Goal: Task Accomplishment & Management: Complete application form

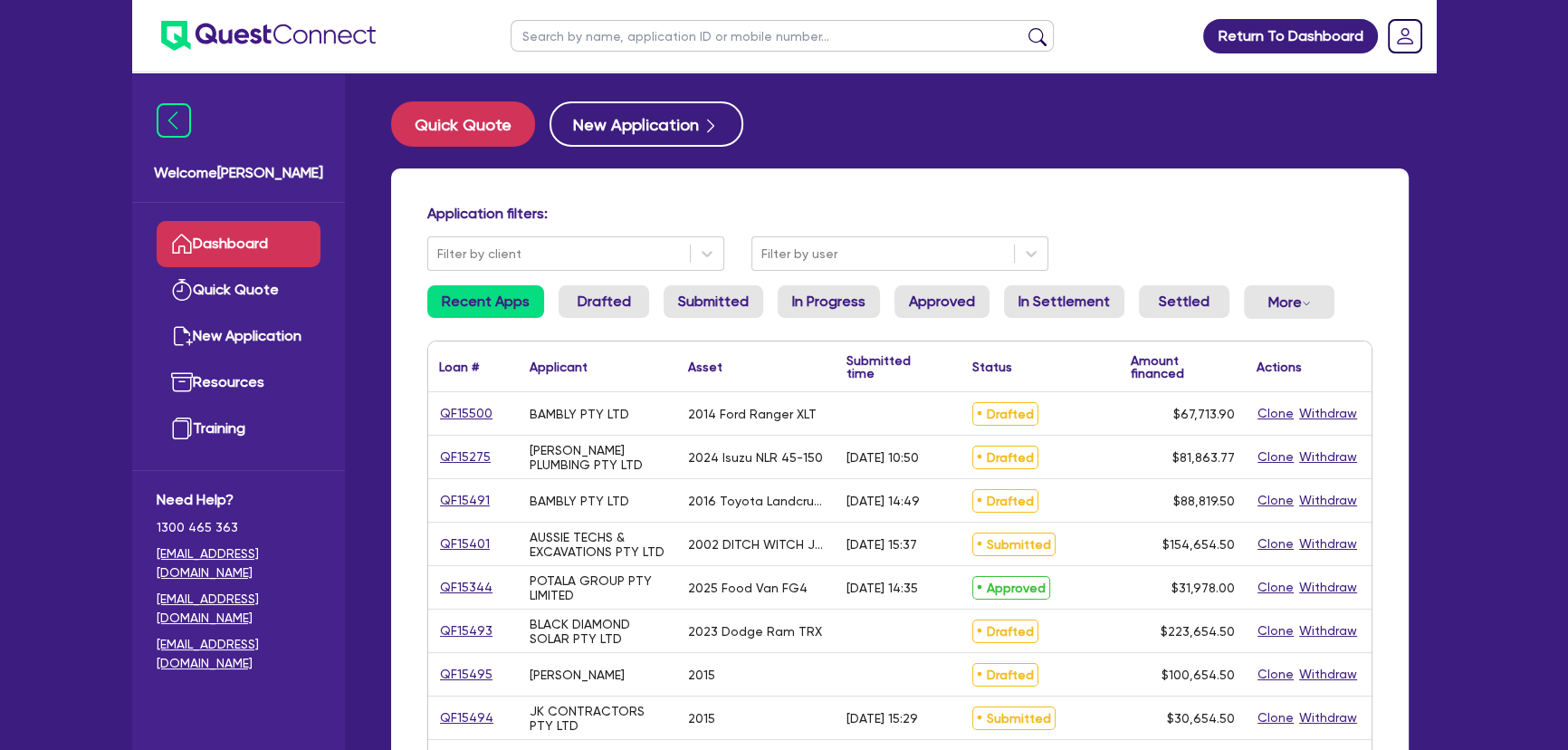
click at [752, 43] on input "text" at bounding box center [782, 35] width 543 height 31
type input "Bambly"
click at [1023, 27] on button "submit" at bounding box center [1038, 40] width 29 height 25
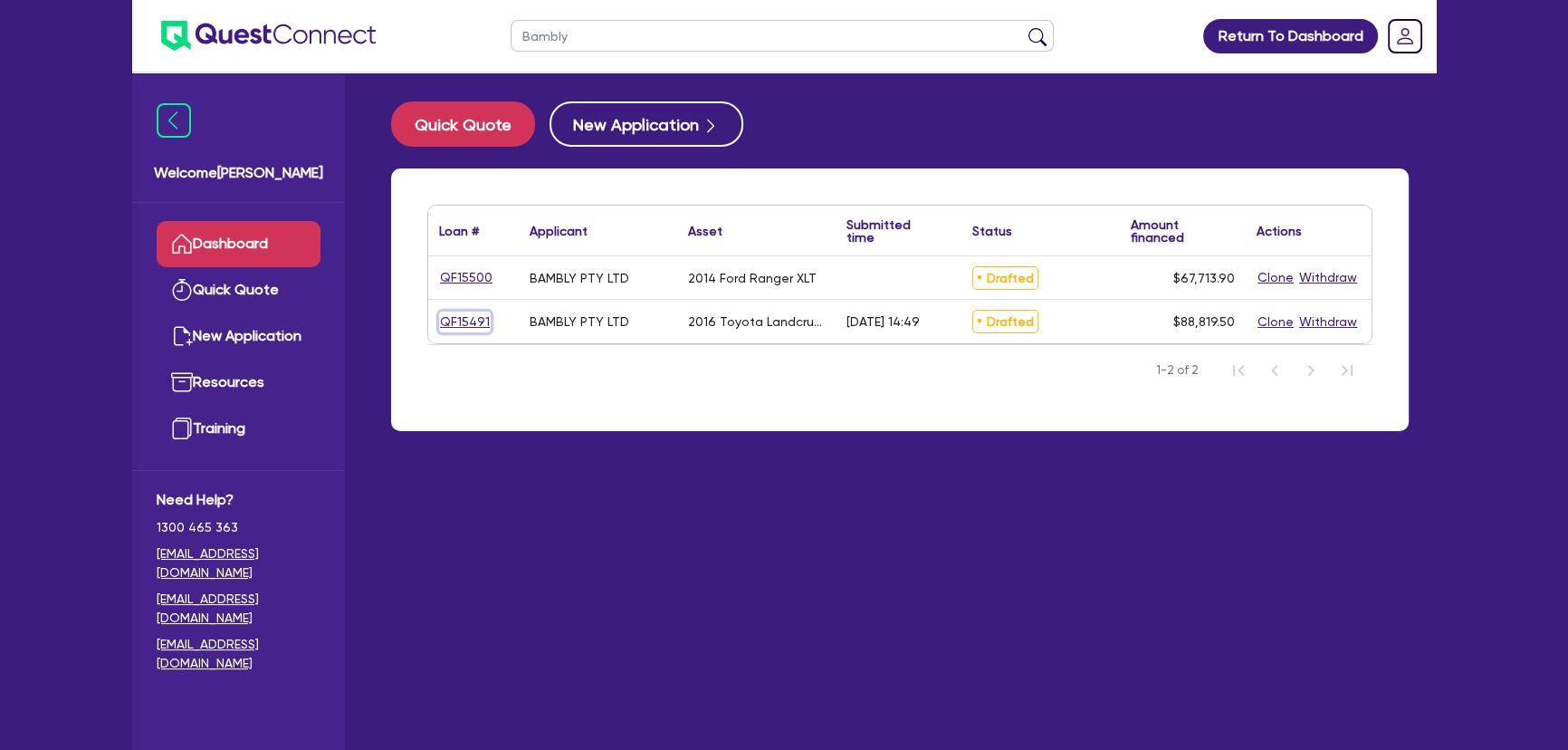
click at [473, 329] on link "QF15491" at bounding box center [464, 321] width 52 height 20
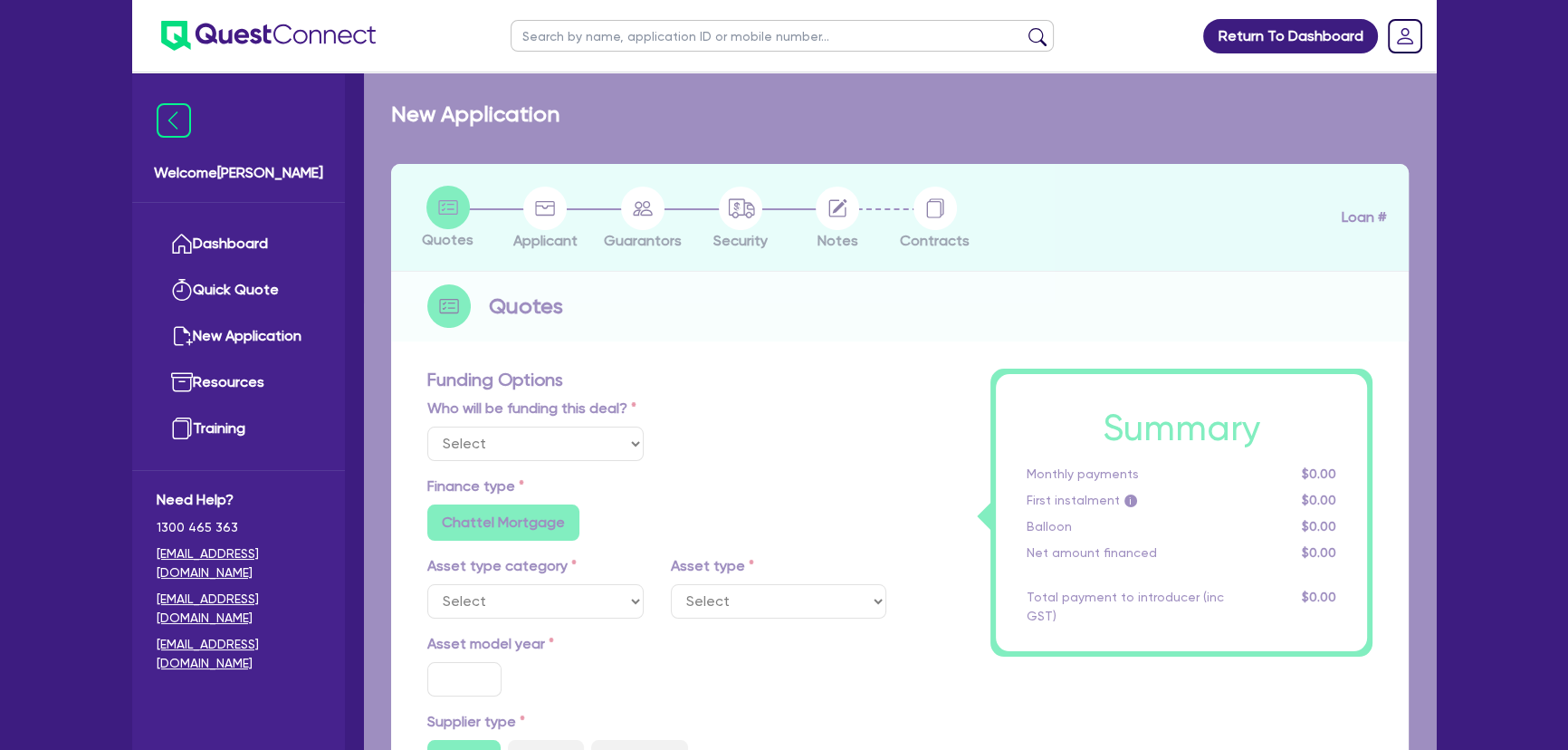
select select "Other"
select select "CARS_AND_LIGHT_TRUCKS"
type input "2016"
radio input "false"
radio input "true"
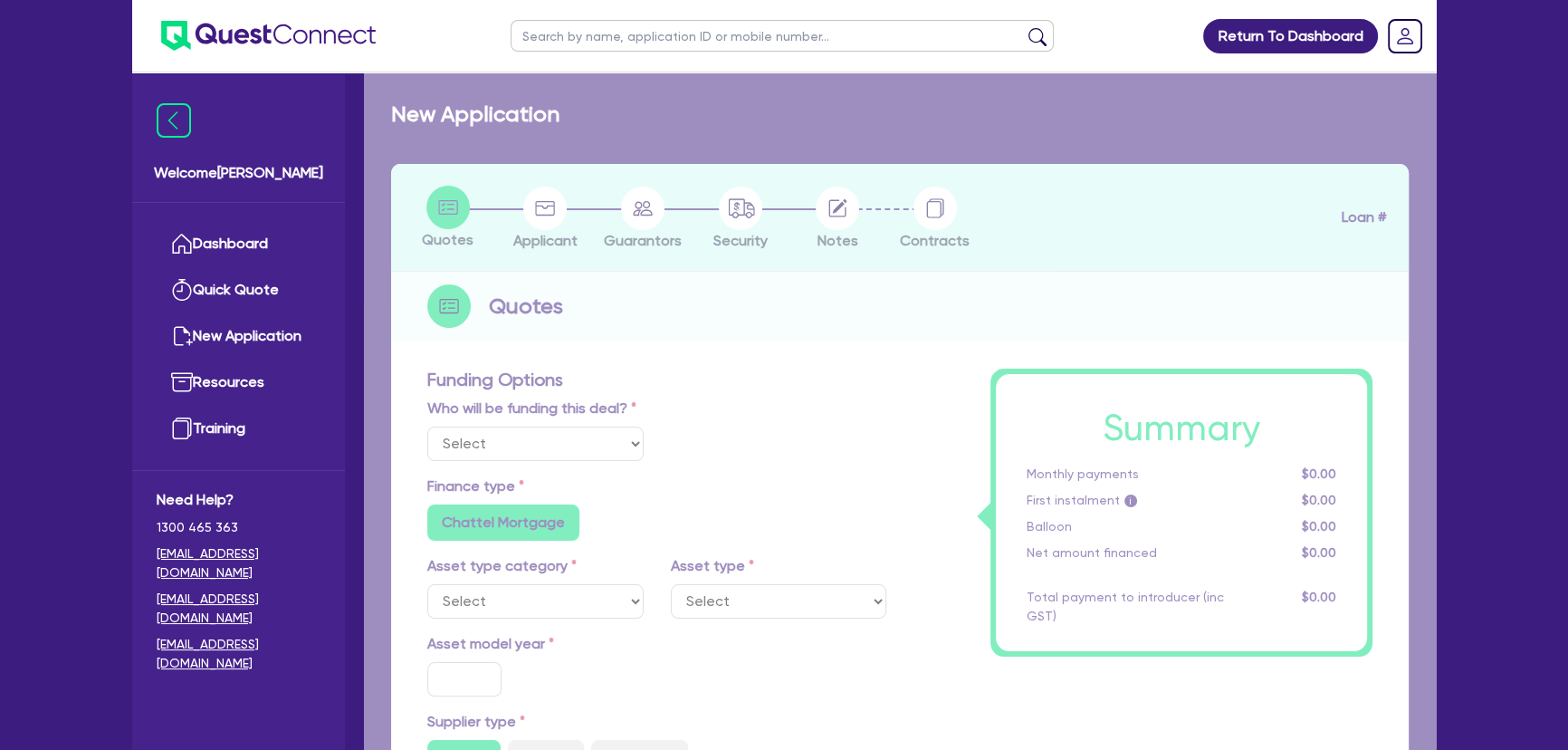
radio input "true"
type input "88,000"
type input "8"
type input "7,105.56"
type input "6.69"
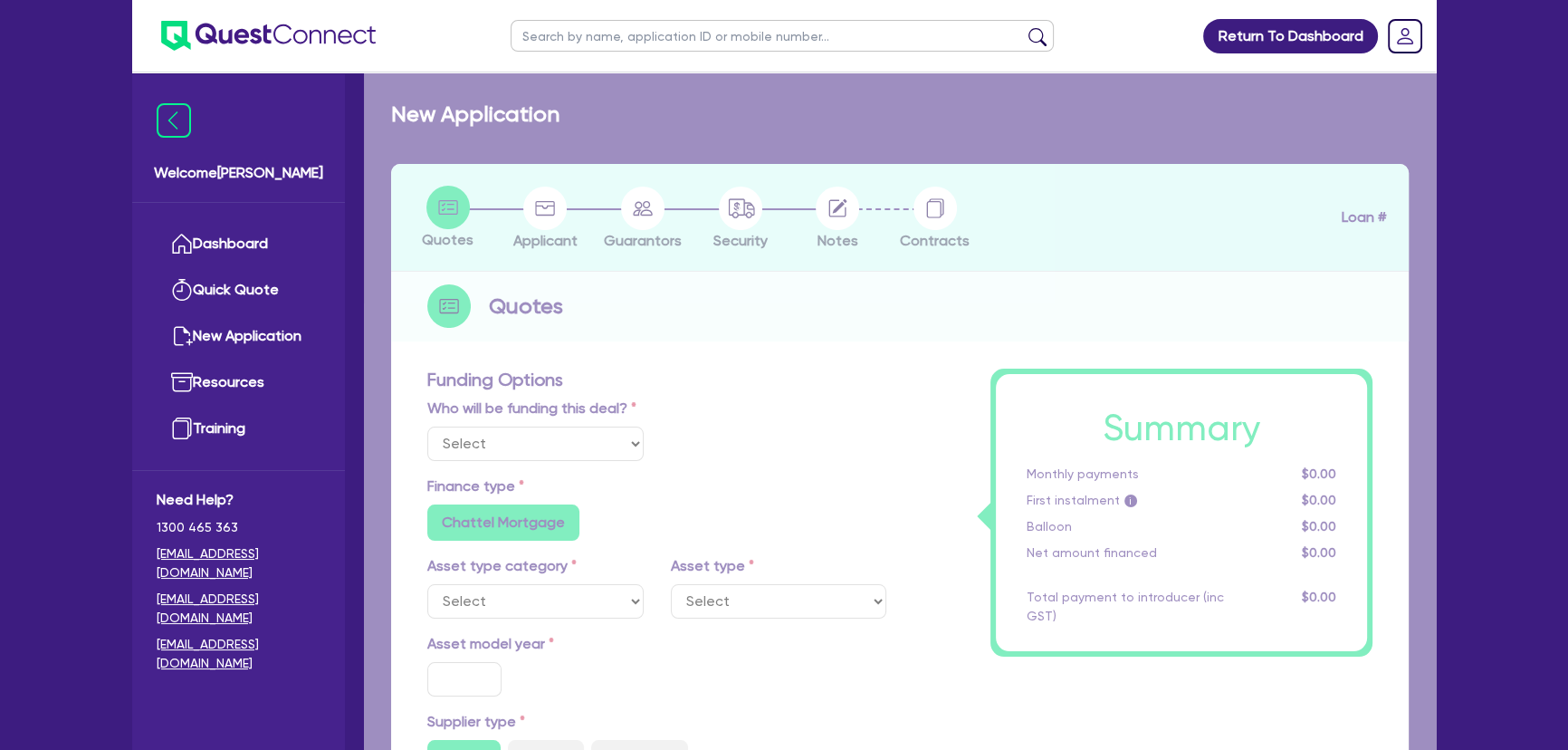
radio input "false"
type input "745"
type input "1,000"
radio input "true"
radio input "false"
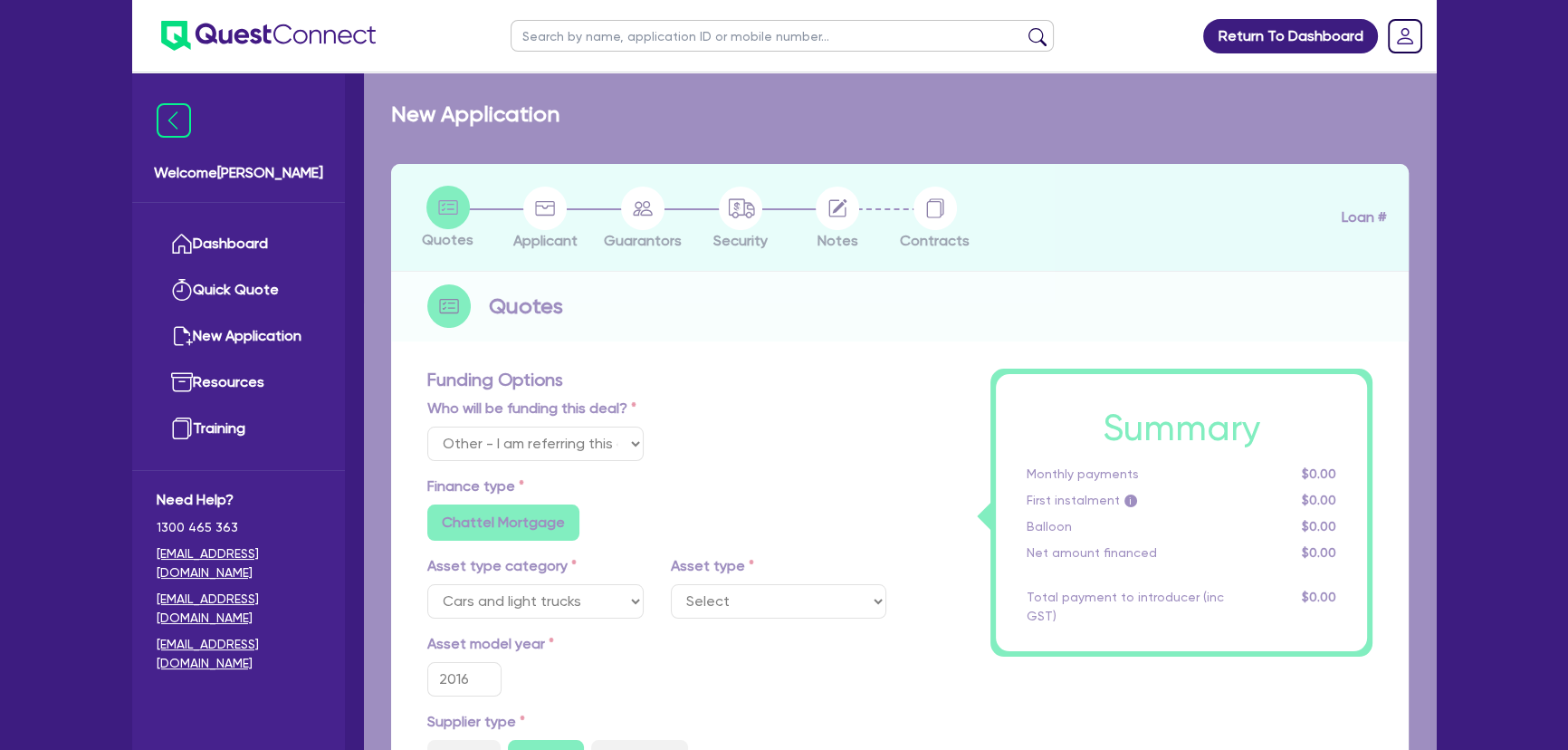
select select "PASSENGER_VEHICLES"
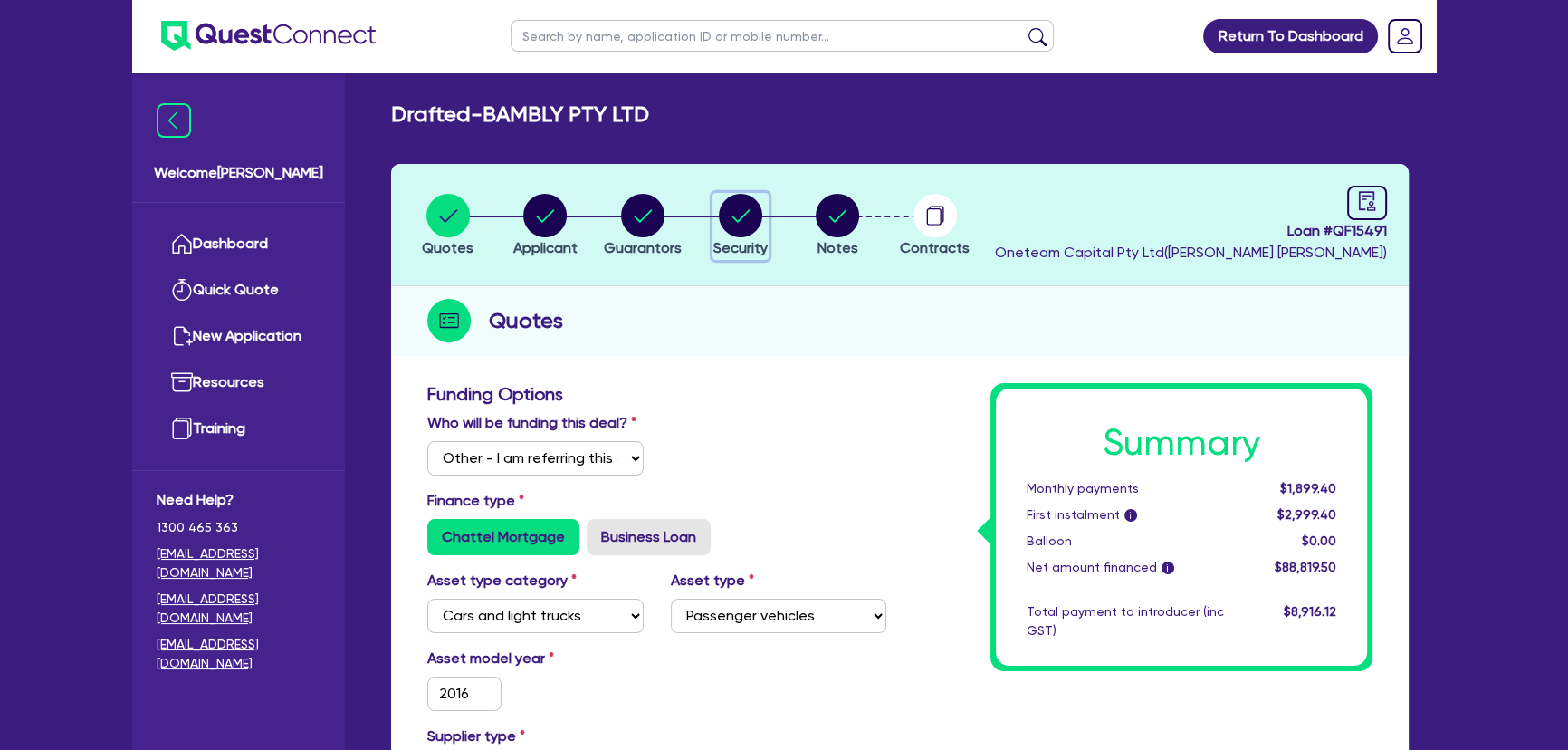
click at [750, 247] on span "Security" at bounding box center [741, 248] width 55 height 18
select select "CARS_AND_LIGHT_TRUCKS"
select select "PASSENGER_VEHICLES"
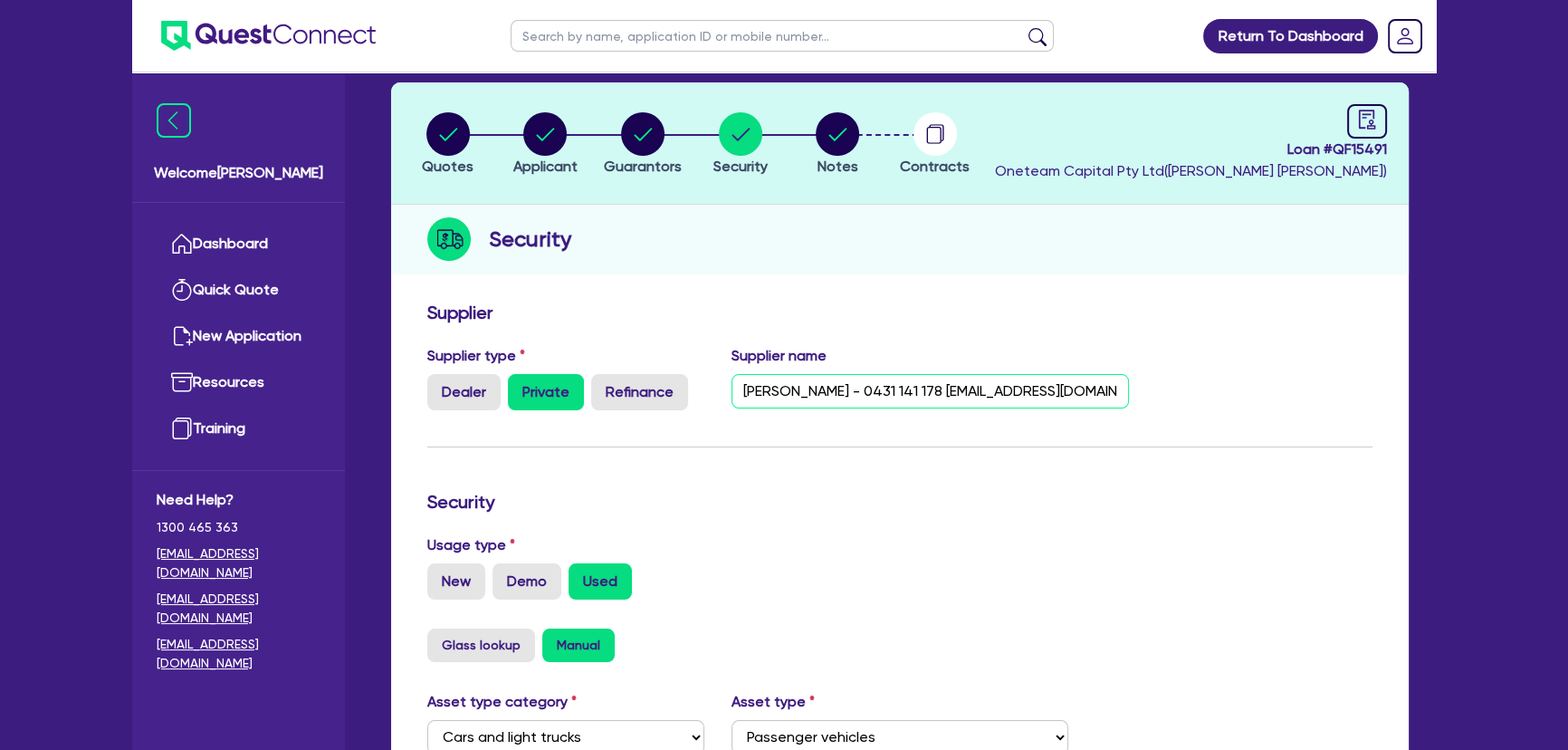
scroll to position [0, 127]
drag, startPoint x: 786, startPoint y: 394, endPoint x: 1273, endPoint y: 408, distance: 487.2
click at [1273, 408] on div "Supplier type Dealer Private Refinance Supplier name [PERSON_NAME] - 0431 141 1…" at bounding box center [899, 385] width 972 height 80
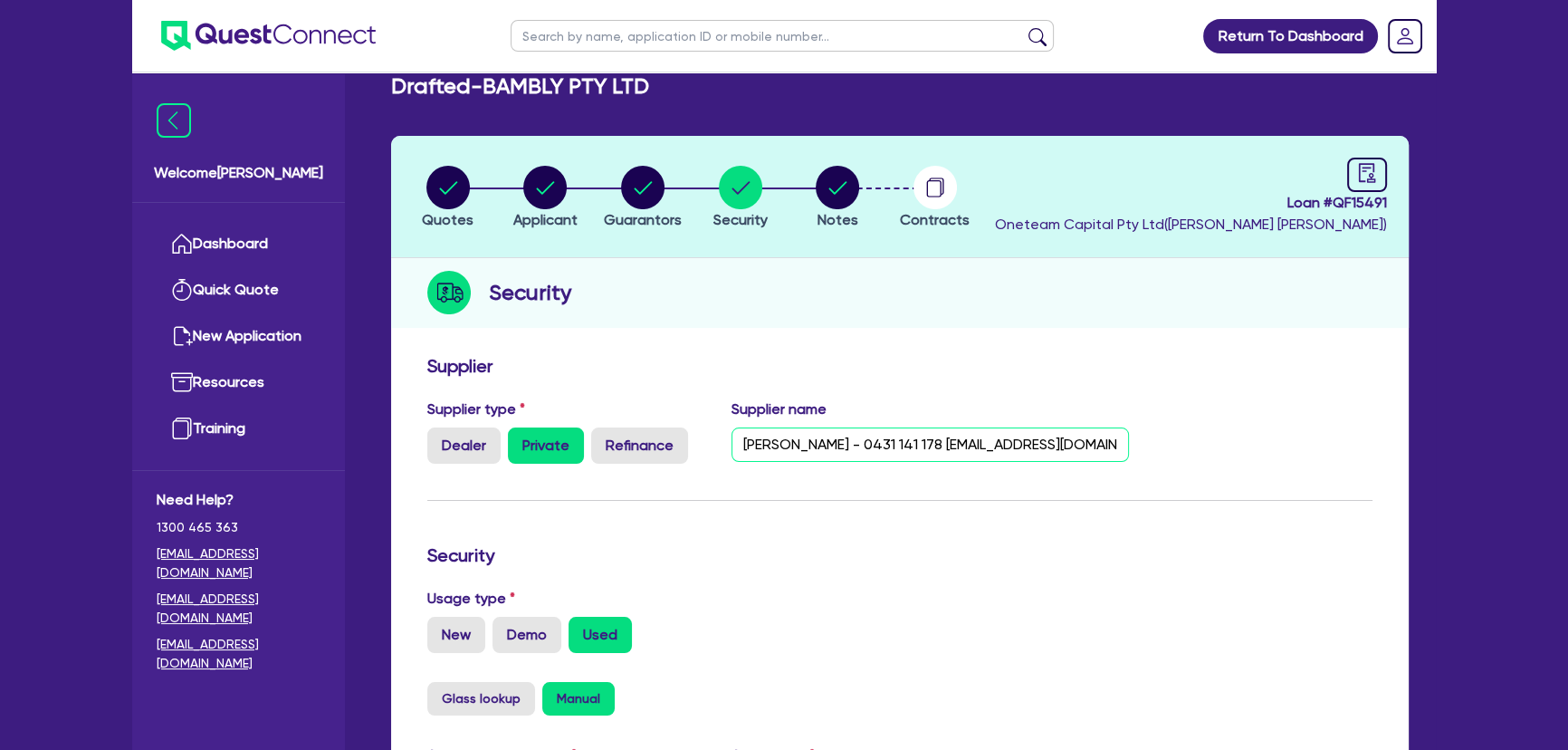
scroll to position [0, 0]
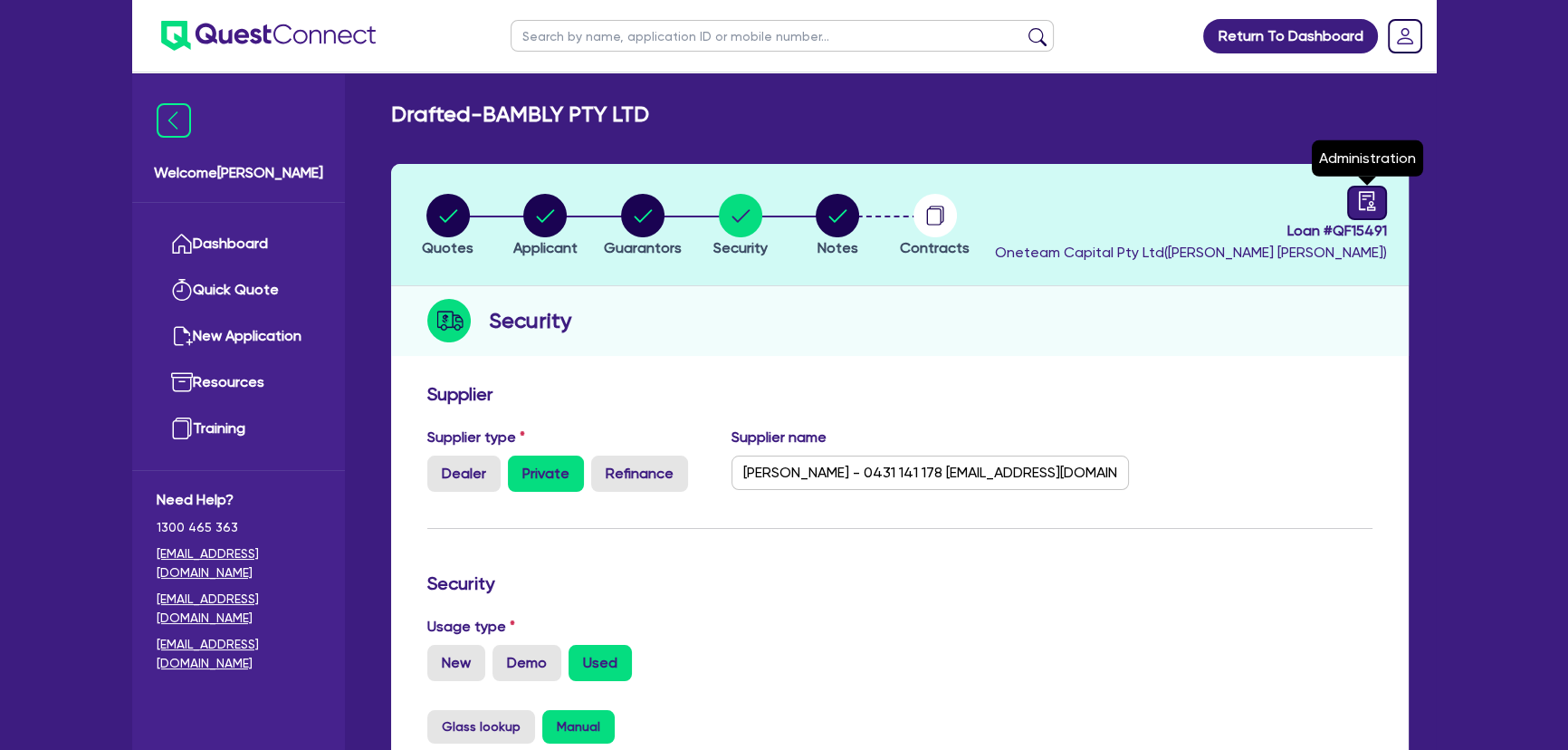
click at [1382, 198] on div at bounding box center [1366, 202] width 40 height 34
select select "DRAFTED_AMENDED"
select select "Pepper"
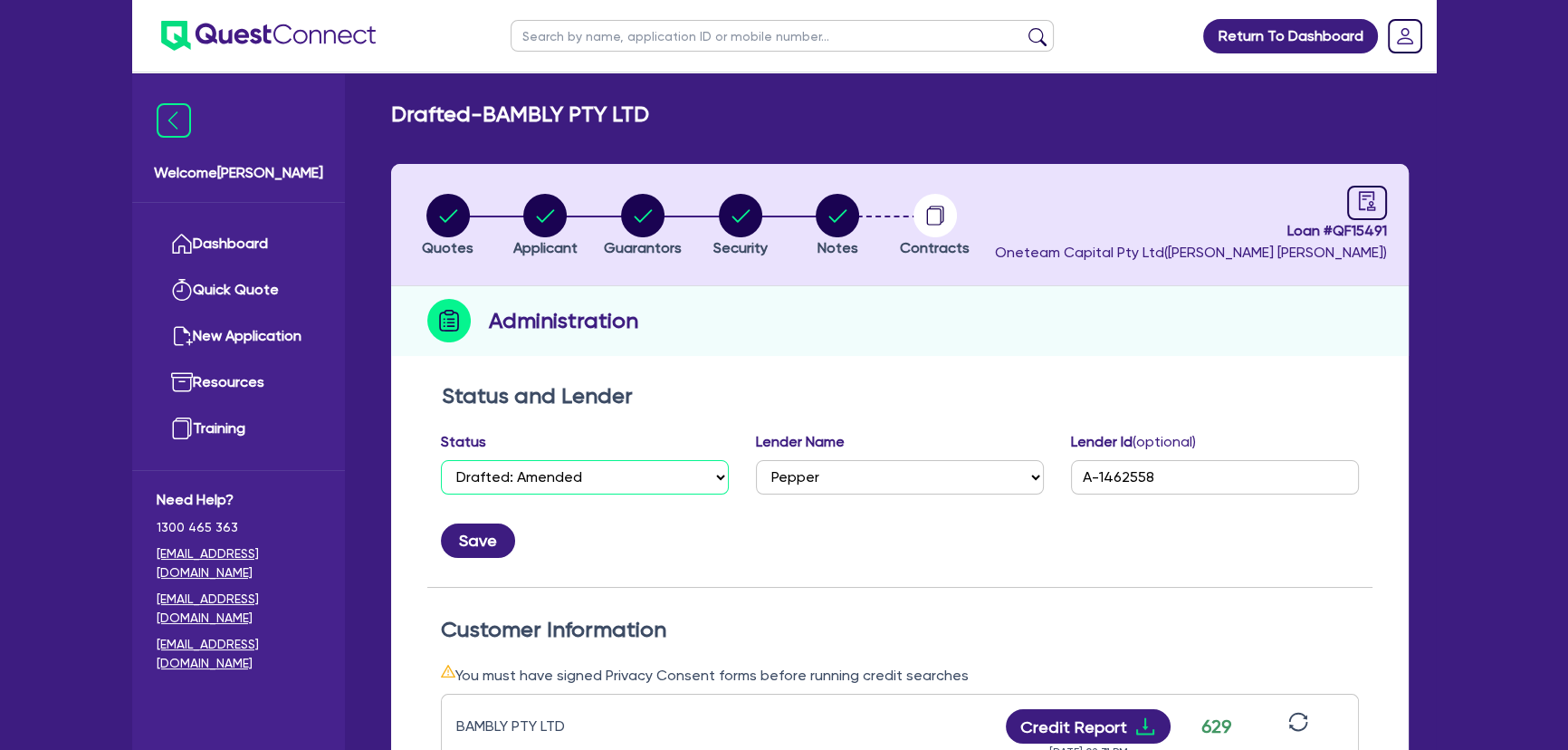
click at [637, 480] on select "Select Quoted Drafted: New Drafted: Amended Submitted: New Submitted: Amended I…" at bounding box center [584, 477] width 288 height 34
select select "APPROVED_WAITING_FOR_MORE_INFO"
click at [441, 460] on select "Select Quoted Drafted: New Drafted: Amended Submitted: New Submitted: Amended I…" at bounding box center [584, 477] width 288 height 34
drag, startPoint x: 479, startPoint y: 537, endPoint x: 478, endPoint y: 470, distance: 67.0
click at [479, 539] on button "Save" at bounding box center [478, 540] width 74 height 34
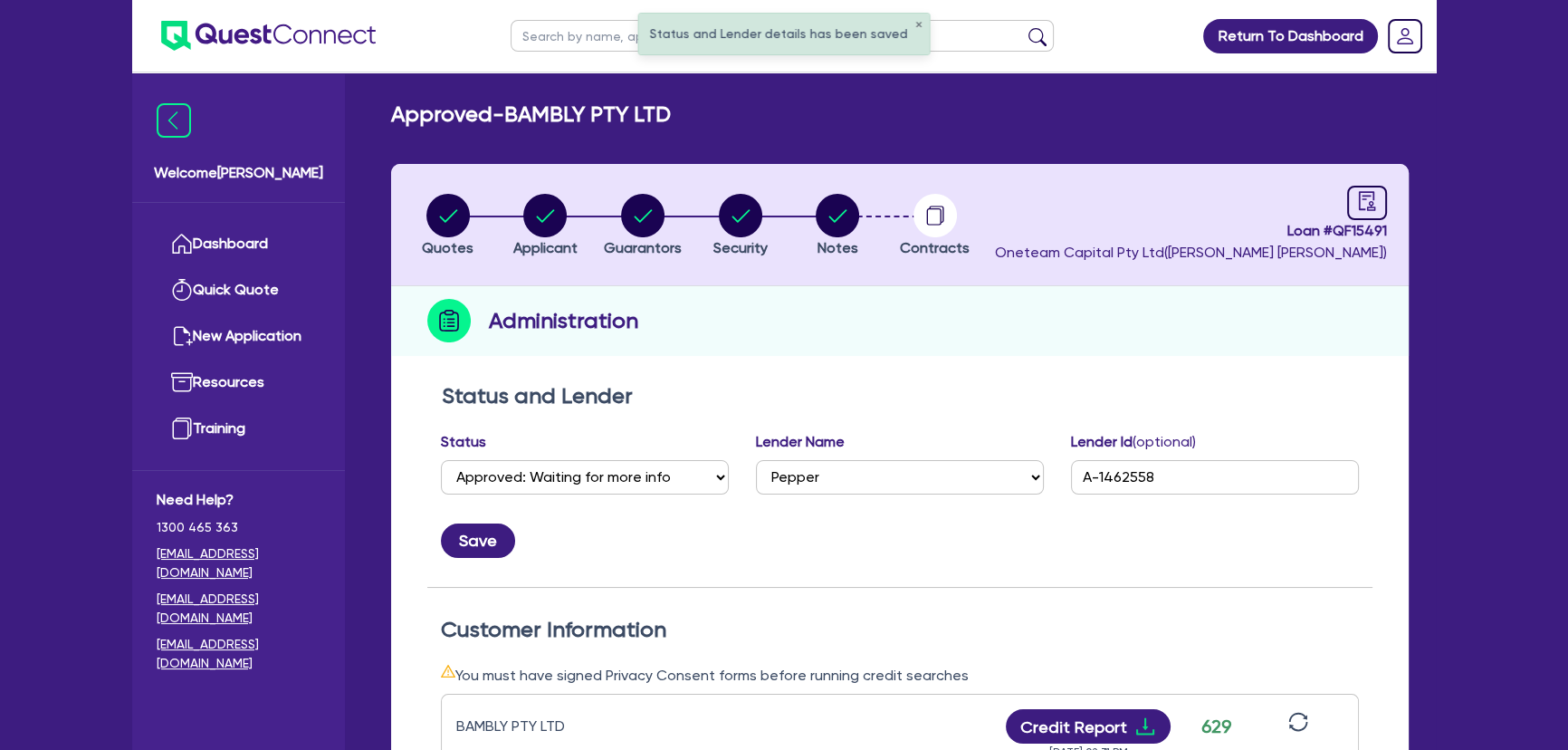
click at [275, 43] on img at bounding box center [268, 35] width 215 height 30
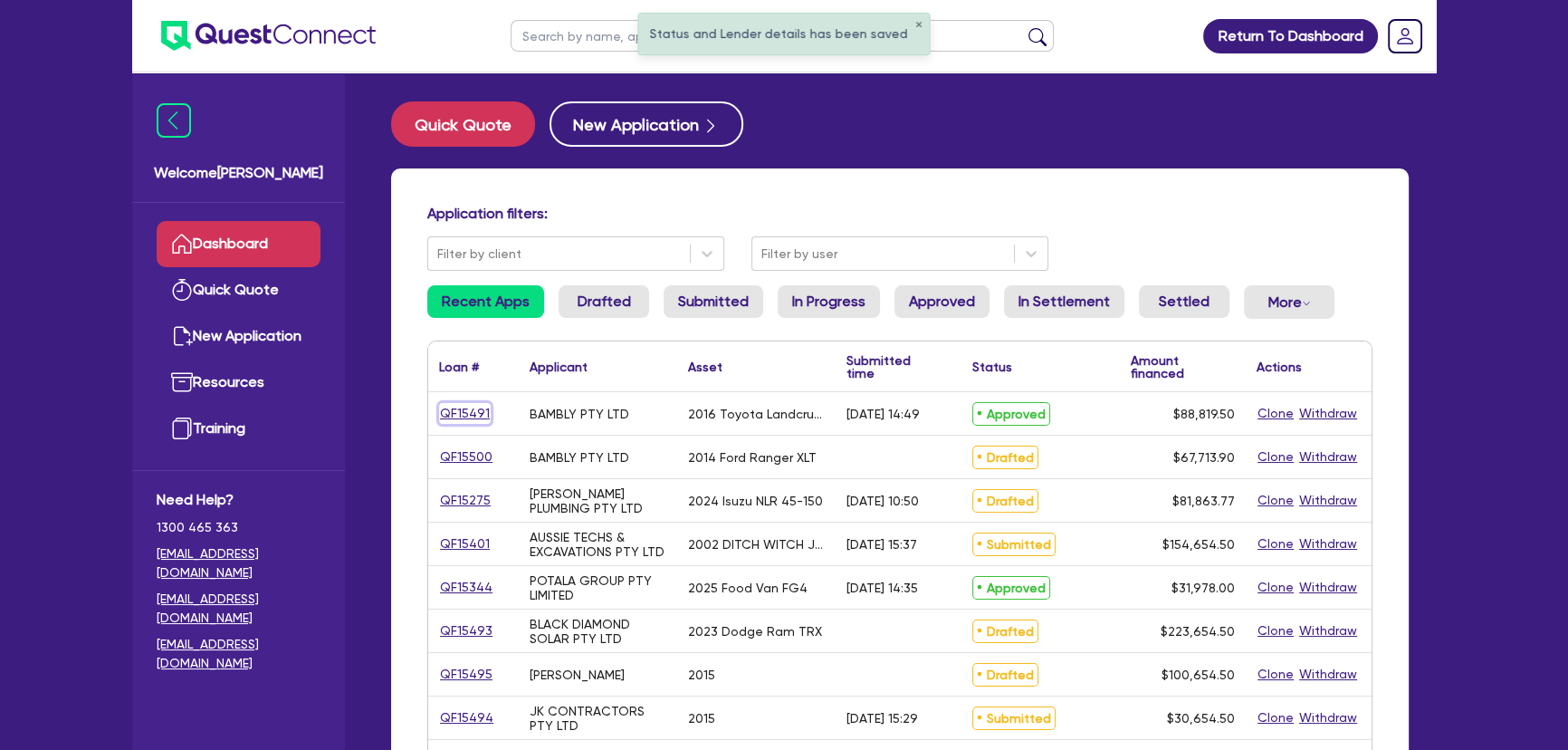
click at [477, 415] on link "QF15491" at bounding box center [464, 413] width 52 height 20
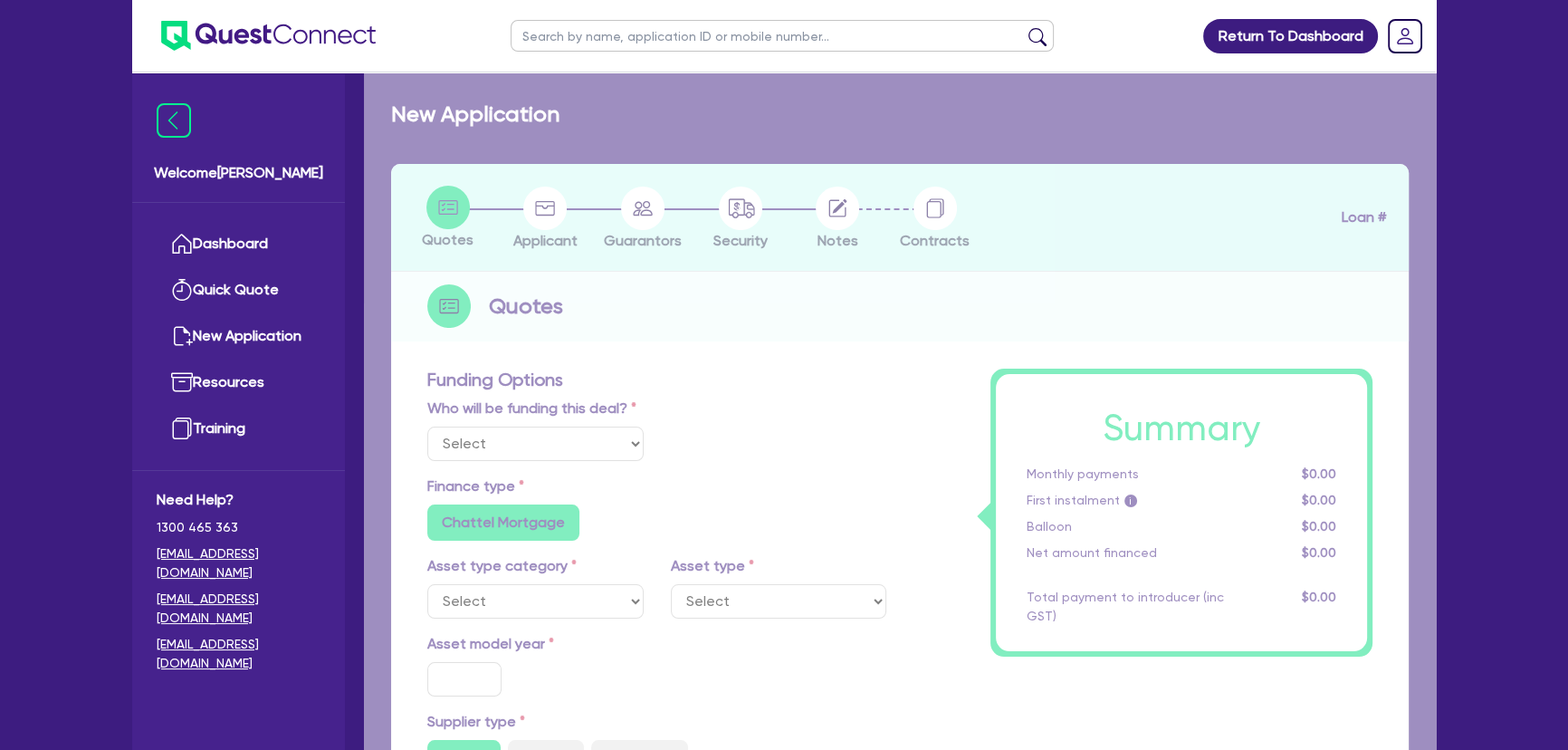
select select "Other"
select select "CARS_AND_LIGHT_TRUCKS"
type input "2016"
radio input "false"
radio input "true"
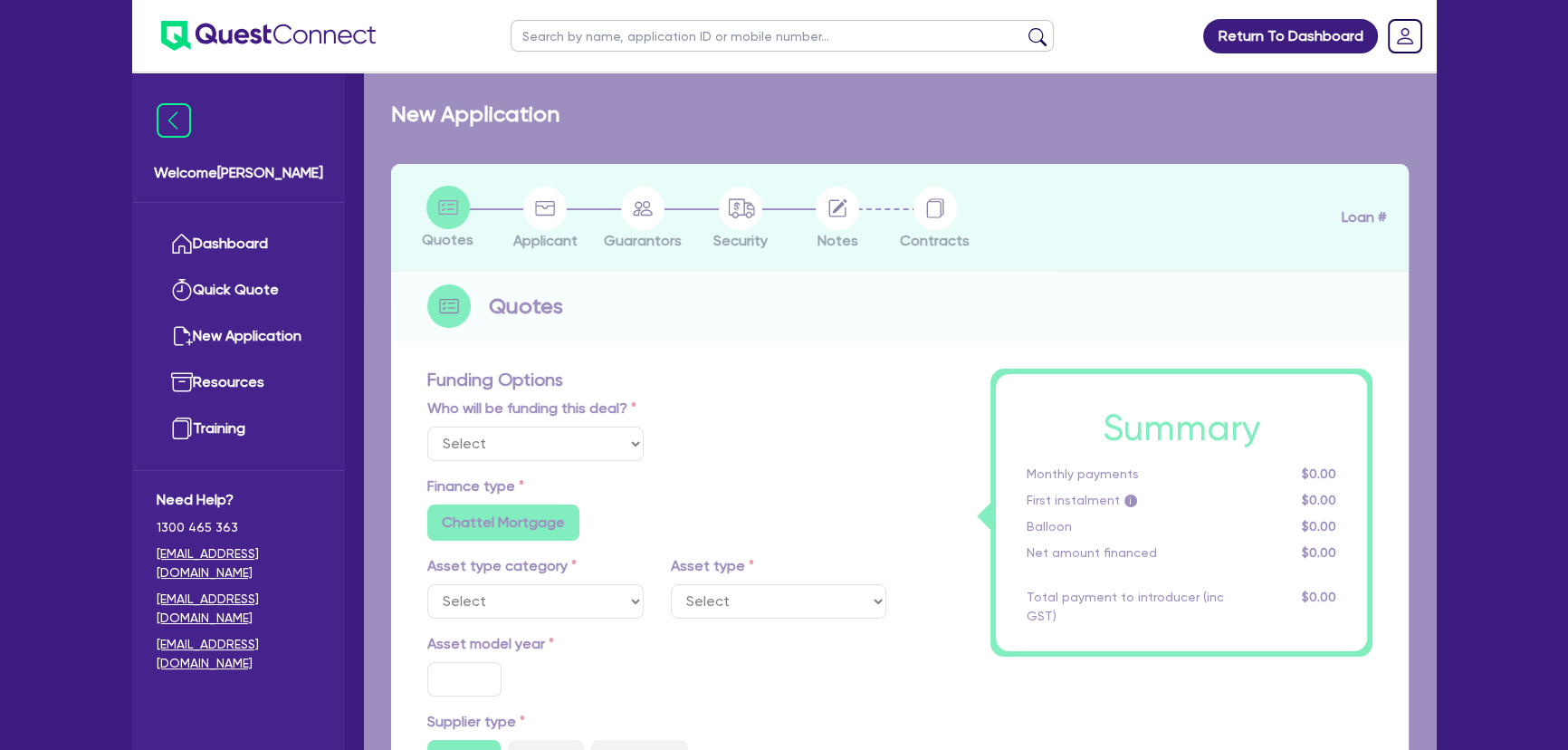
radio input "true"
type input "88,000"
type input "8"
type input "7,105.56"
type input "6.69"
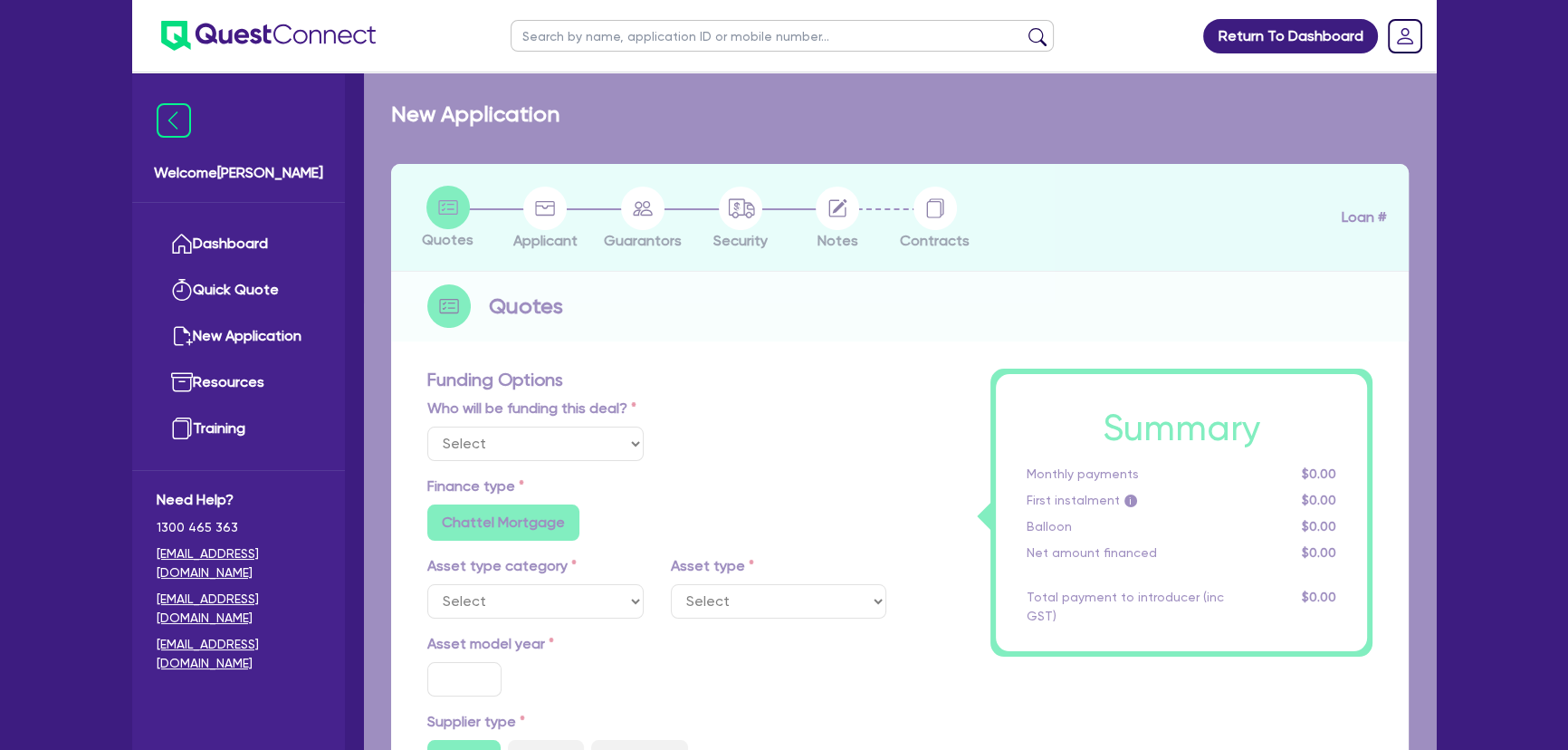
radio input "false"
type input "745"
type input "1,000"
radio input "true"
radio input "false"
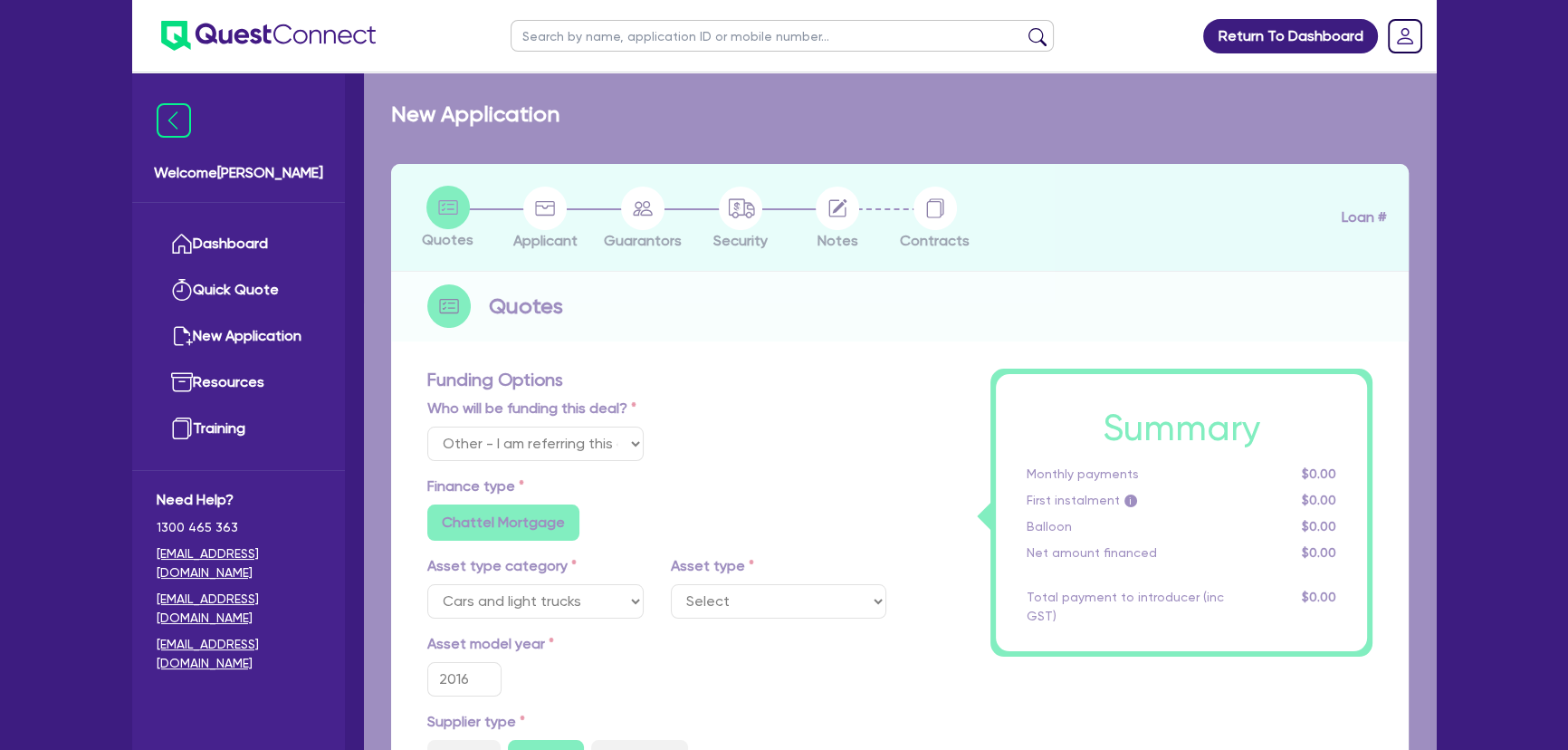
select select "PASSENGER_VEHICLES"
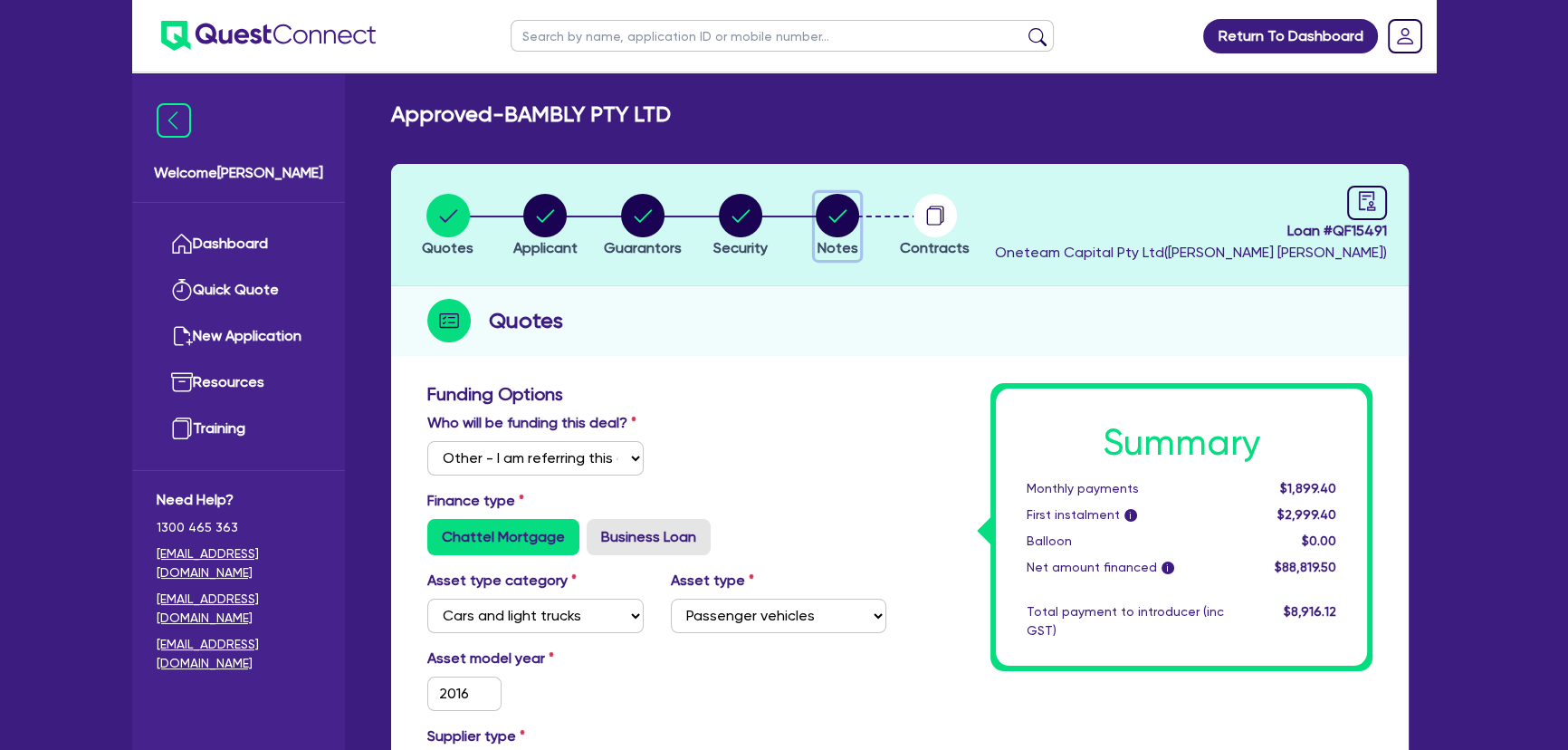
click at [822, 230] on icon "button" at bounding box center [837, 216] width 44 height 44
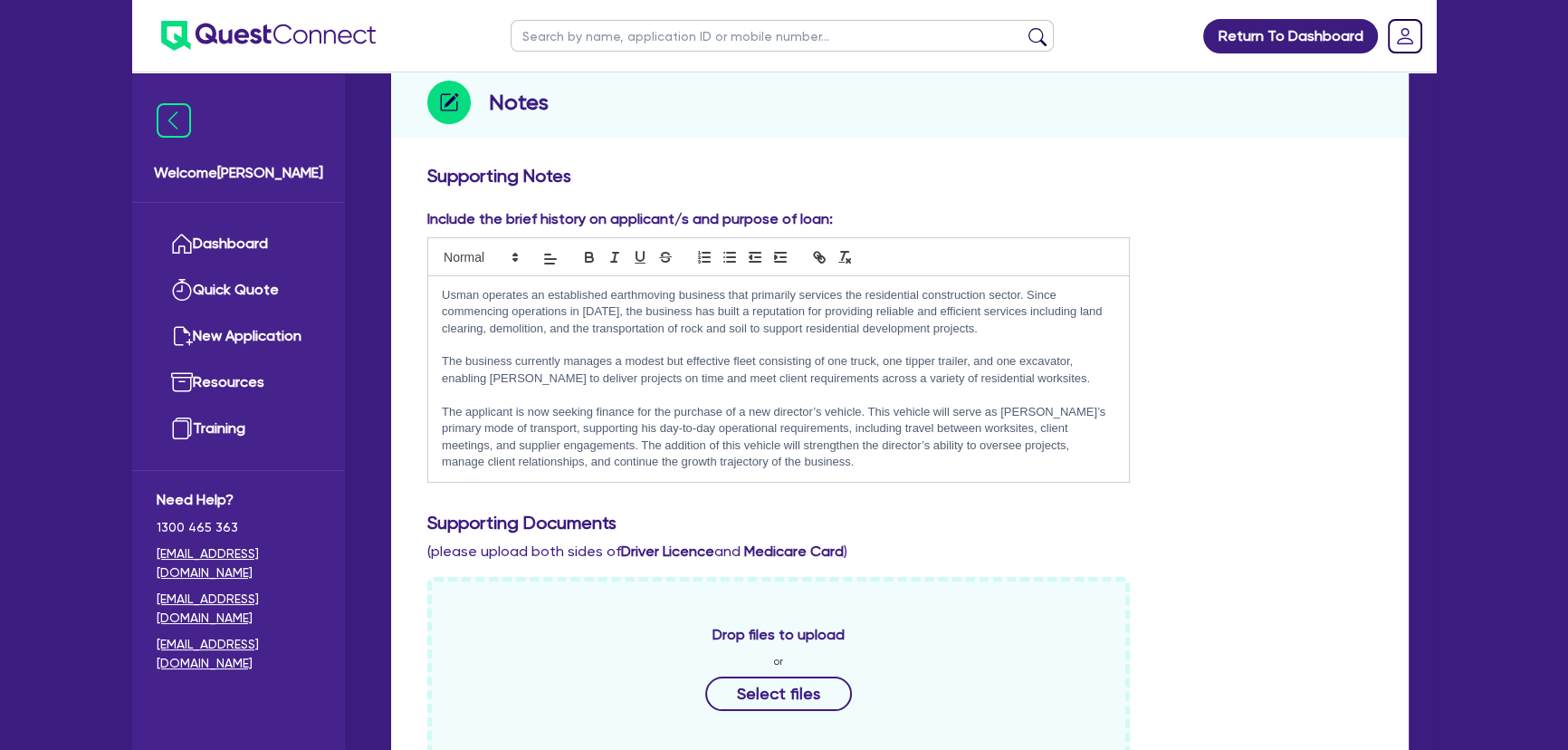
scroll to position [247, 0]
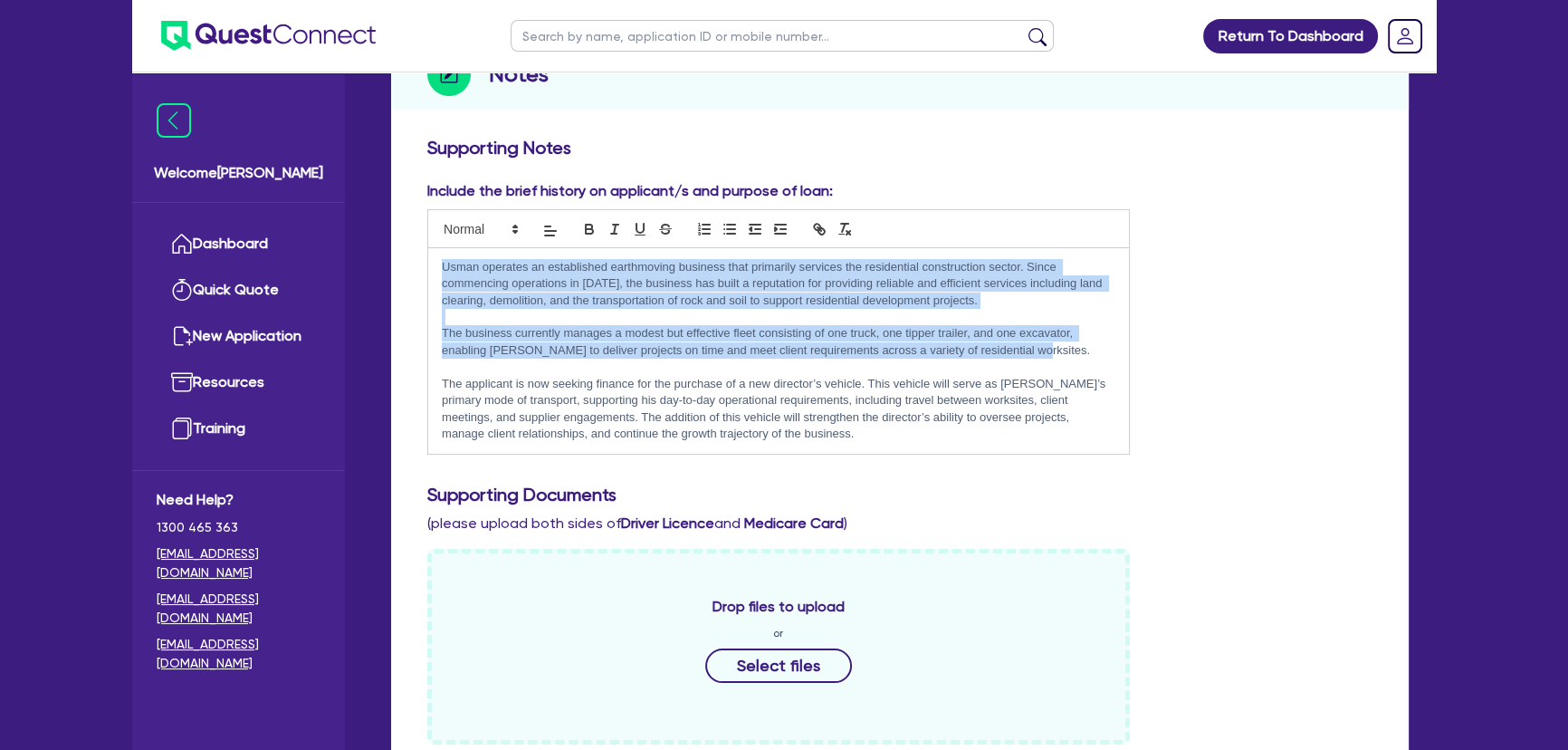
drag, startPoint x: 1050, startPoint y: 353, endPoint x: 432, endPoint y: 254, distance: 625.9
click at [432, 254] on div "Usman operates an established earthmoving business that primarily services the …" at bounding box center [778, 350] width 701 height 206
copy div "Usman operates an established earthmoving business that primarily services the …"
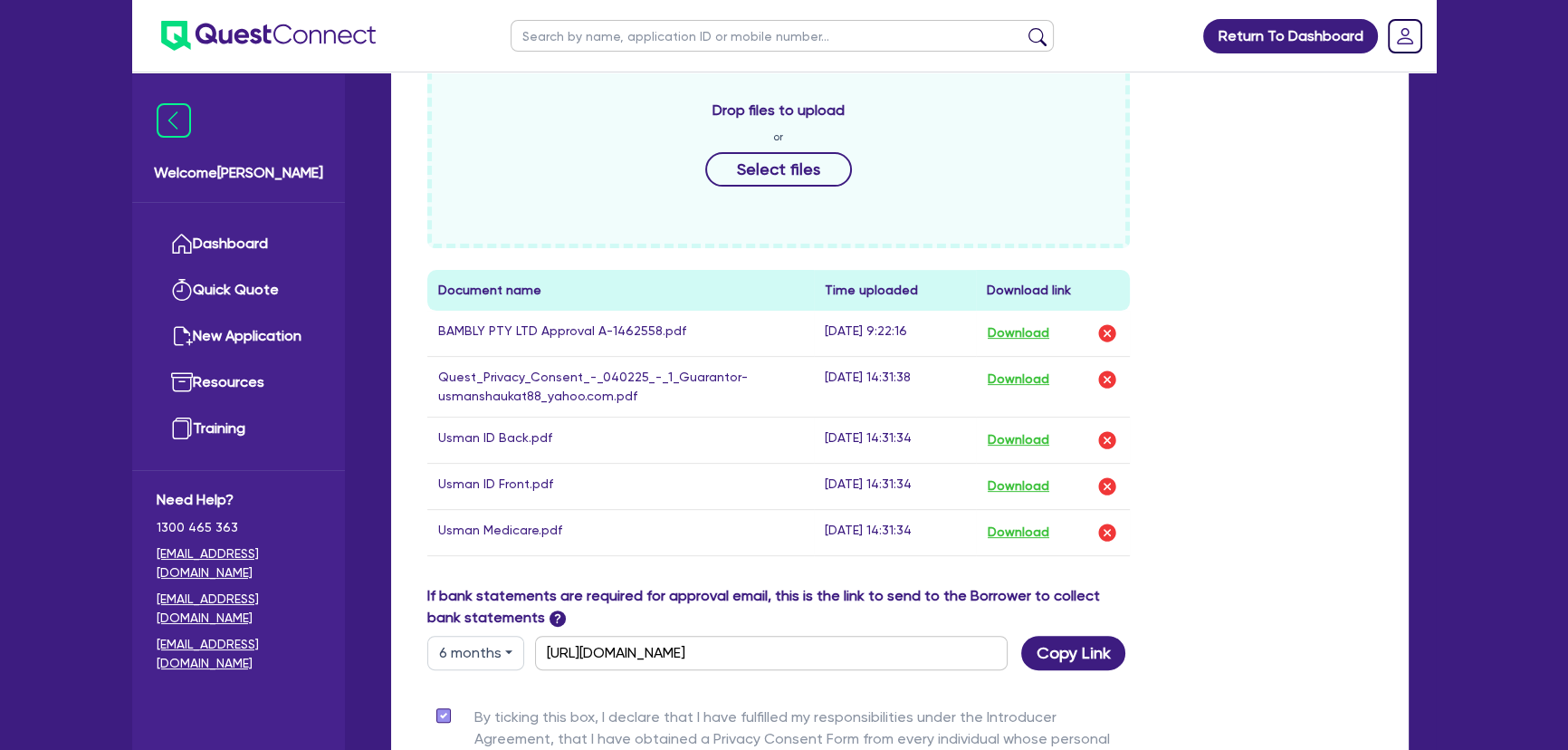
scroll to position [823, 0]
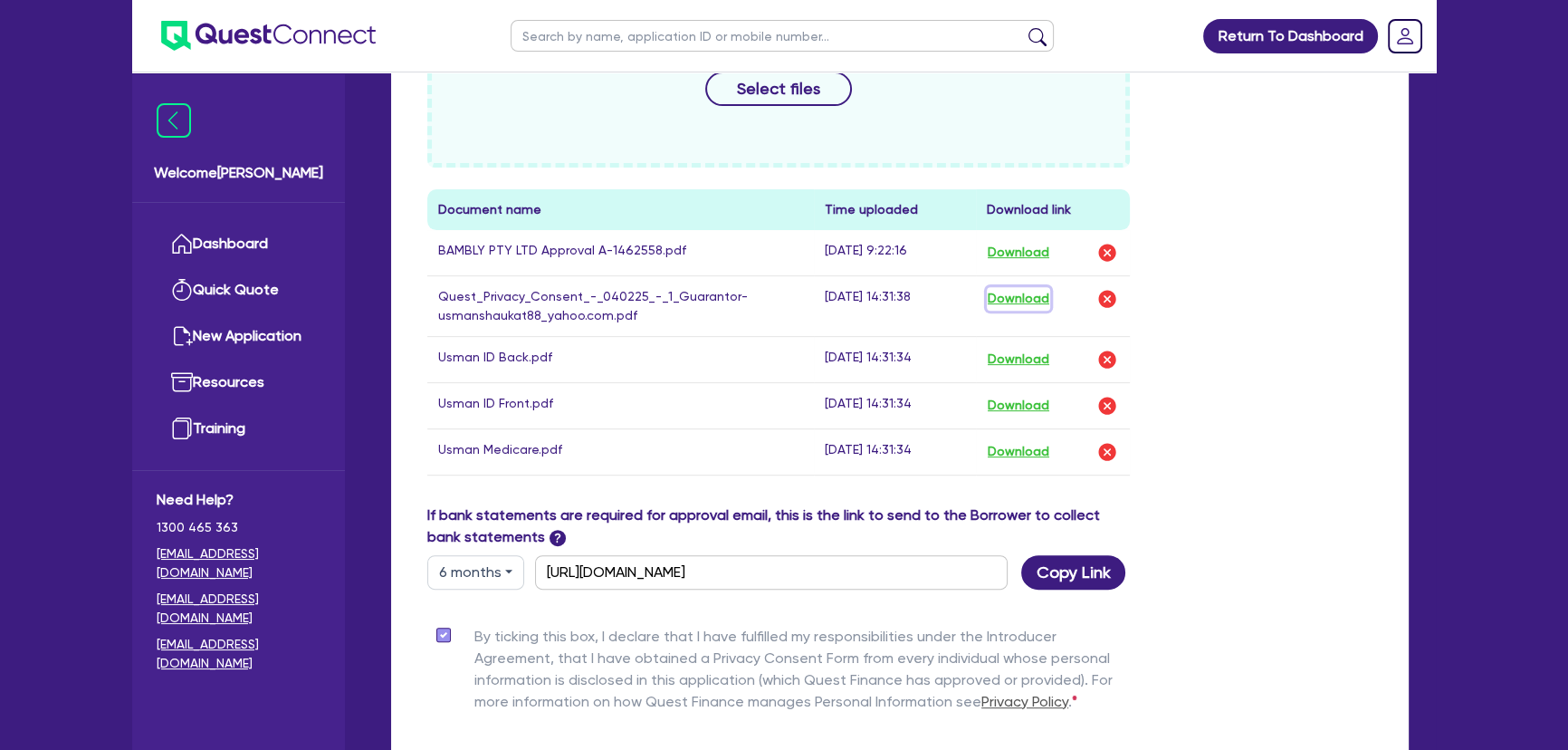
click at [1031, 296] on button "Download" at bounding box center [1018, 298] width 63 height 23
click at [1023, 358] on button "Download" at bounding box center [1018, 359] width 63 height 23
click at [1023, 401] on button "Download" at bounding box center [1018, 406] width 63 height 23
click at [1019, 449] on button "Download" at bounding box center [1018, 452] width 63 height 23
click at [1186, 187] on div "Drop files to upload or Select files Document name Time uploaded Download link …" at bounding box center [899, 238] width 972 height 533
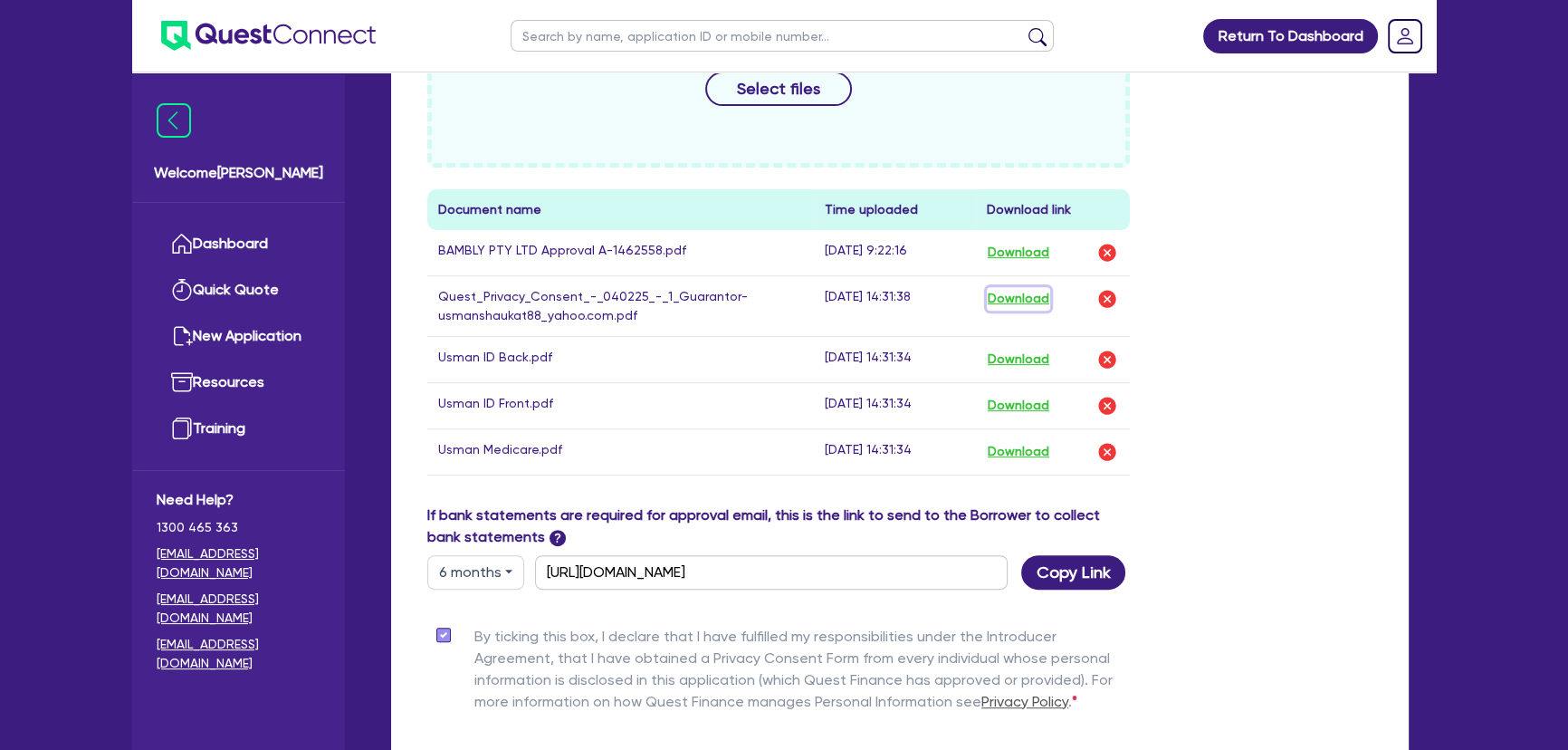
click at [1044, 296] on button "Download" at bounding box center [1018, 298] width 63 height 23
click at [1024, 352] on button "Download" at bounding box center [1018, 359] width 63 height 23
click at [1016, 408] on button "Download" at bounding box center [1018, 406] width 63 height 23
click at [1005, 458] on button "Download" at bounding box center [1018, 452] width 63 height 23
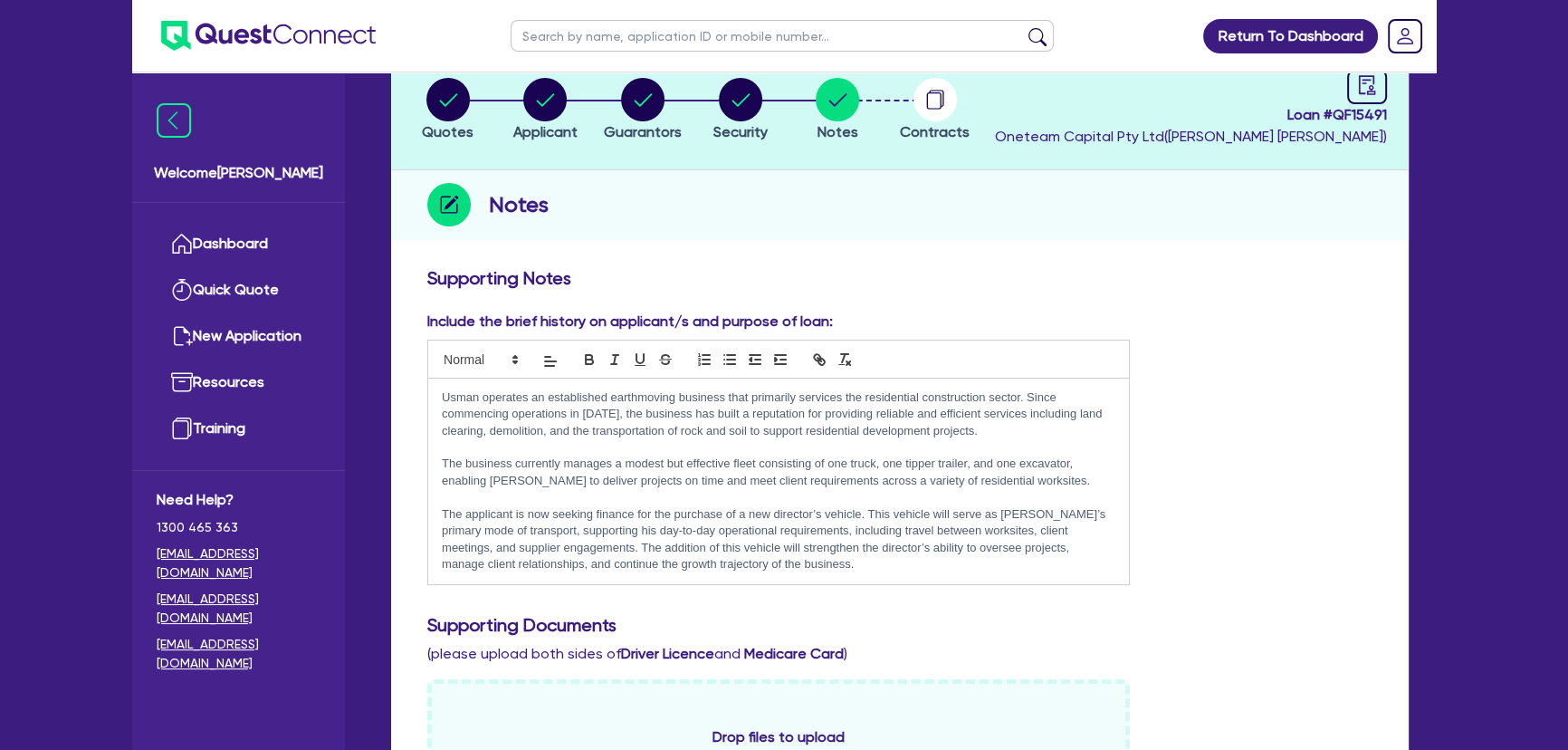
scroll to position [0, 0]
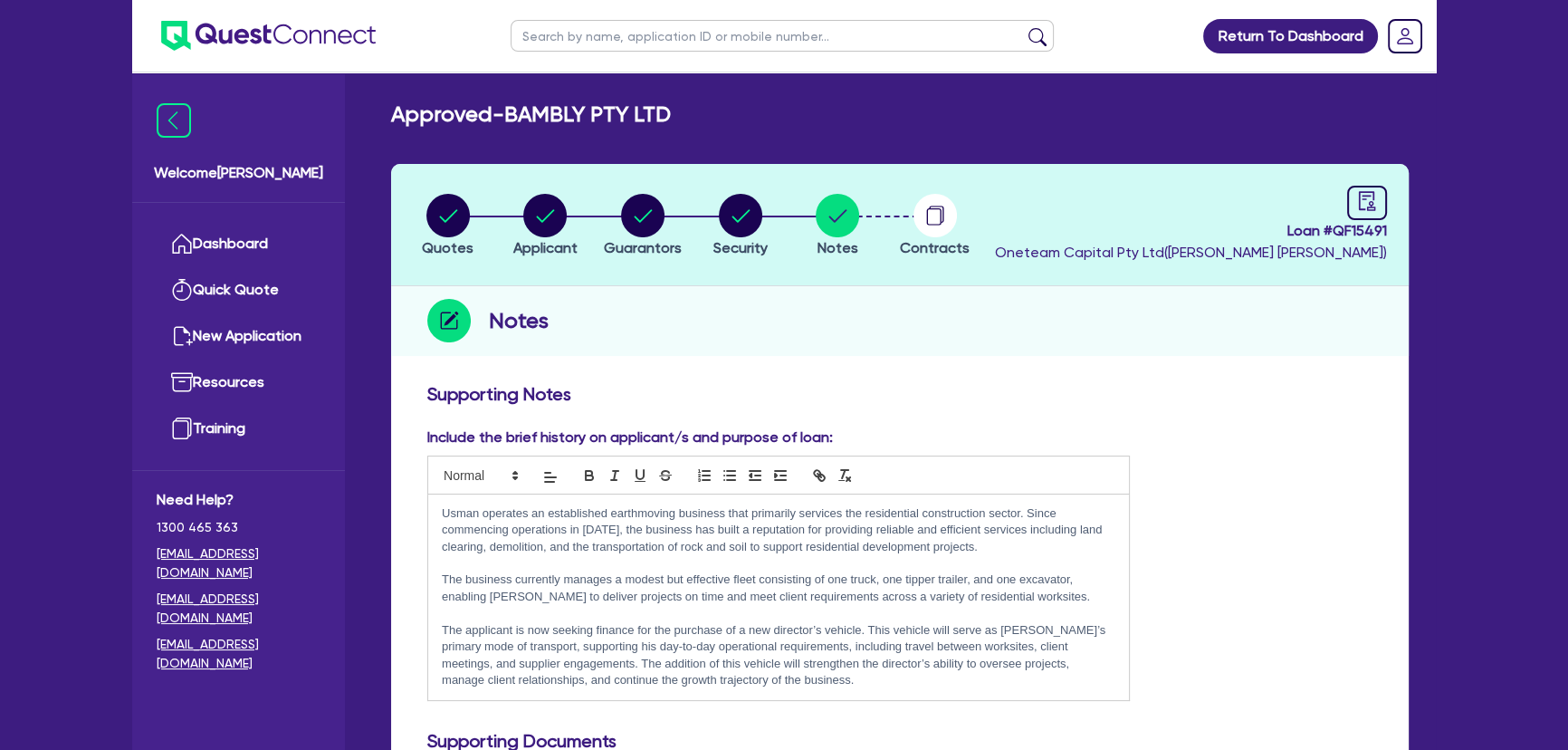
click at [568, 35] on input "text" at bounding box center [782, 35] width 543 height 31
type input "The right box"
click button "submit" at bounding box center [1038, 40] width 29 height 25
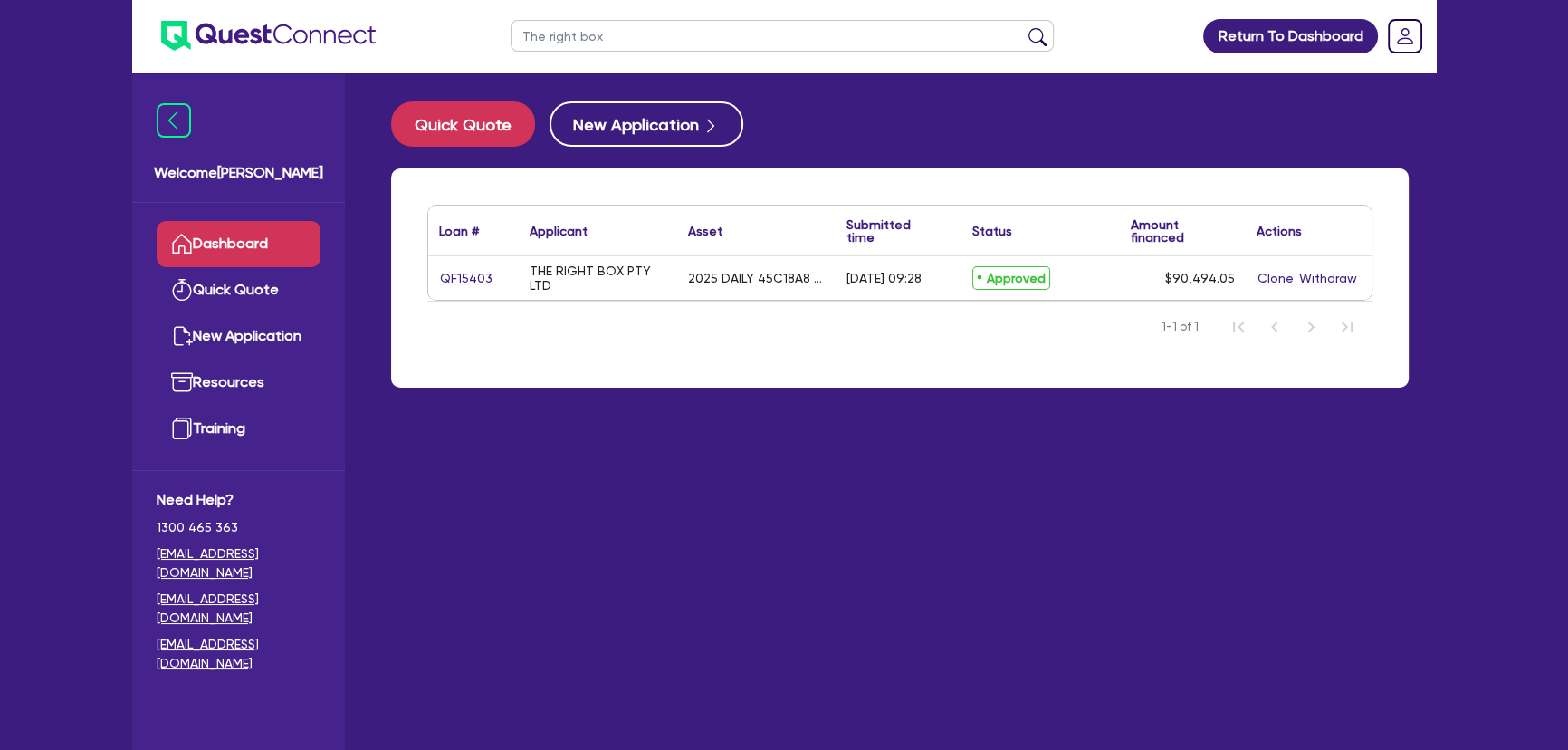
click at [452, 290] on div "QF15403" at bounding box center [473, 278] width 91 height 44
click at [453, 285] on link "QF15403" at bounding box center [466, 278] width 55 height 20
select select "Other"
select select "CARS_AND_LIGHT_TRUCKS"
select select "LIGHT_TRUCKS"
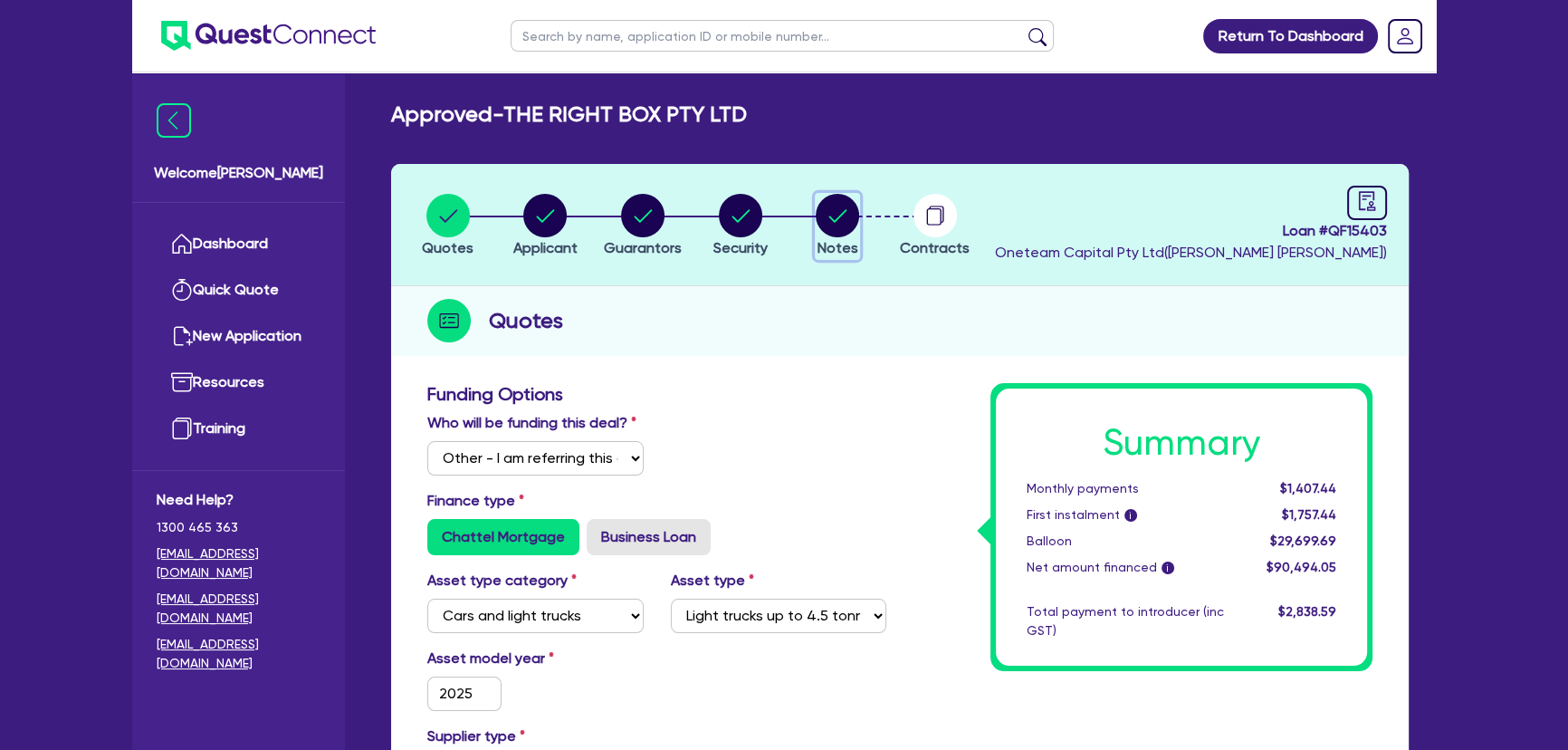
click at [830, 217] on icon "button" at bounding box center [838, 215] width 19 height 13
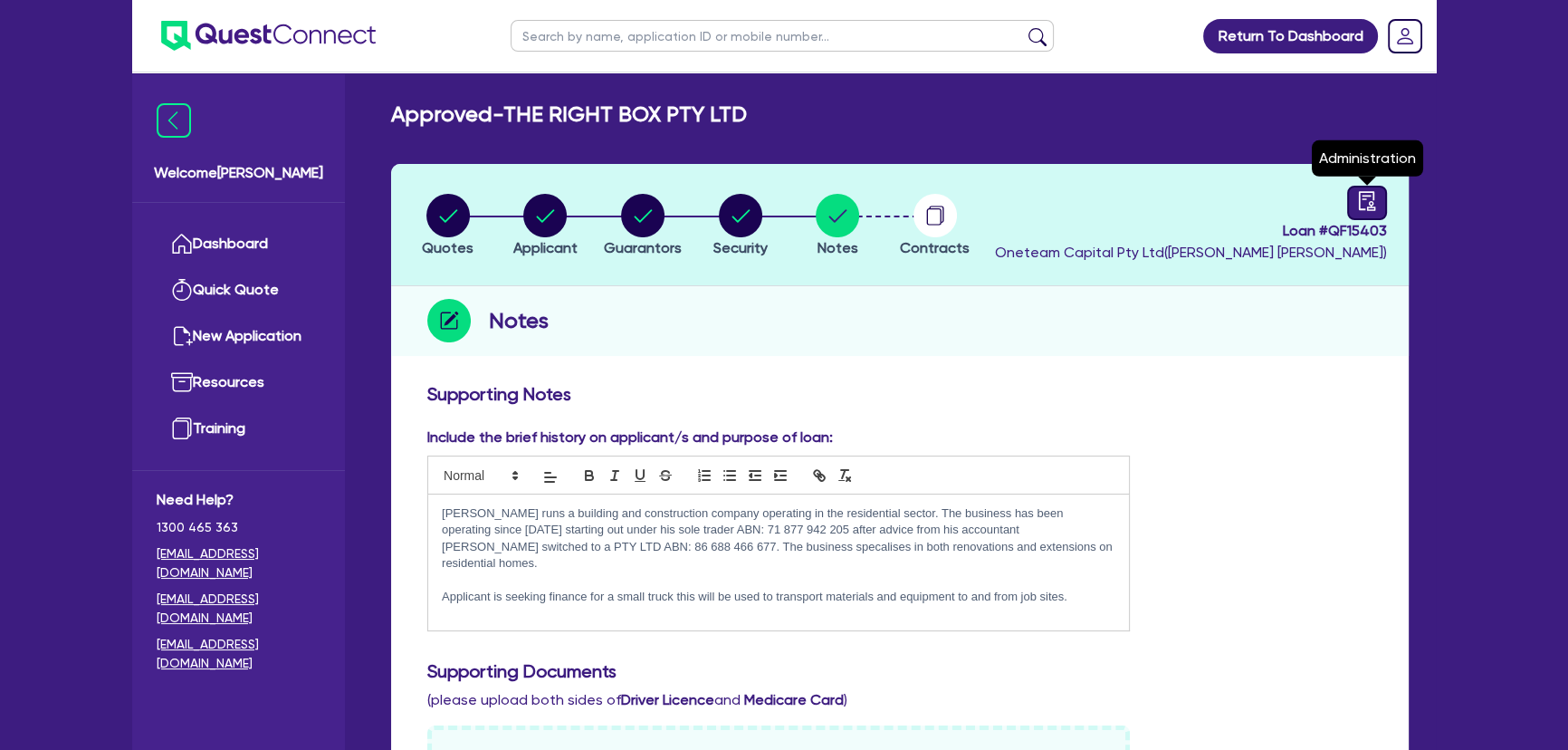
click at [1384, 192] on div at bounding box center [1366, 202] width 40 height 34
select select "APPROVED_WAITING_FOR_MORE_INFO"
select select "Westpac"
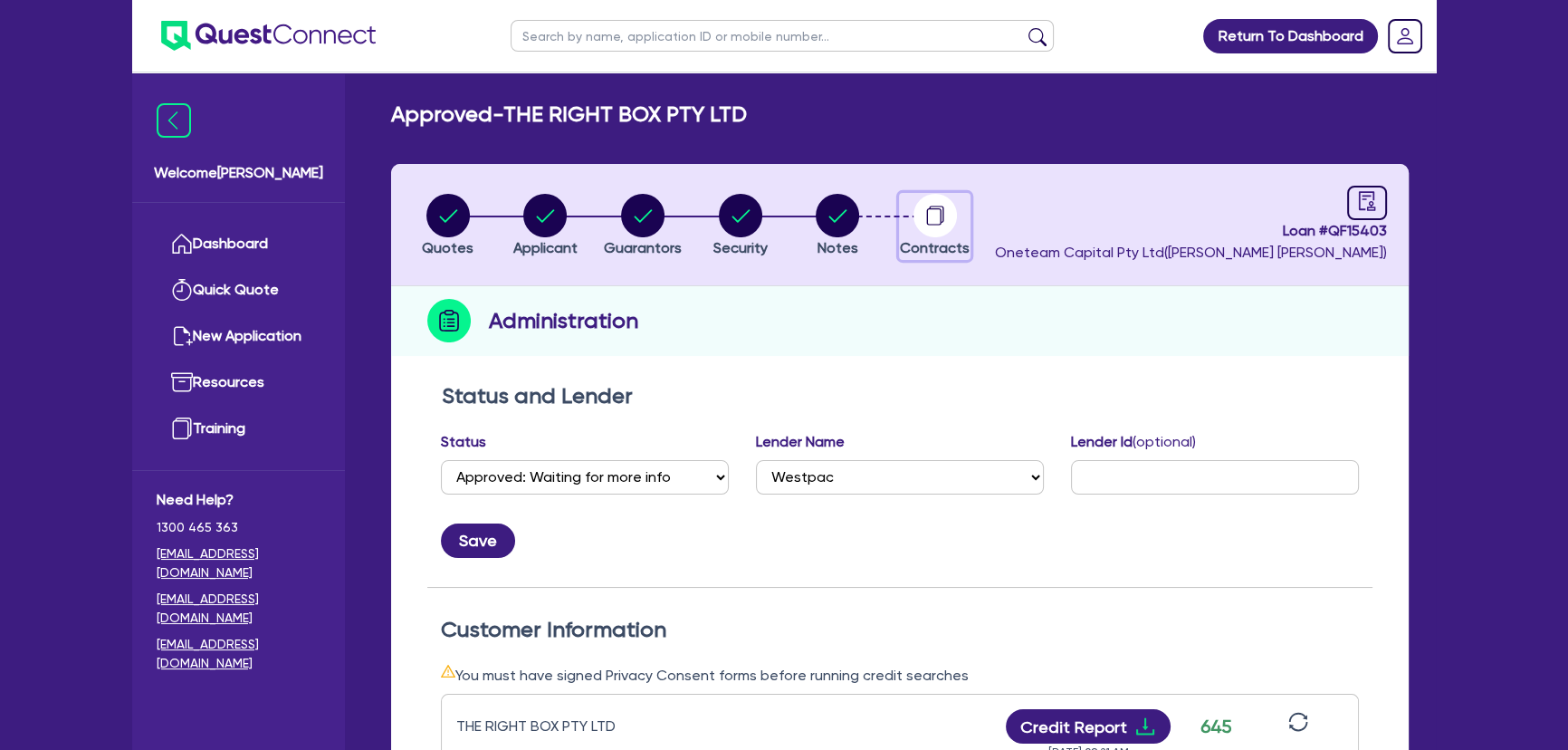
click at [941, 225] on circle "button" at bounding box center [935, 216] width 44 height 44
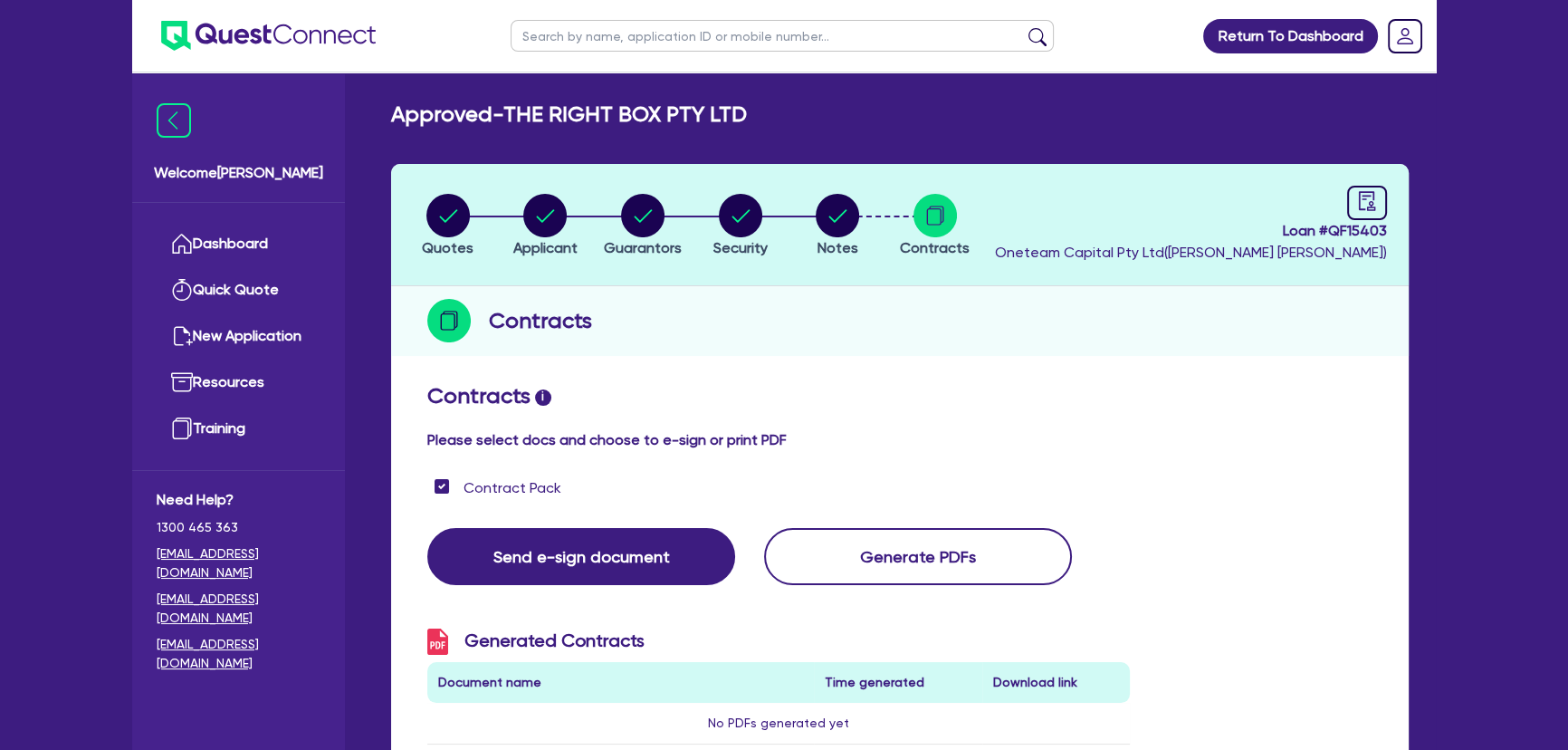
click at [277, 28] on img at bounding box center [268, 35] width 215 height 30
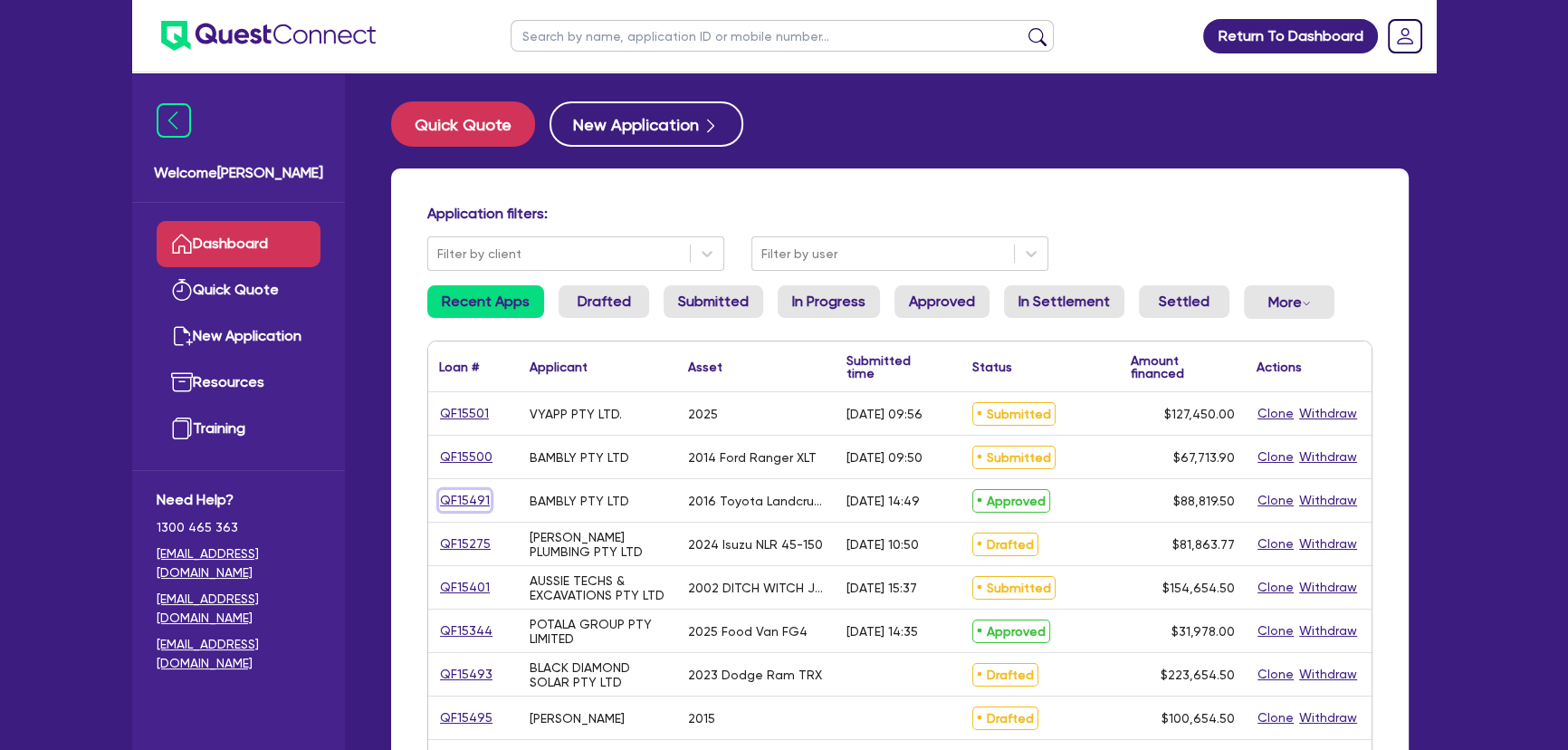
click at [461, 499] on link "QF15491" at bounding box center [464, 499] width 52 height 20
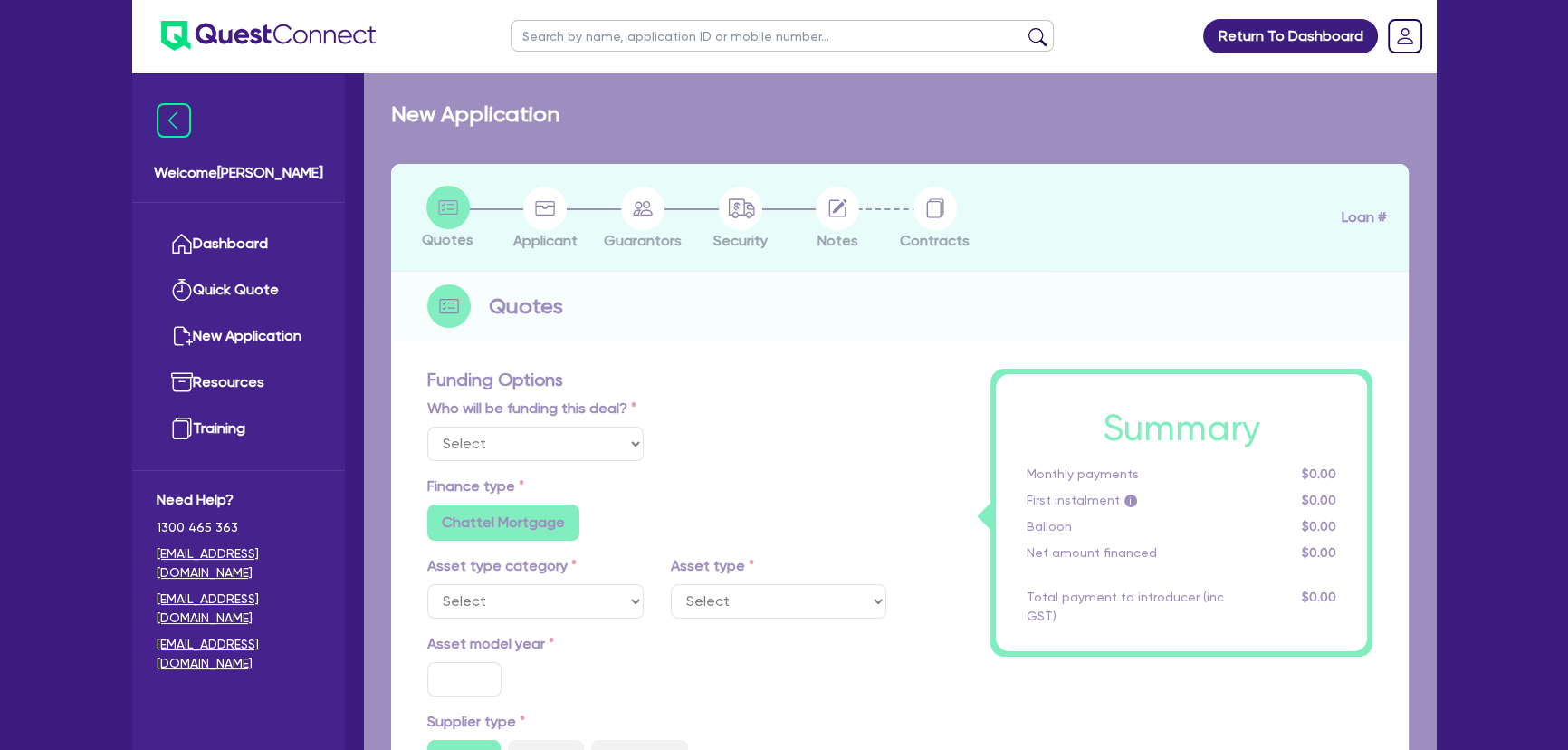
select select "Other"
select select "CARS_AND_LIGHT_TRUCKS"
type input "2016"
radio input "false"
radio input "true"
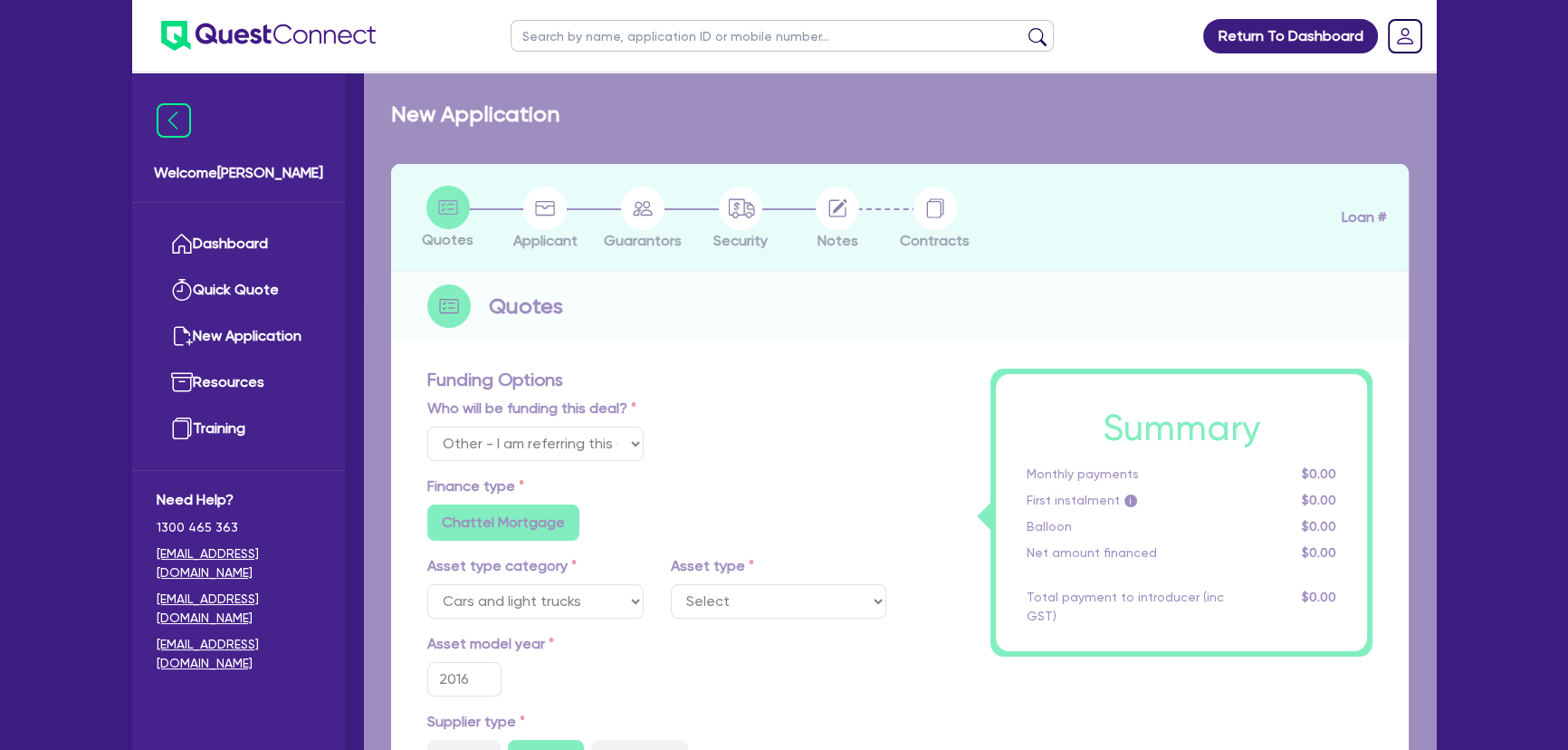
radio input "true"
type input "88,000"
type input "8"
type input "7,105.56"
type input "6.69"
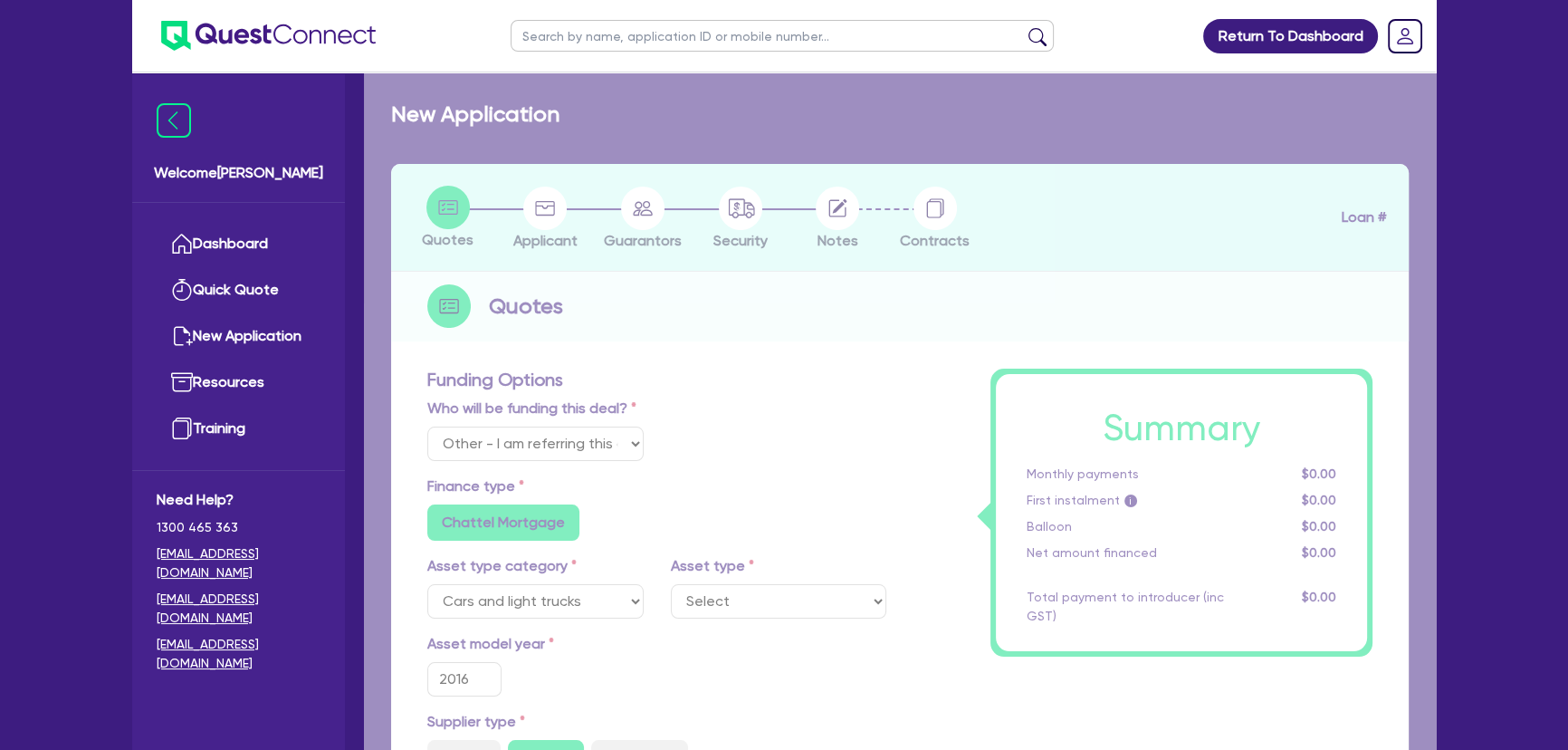
radio input "false"
type input "745"
type input "1,000"
radio input "true"
radio input "false"
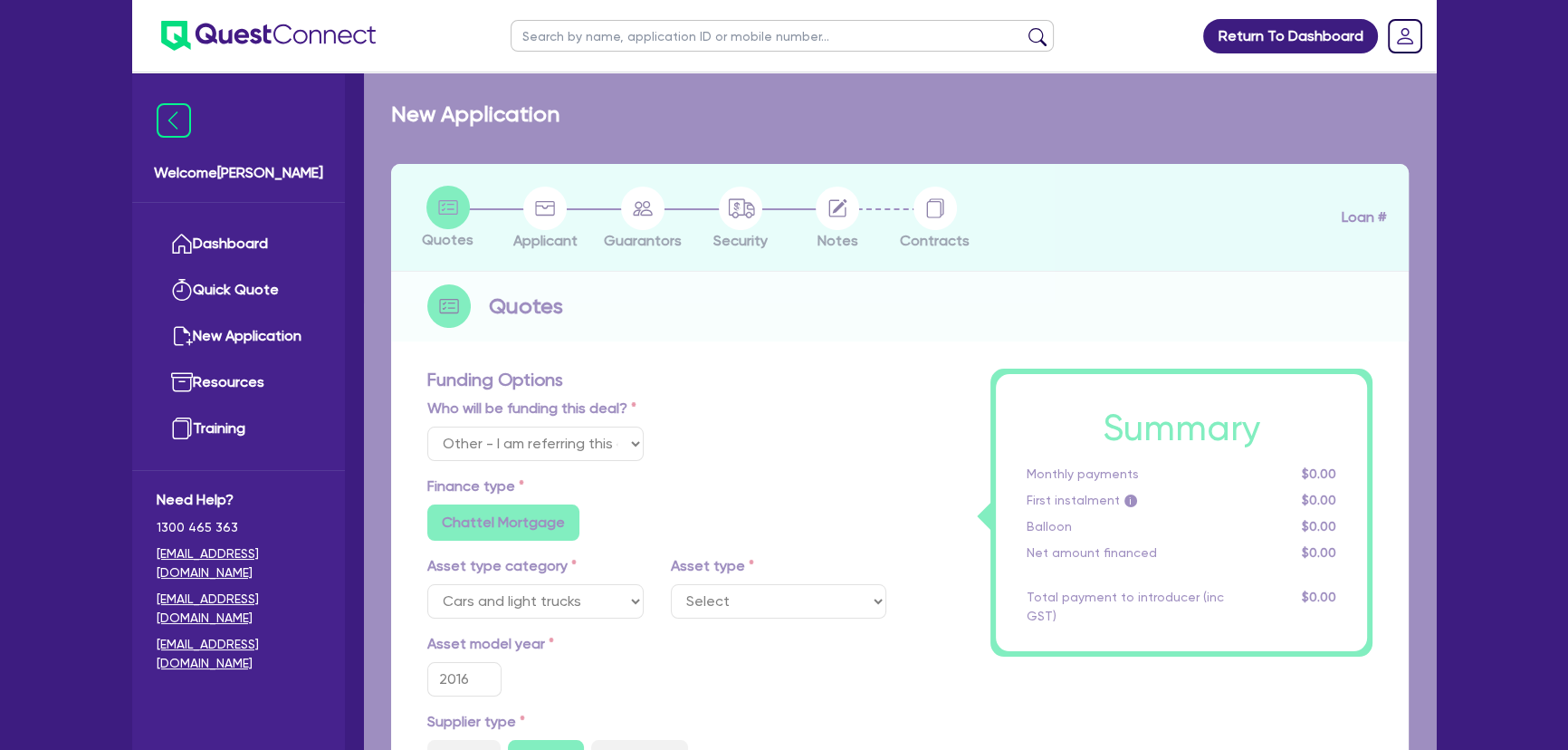
select select "PASSENGER_VEHICLES"
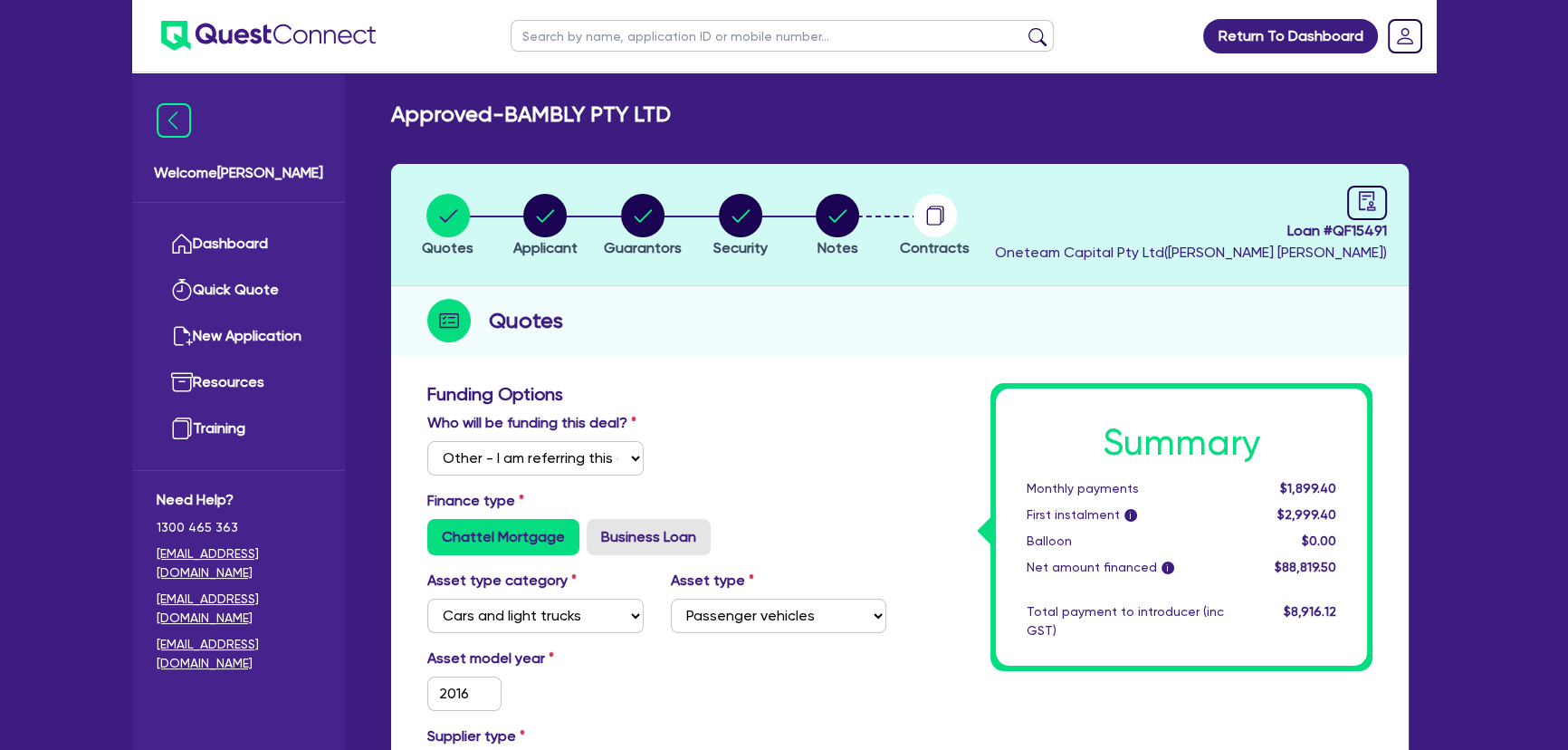
click at [351, 26] on img at bounding box center [268, 35] width 215 height 30
drag, startPoint x: 1333, startPoint y: 232, endPoint x: 1402, endPoint y: 234, distance: 69.0
click at [1402, 234] on header "Quotes Applicant [GEOGRAPHIC_DATA] Security Notes Contracts Loan # QF15491 Onet…" at bounding box center [899, 224] width 1017 height 122
copy span "QF15491"
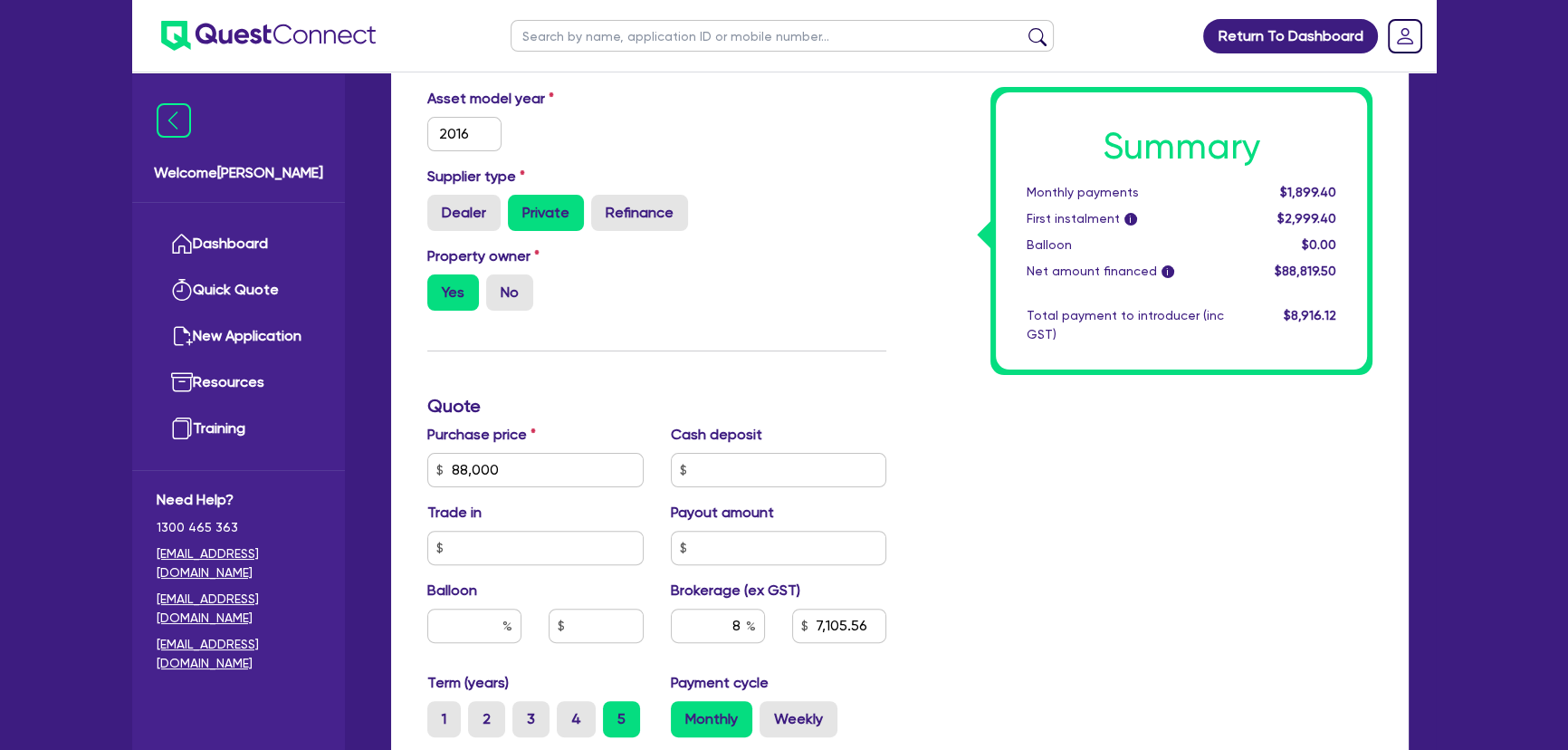
scroll to position [411, 0]
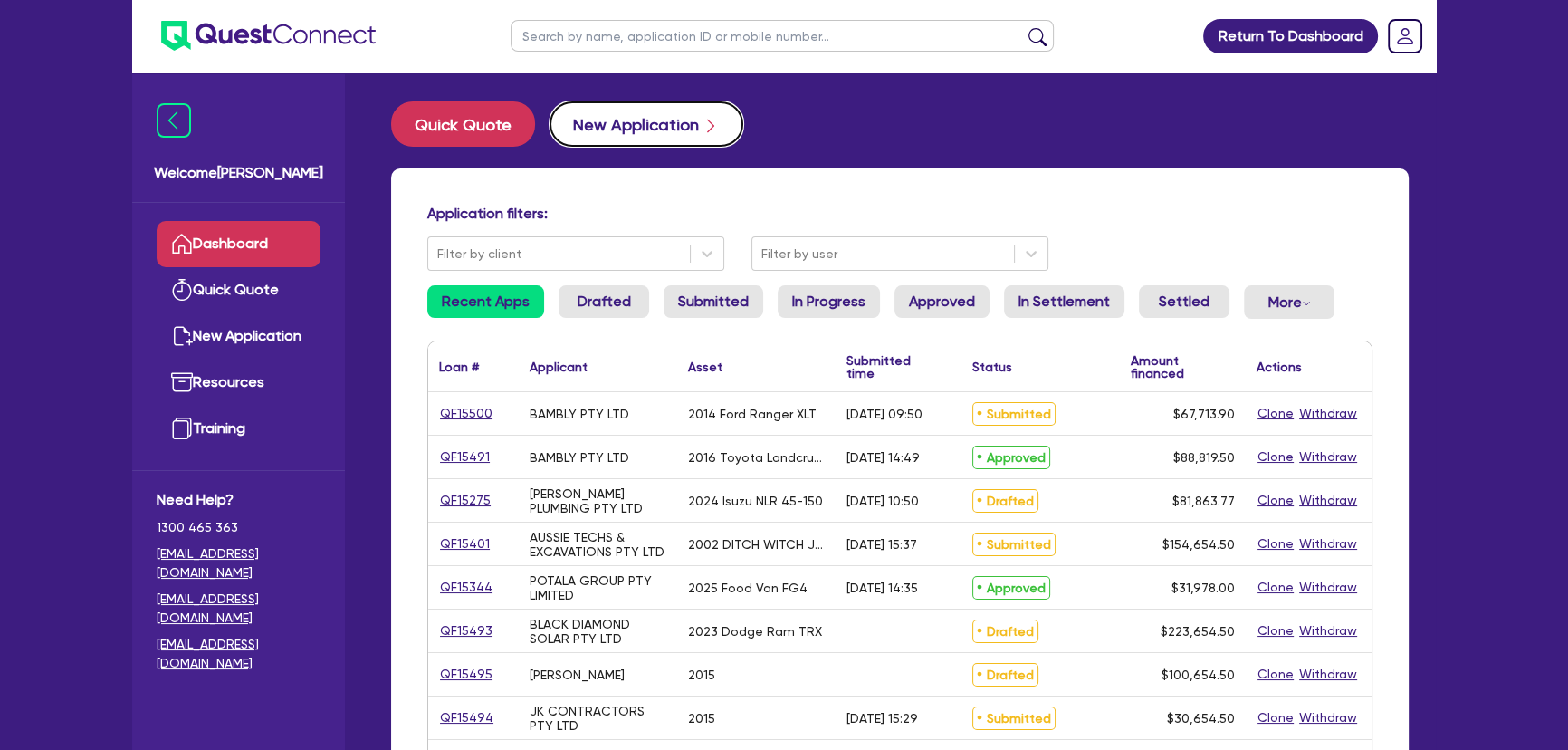
click at [627, 129] on button "New Application" at bounding box center [647, 124] width 194 height 45
select select "Other"
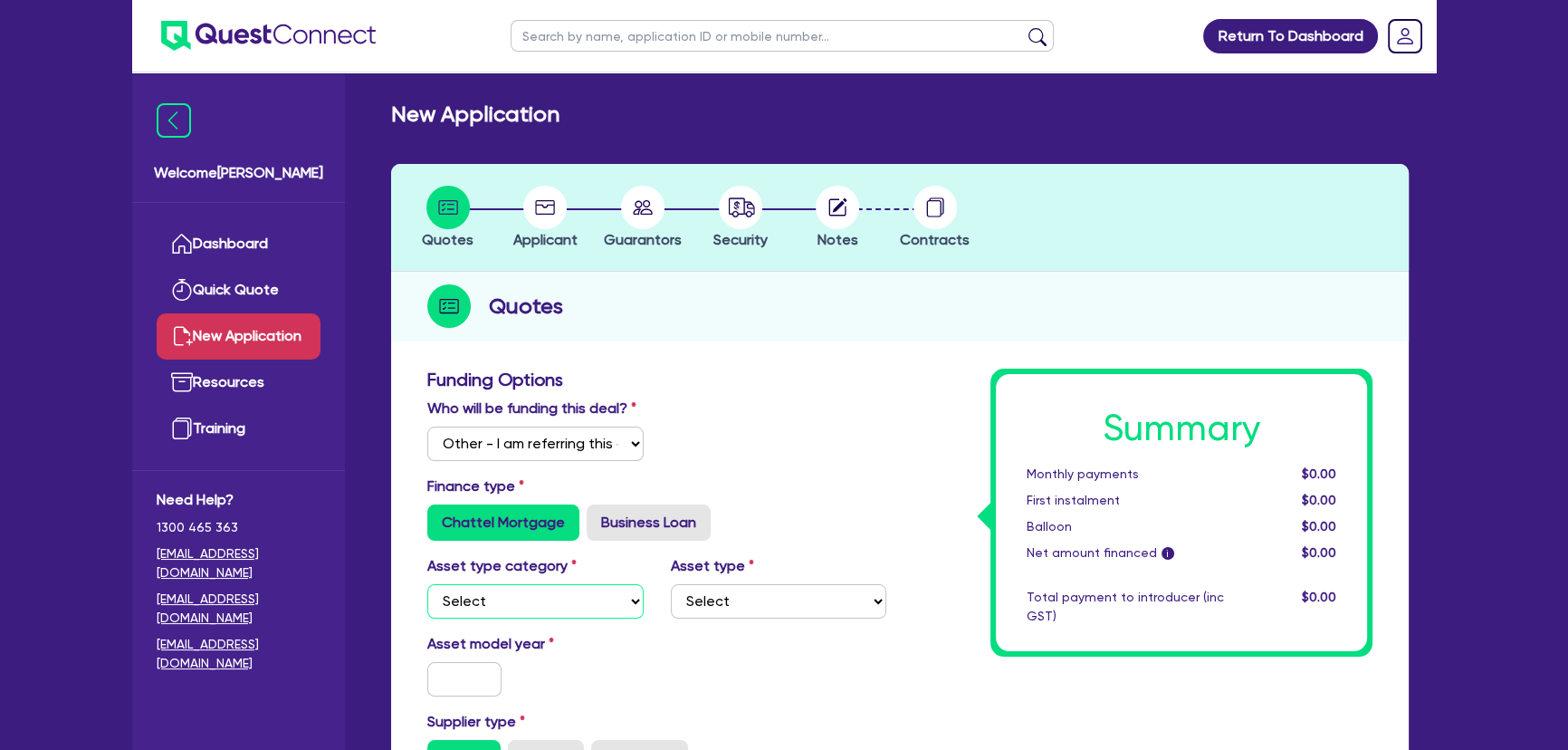
click at [507, 612] on select "Select Cars and light trucks Primary assets Secondary assets Tertiary assets" at bounding box center [535, 601] width 216 height 34
click at [630, 530] on label "Business Loan" at bounding box center [648, 522] width 124 height 36
click at [599, 516] on input "Business Loan" at bounding box center [593, 510] width 12 height 12
radio input "true"
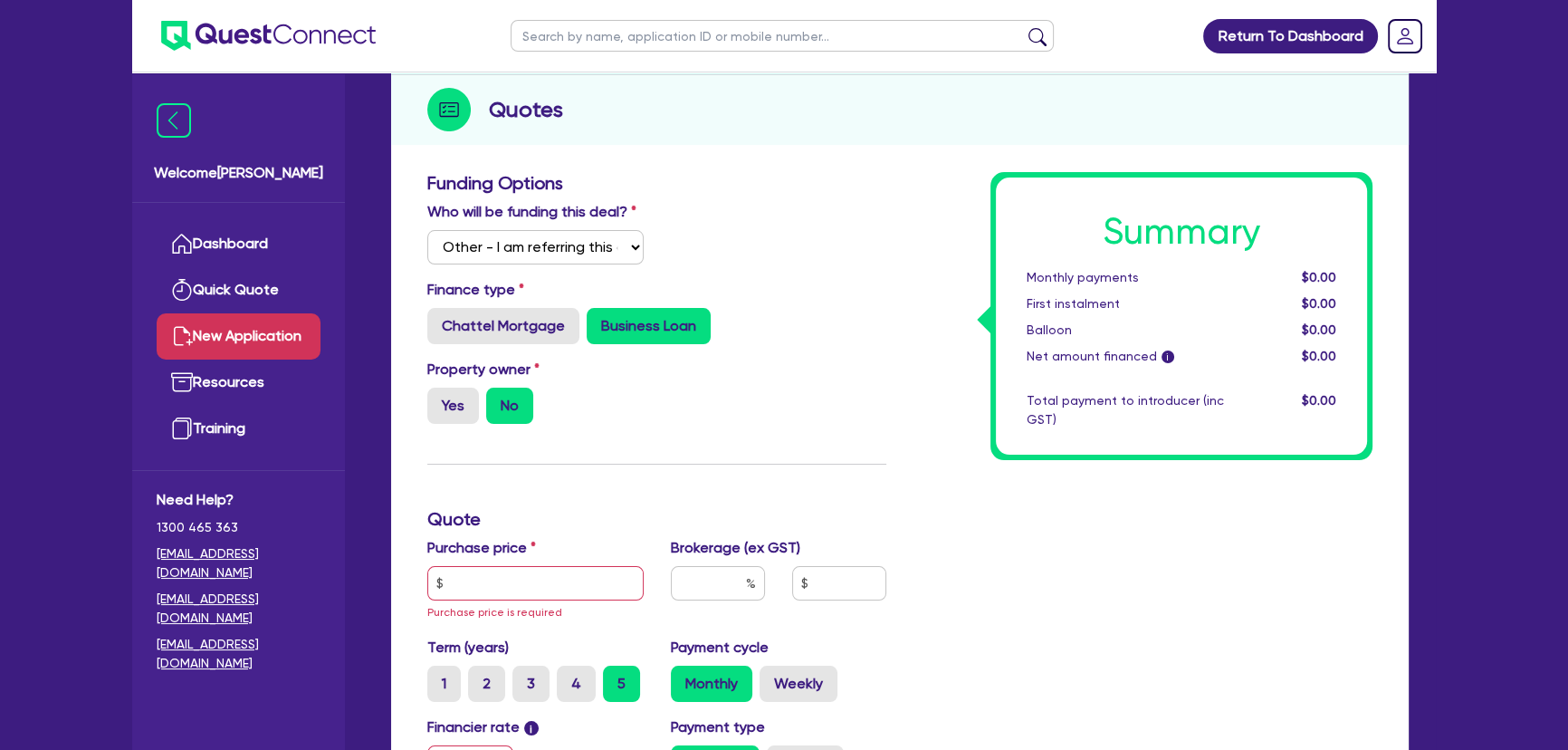
scroll to position [247, 0]
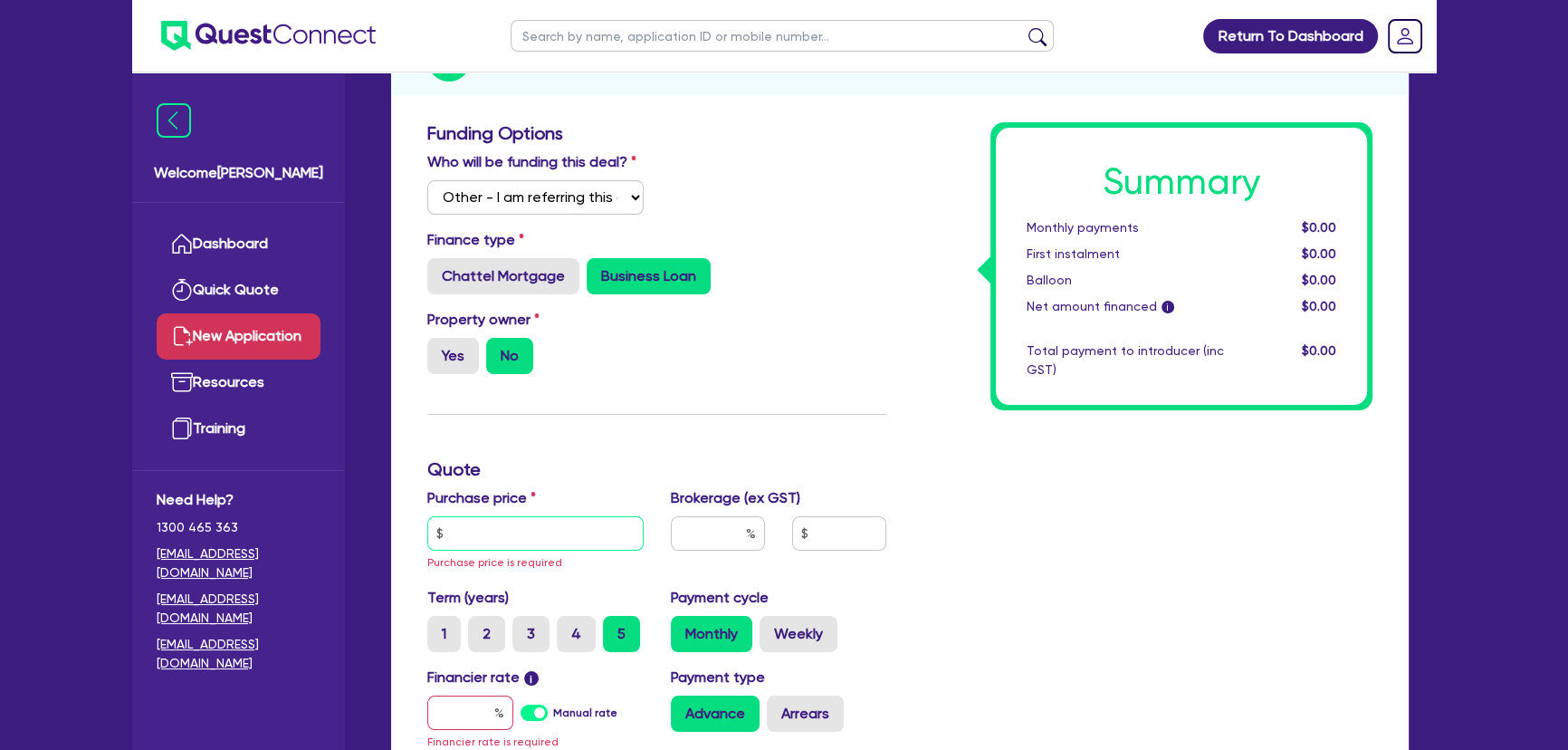
click at [495, 531] on input "text" at bounding box center [535, 533] width 216 height 34
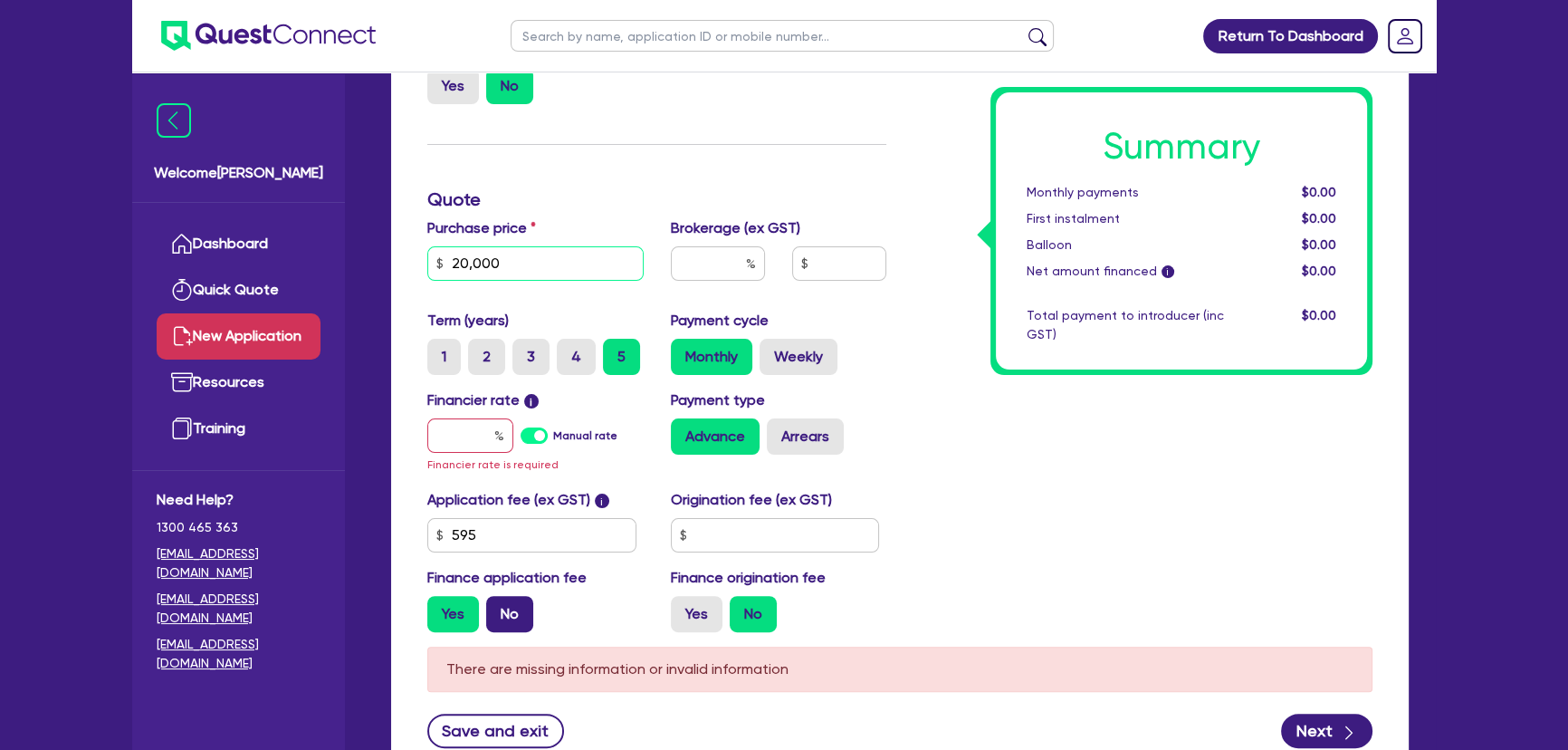
scroll to position [575, 0]
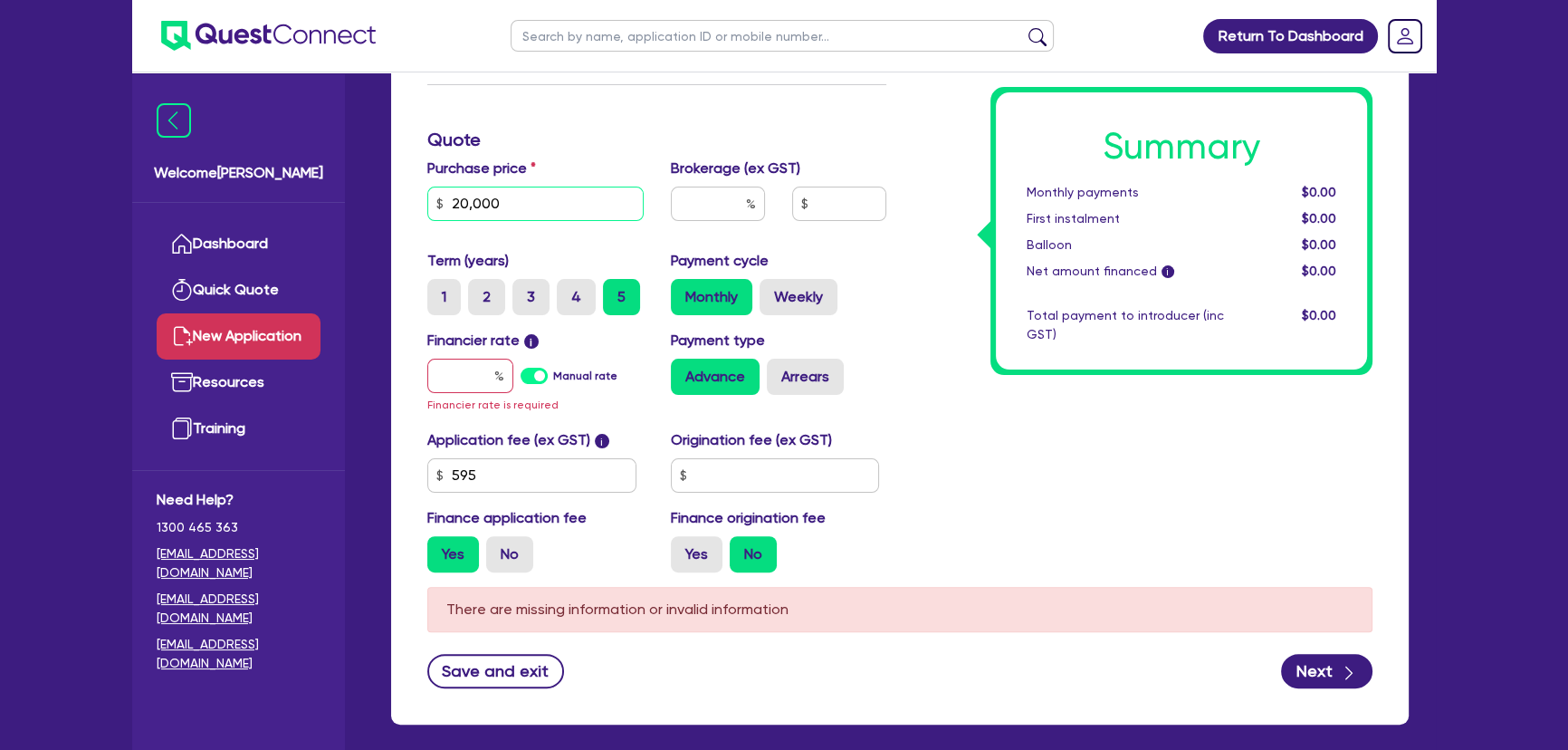
type input "20,000"
click at [443, 379] on input "text" at bounding box center [470, 375] width 86 height 34
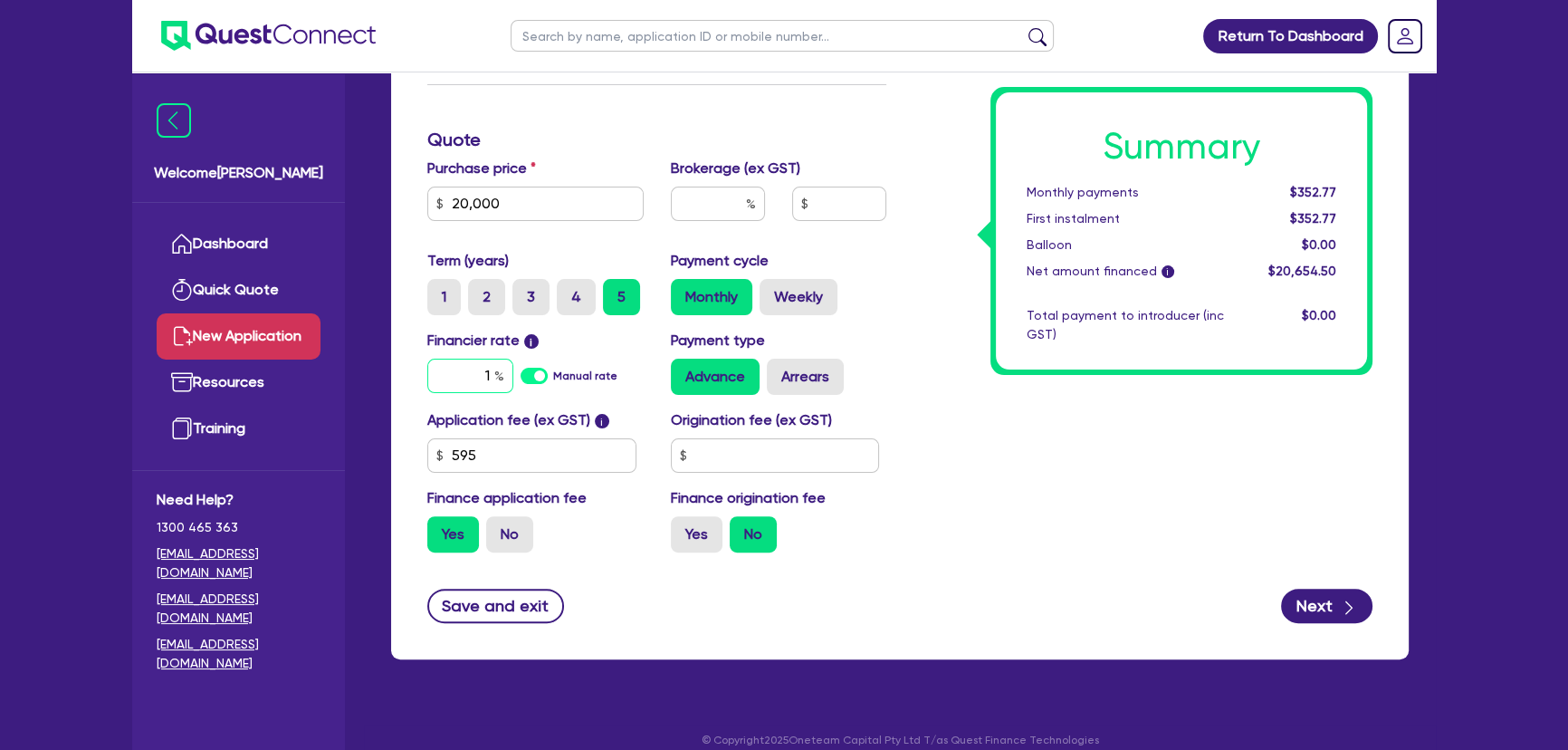
click at [449, 383] on input "1" at bounding box center [470, 375] width 86 height 34
type input "20"
click at [723, 208] on input "text" at bounding box center [718, 203] width 95 height 34
drag, startPoint x: 725, startPoint y: 208, endPoint x: 761, endPoint y: 210, distance: 36.1
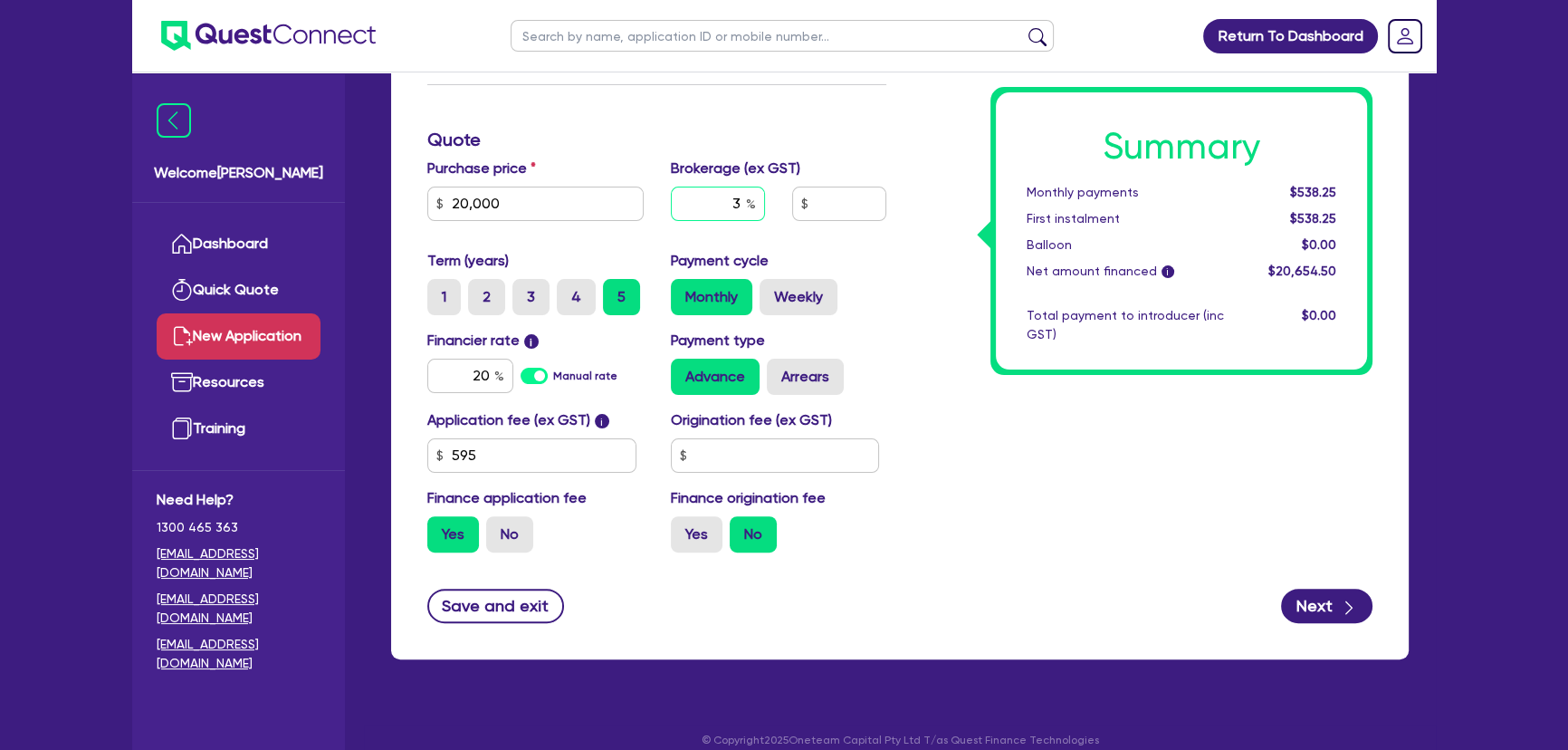
click at [761, 210] on input "3" at bounding box center [718, 203] width 95 height 34
type input "6"
click at [1032, 459] on div "Summary Monthly payments $538.25 First instalment $538.25 Balloon $0.00 Net amo…" at bounding box center [1143, 179] width 487 height 774
click at [1314, 601] on button "Next" at bounding box center [1327, 605] width 92 height 34
type input "1,239.27"
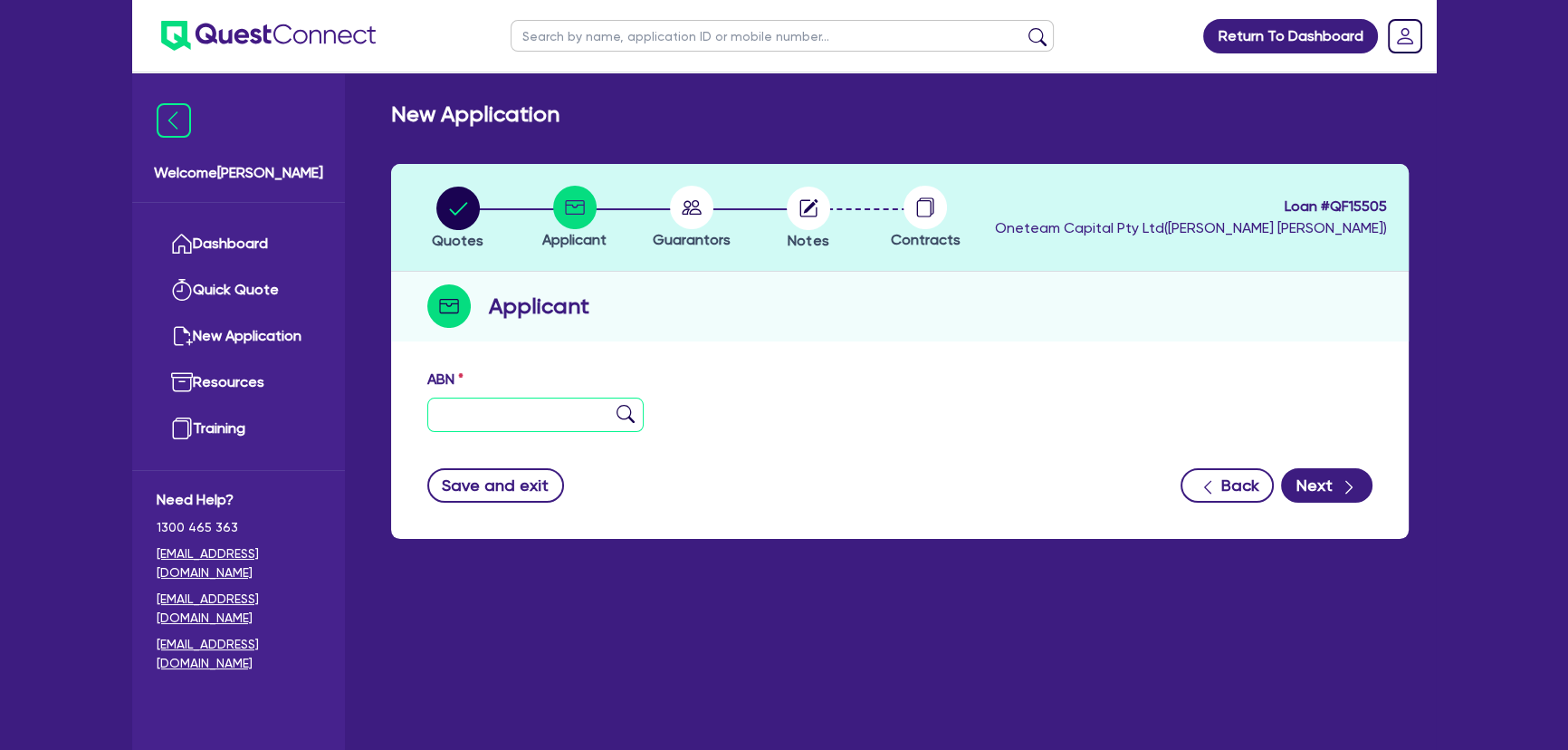
click at [530, 403] on input "text" at bounding box center [535, 414] width 216 height 34
paste input "79 150 429 885"
type input "79 150 429 885"
click at [624, 409] on img at bounding box center [625, 414] width 19 height 19
type input "PATEL, DAYAL"
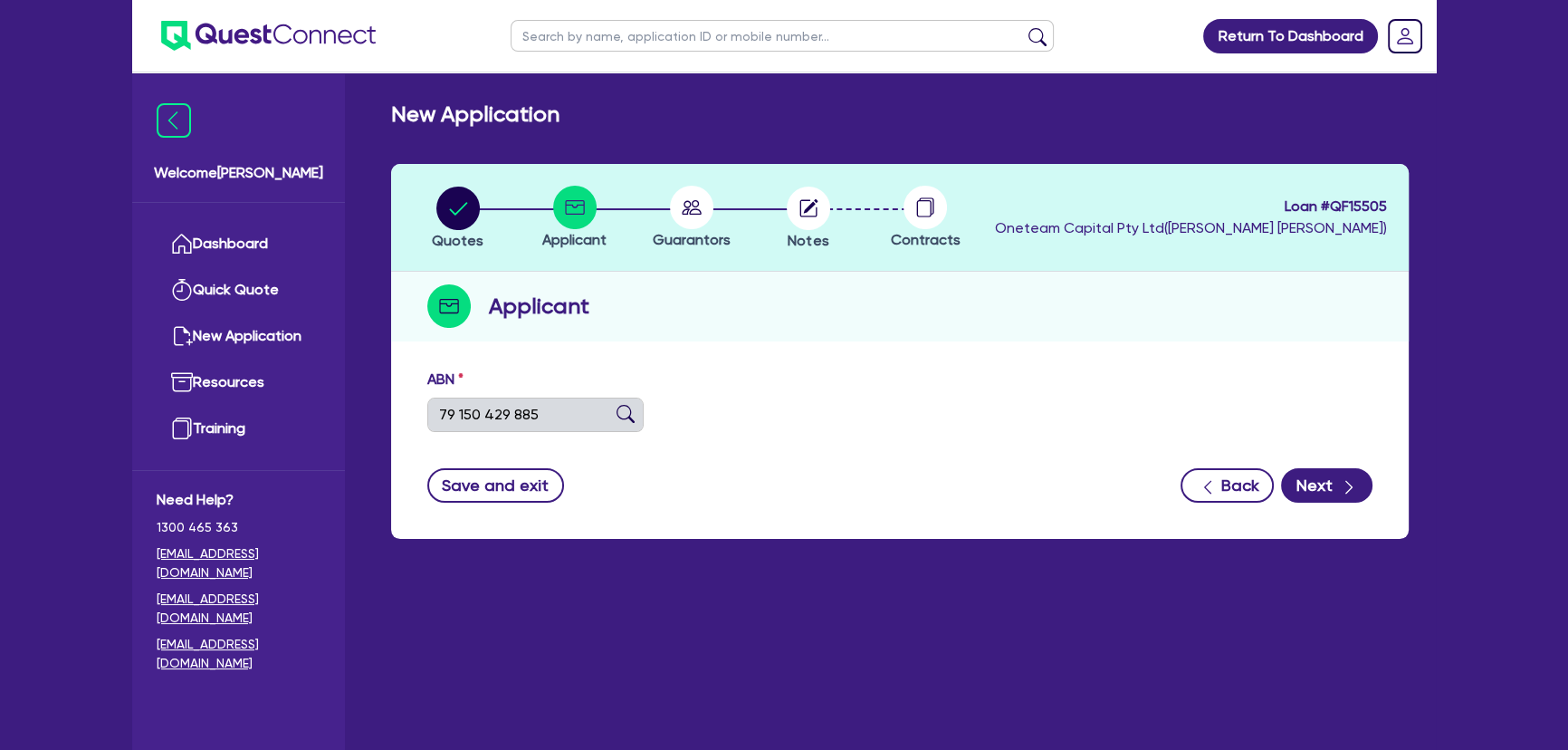
type input "Stabla Hobart"
select select "SOLE_TRADER"
type input "14/07/2023"
type input "09/12/2024"
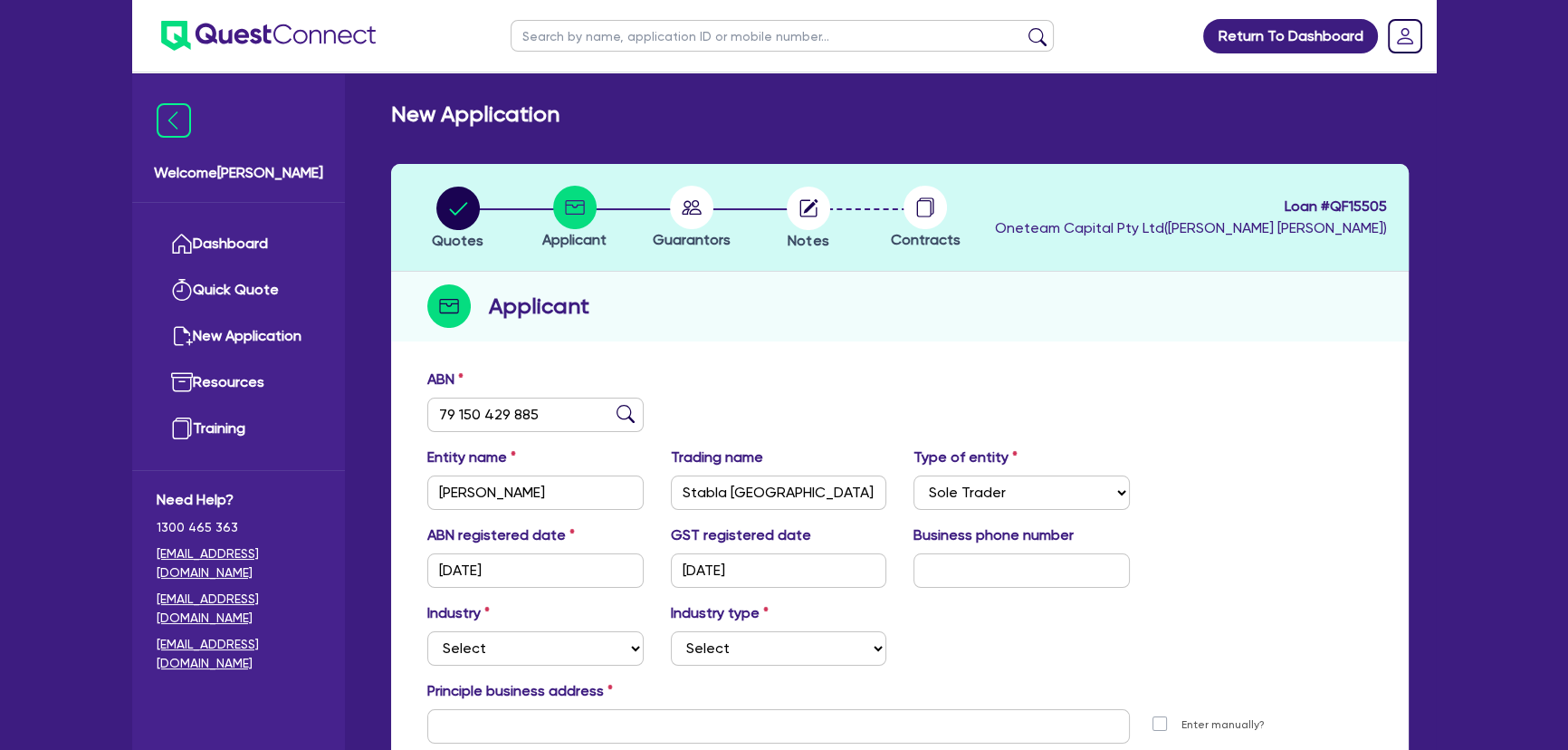
drag, startPoint x: 809, startPoint y: 181, endPoint x: 804, endPoint y: 197, distance: 16.8
click at [809, 183] on header "Quotes Applicant Guarantors Notes Contracts Loan # QF15505 Oneteam Capital Pty …" at bounding box center [899, 217] width 1017 height 107
click at [806, 203] on circle "button" at bounding box center [808, 208] width 44 height 44
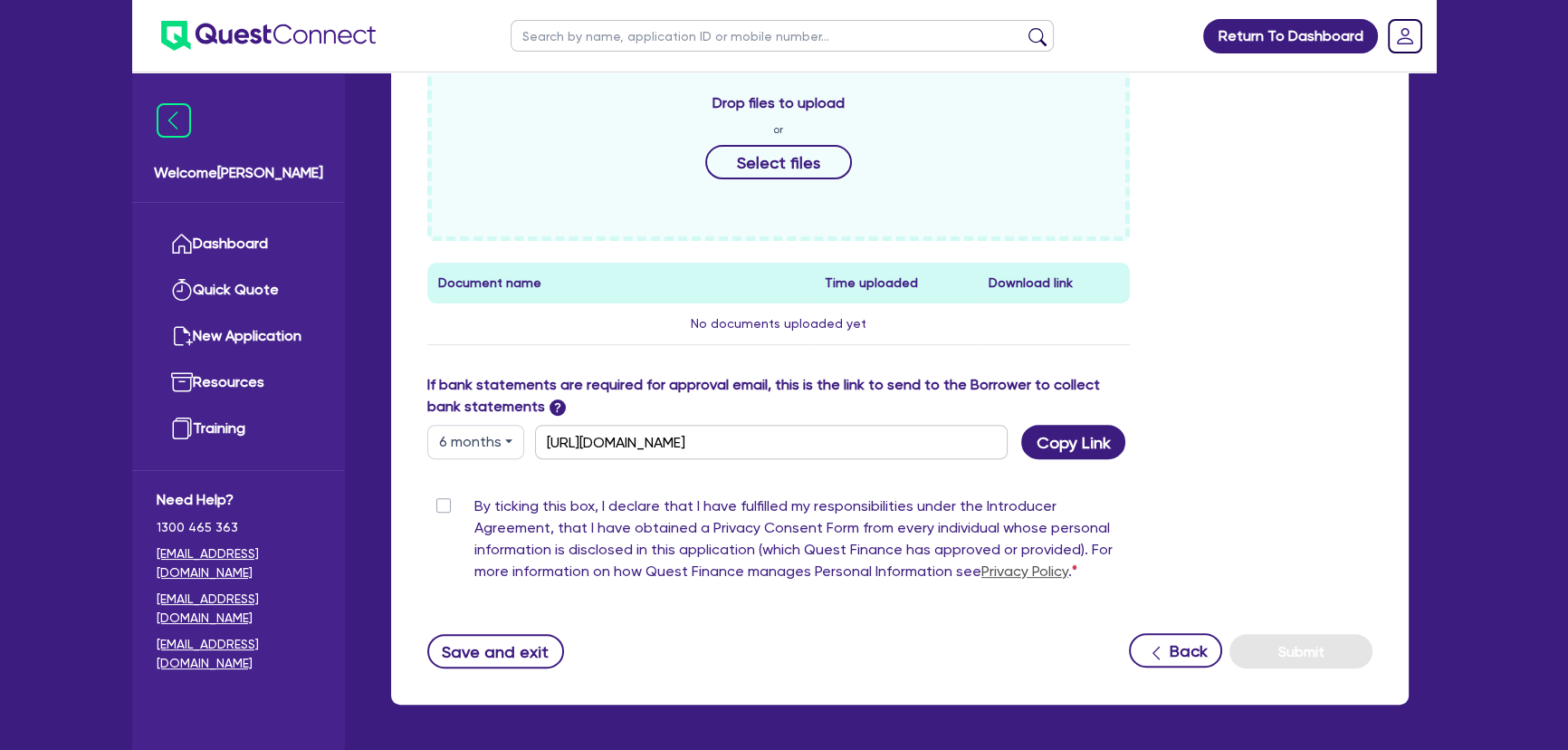
scroll to position [729, 0]
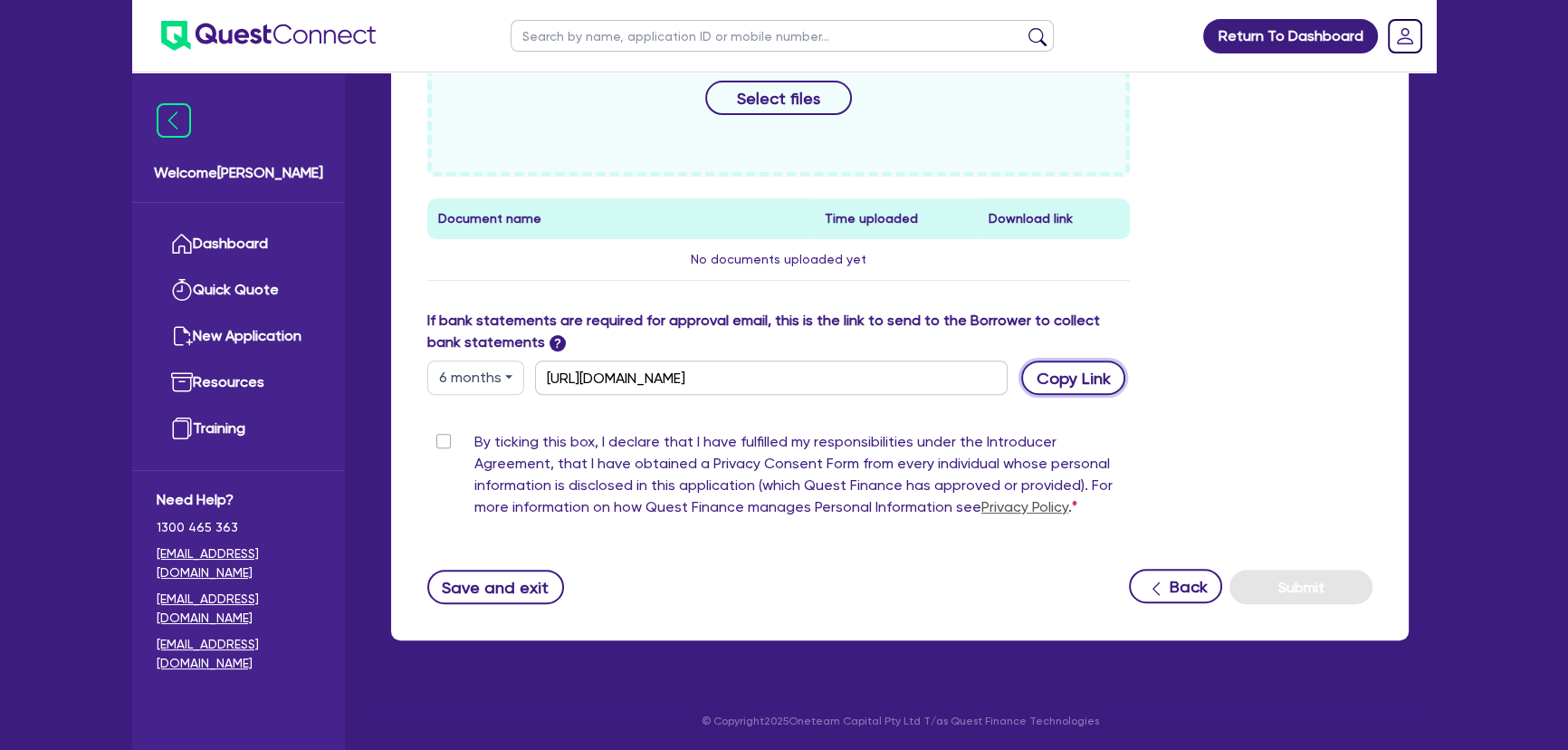
click at [1070, 393] on button "Copy Link" at bounding box center [1073, 376] width 104 height 34
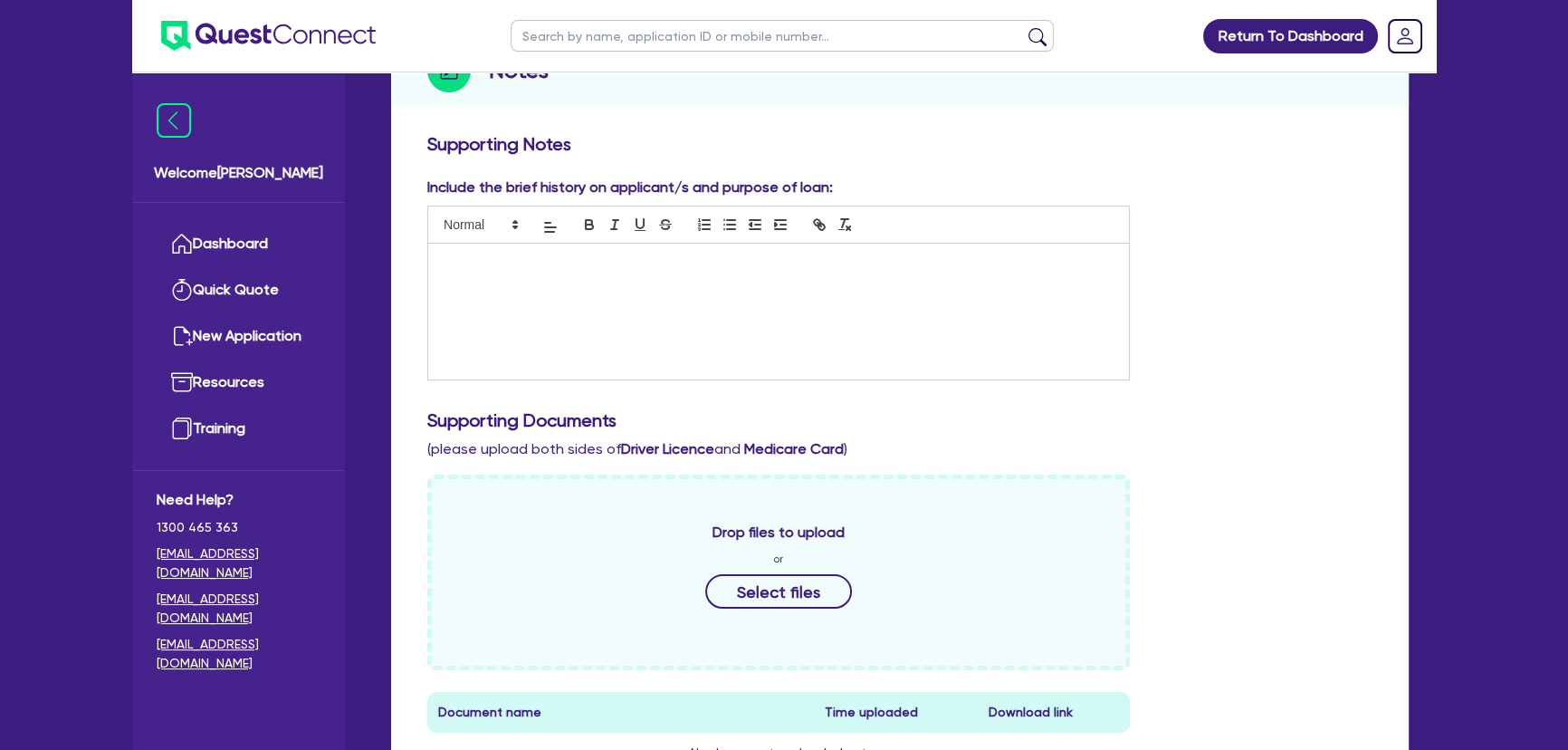
scroll to position [0, 0]
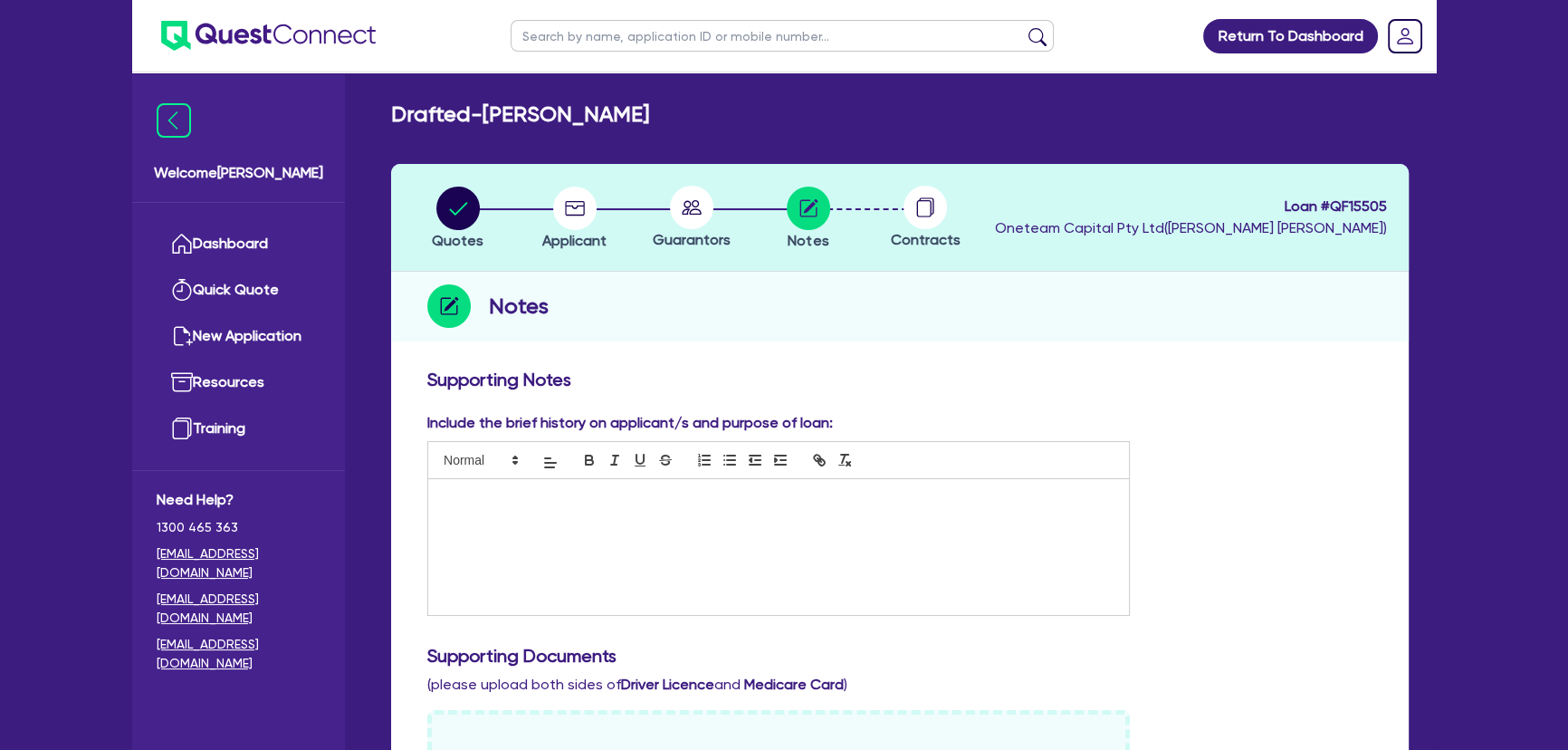
click at [255, 22] on img at bounding box center [268, 35] width 215 height 30
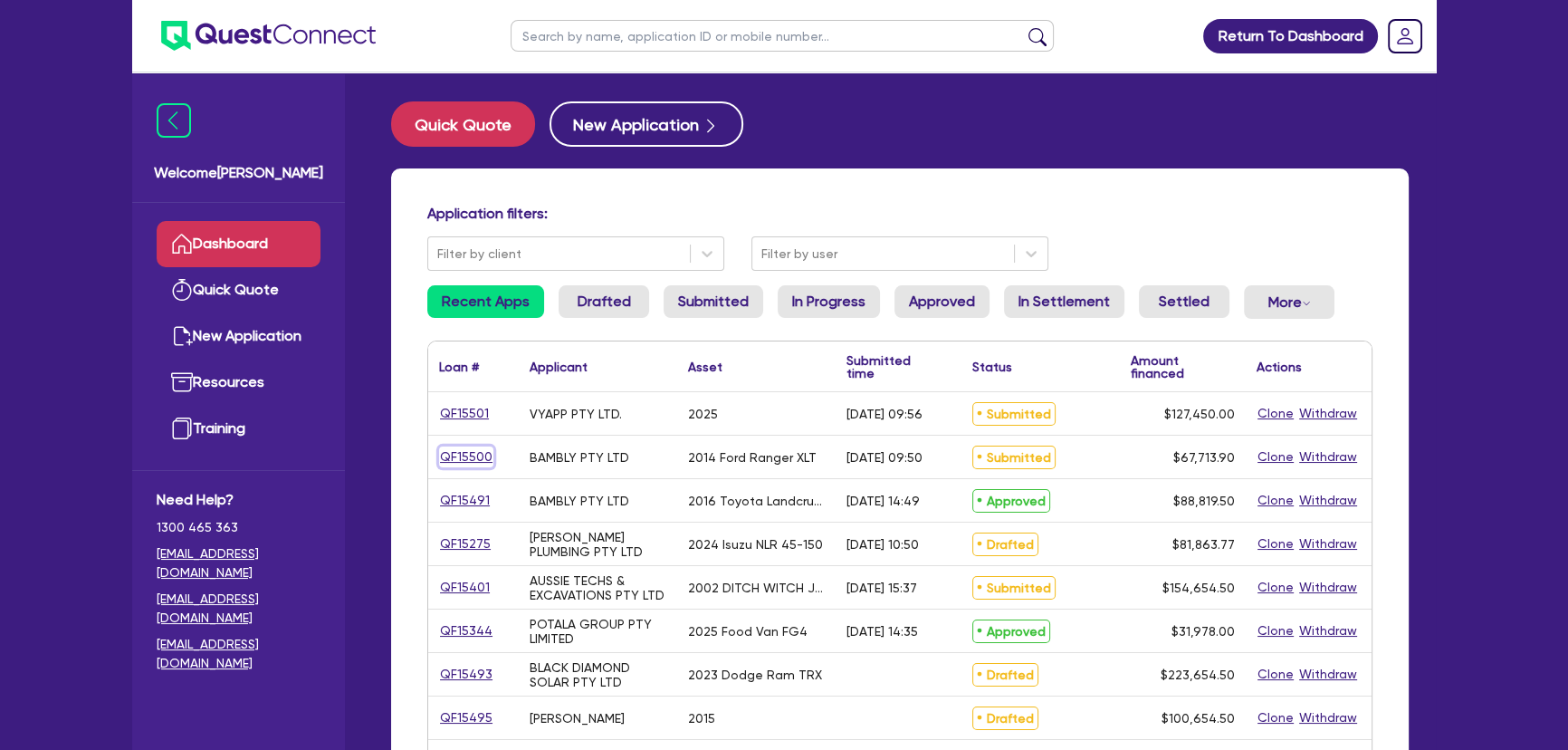
click at [471, 452] on link "QF15500" at bounding box center [466, 456] width 55 height 20
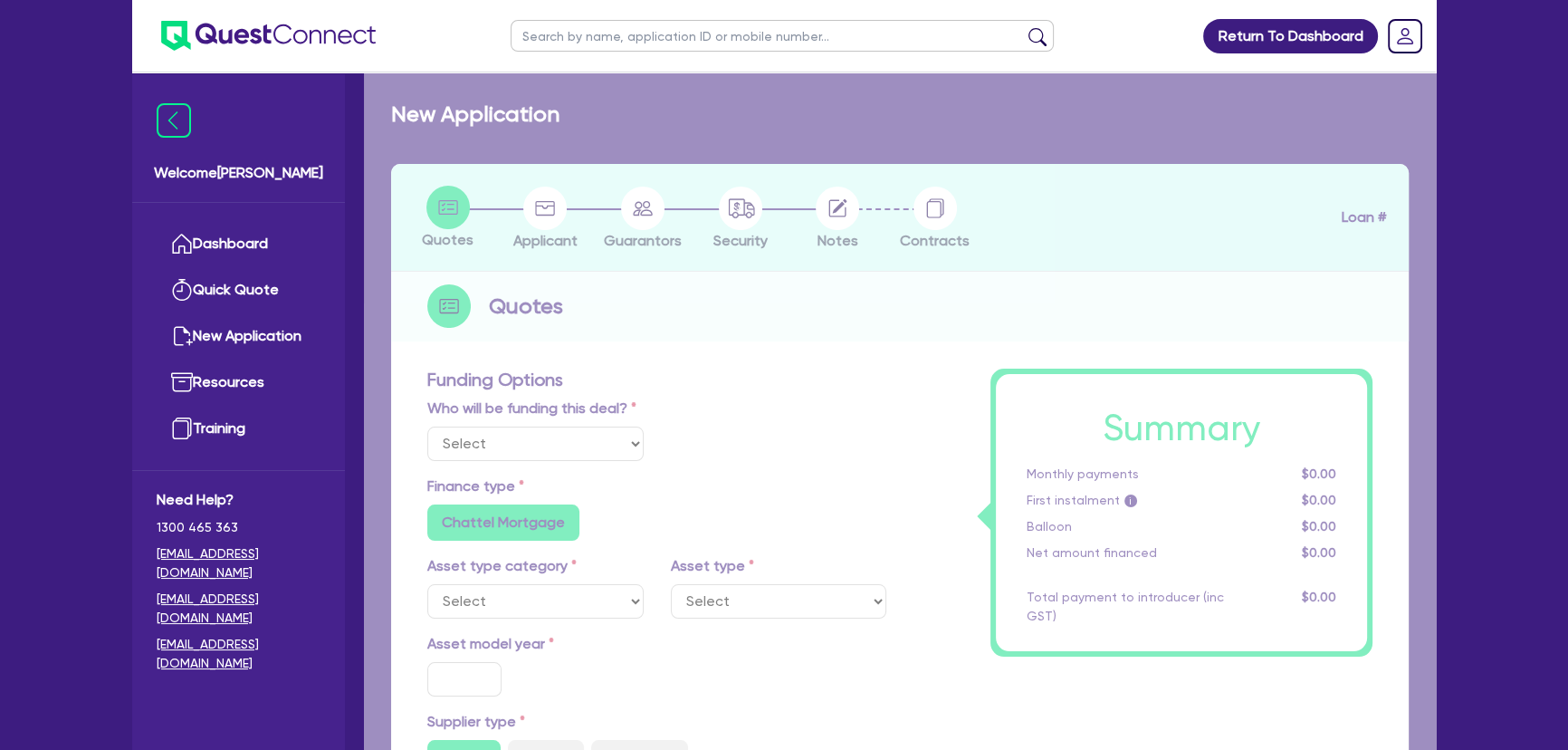
select select "Other"
select select "CARS_AND_LIGHT_TRUCKS"
type input "2014"
radio input "true"
type input "67,000"
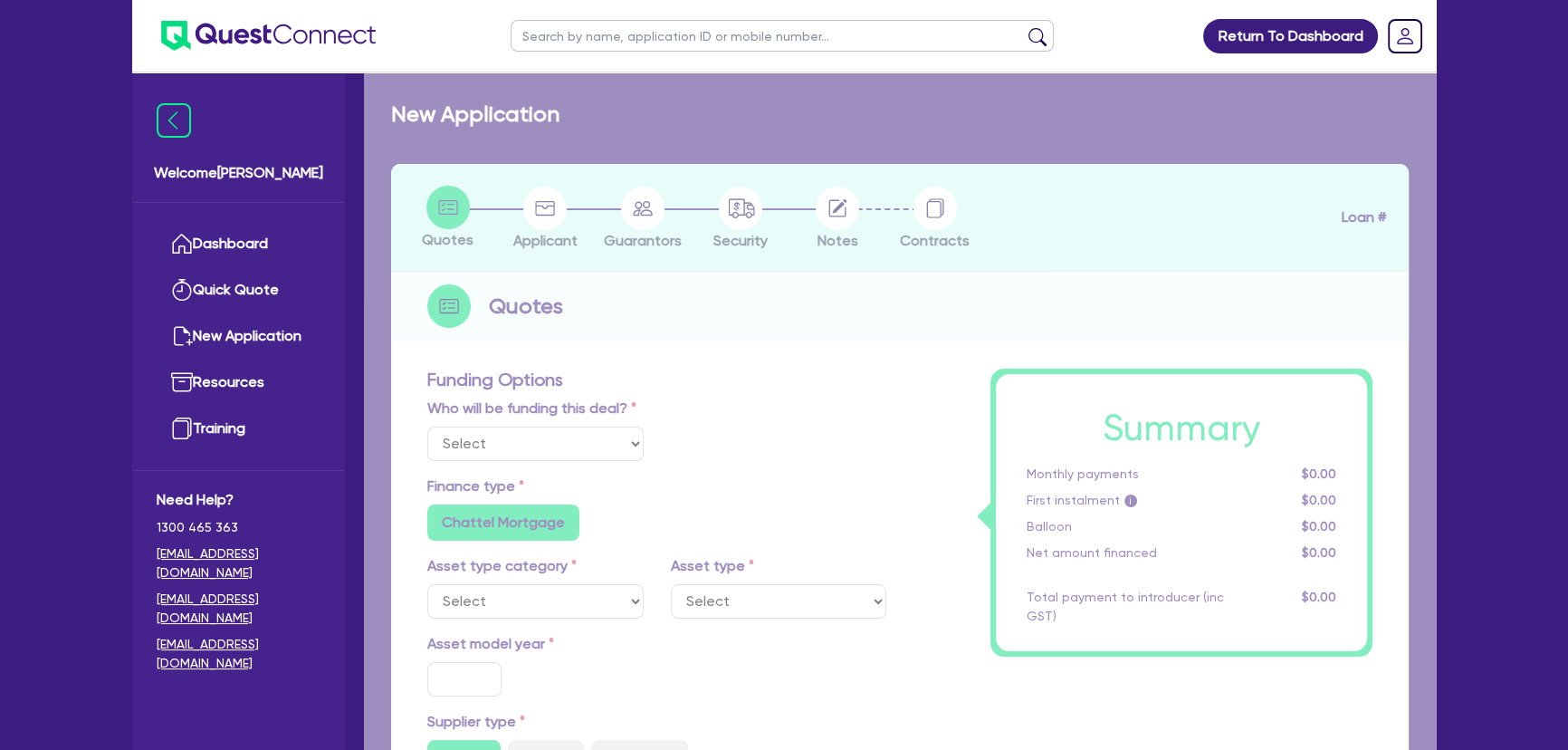
type input "7.27"
type input "4,922.8"
type input "9.75"
type input "649"
type input "1,272.73"
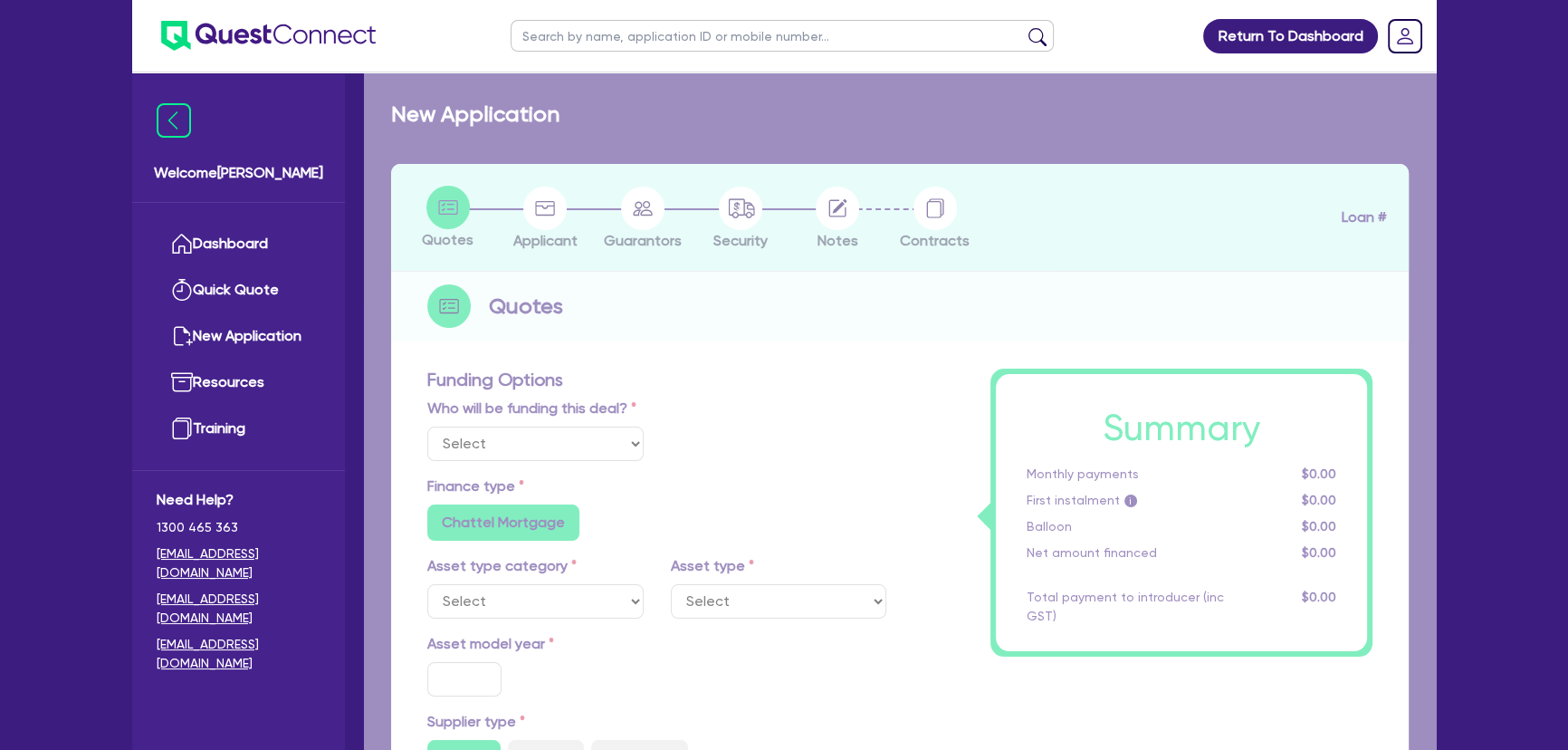
radio input "true"
radio input "false"
select select "PASSENGER_VEHICLES"
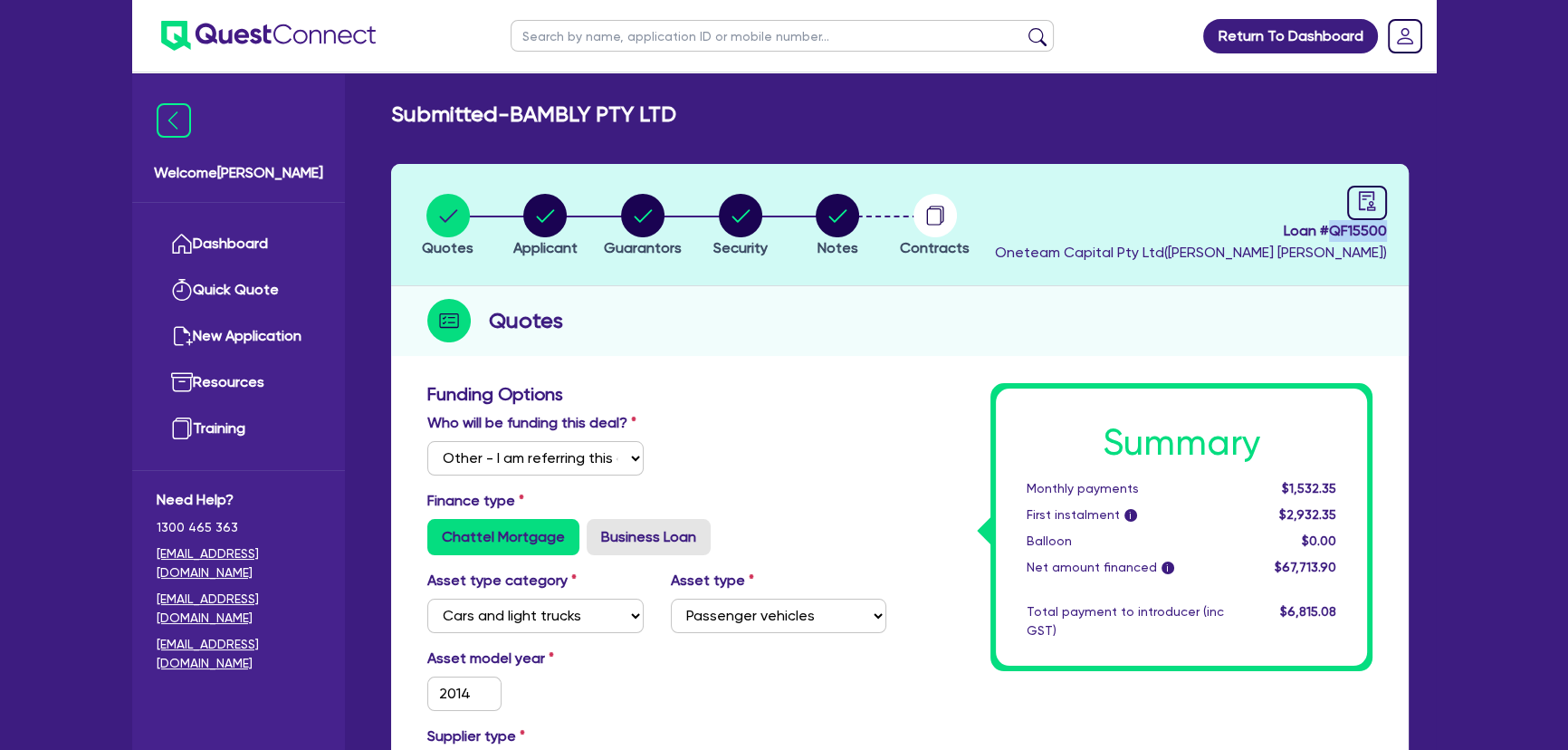
drag, startPoint x: 1331, startPoint y: 233, endPoint x: 1413, endPoint y: 233, distance: 82.0
copy span "QF15500"
drag, startPoint x: 518, startPoint y: 116, endPoint x: 728, endPoint y: 118, distance: 210.0
click at [728, 118] on div "Submitted - BAMBLY PTY LTD" at bounding box center [899, 114] width 1044 height 26
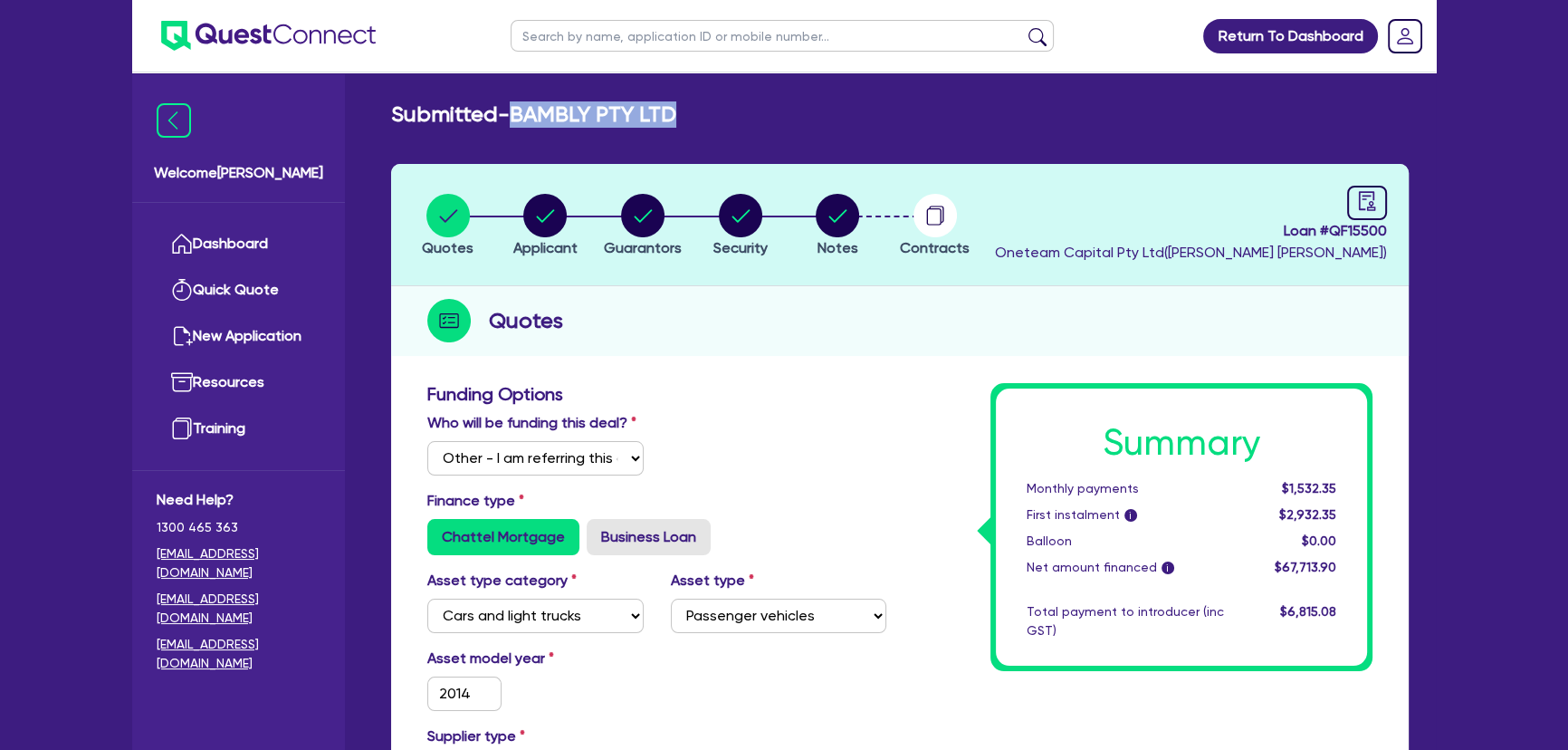
copy h2 "BAMBLY PTY LTD"
click at [562, 233] on icon "button" at bounding box center [545, 216] width 44 height 44
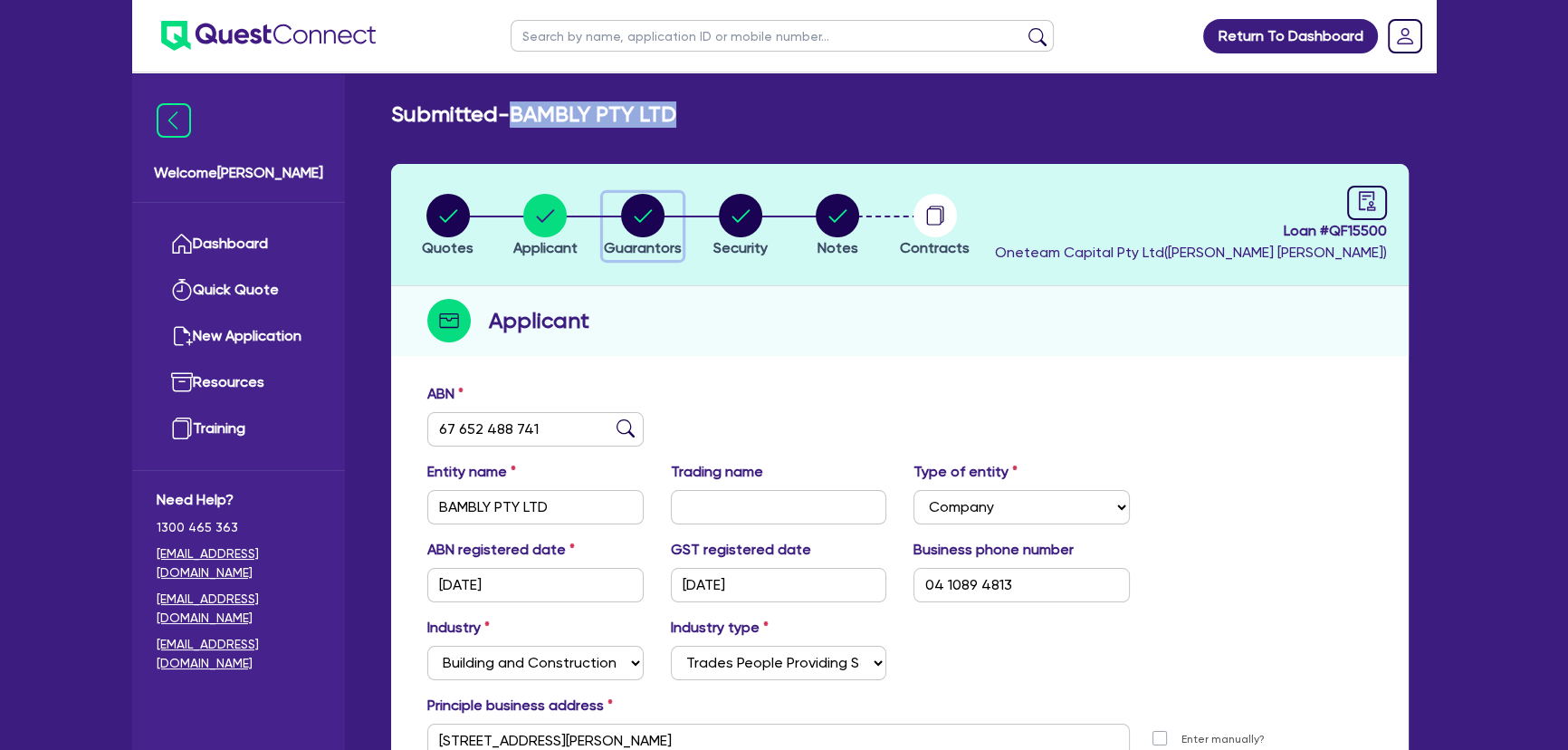
click at [657, 214] on circle "button" at bounding box center [643, 216] width 44 height 44
select select "MR"
select select "VIC"
select select "SINGLE"
select select "PROPERTY"
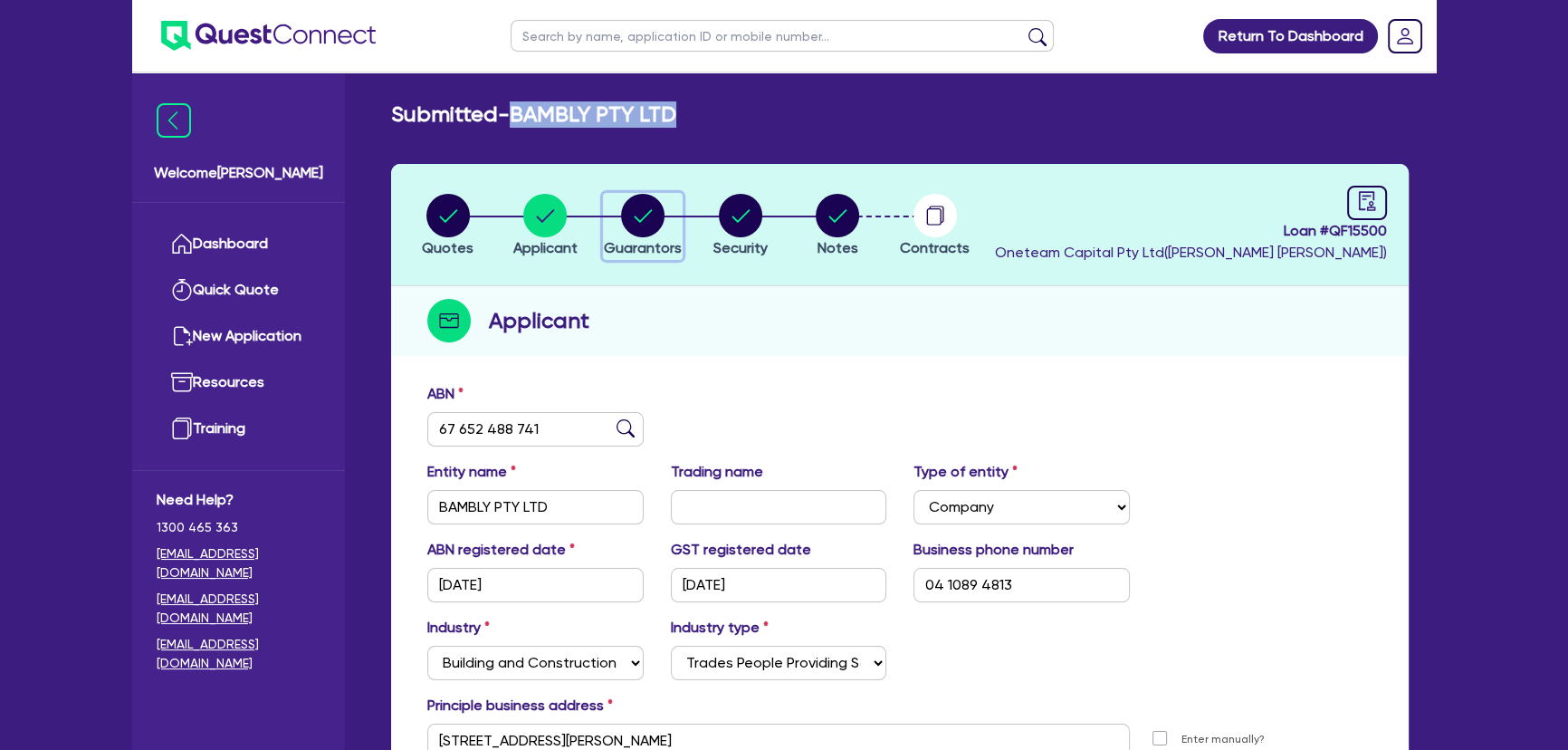
select select "TRUCK"
select select "TRAILER"
select select "EQUIPMENT"
select select "CASH"
select select "MORTGAGE"
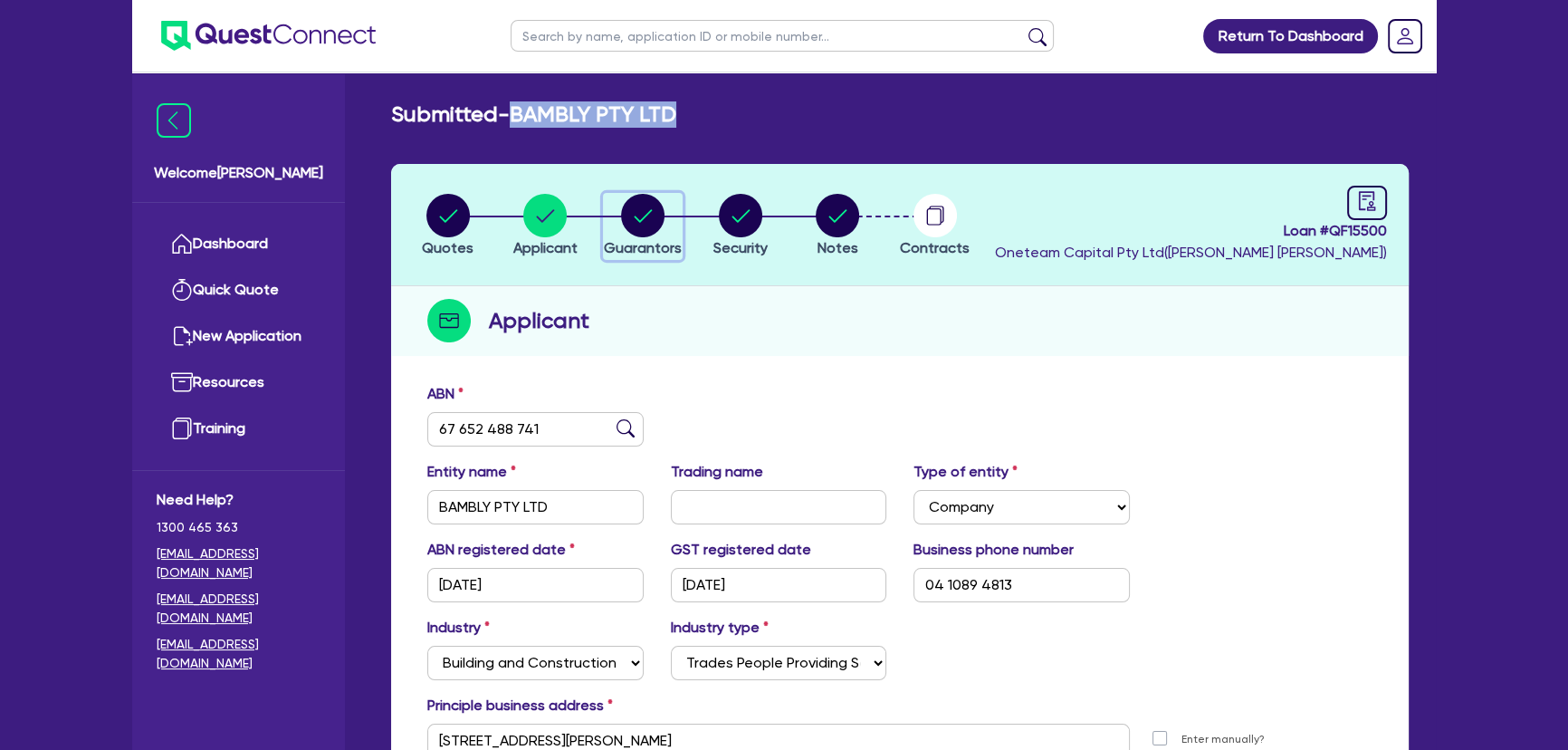
select select "TRUCK_LOAN"
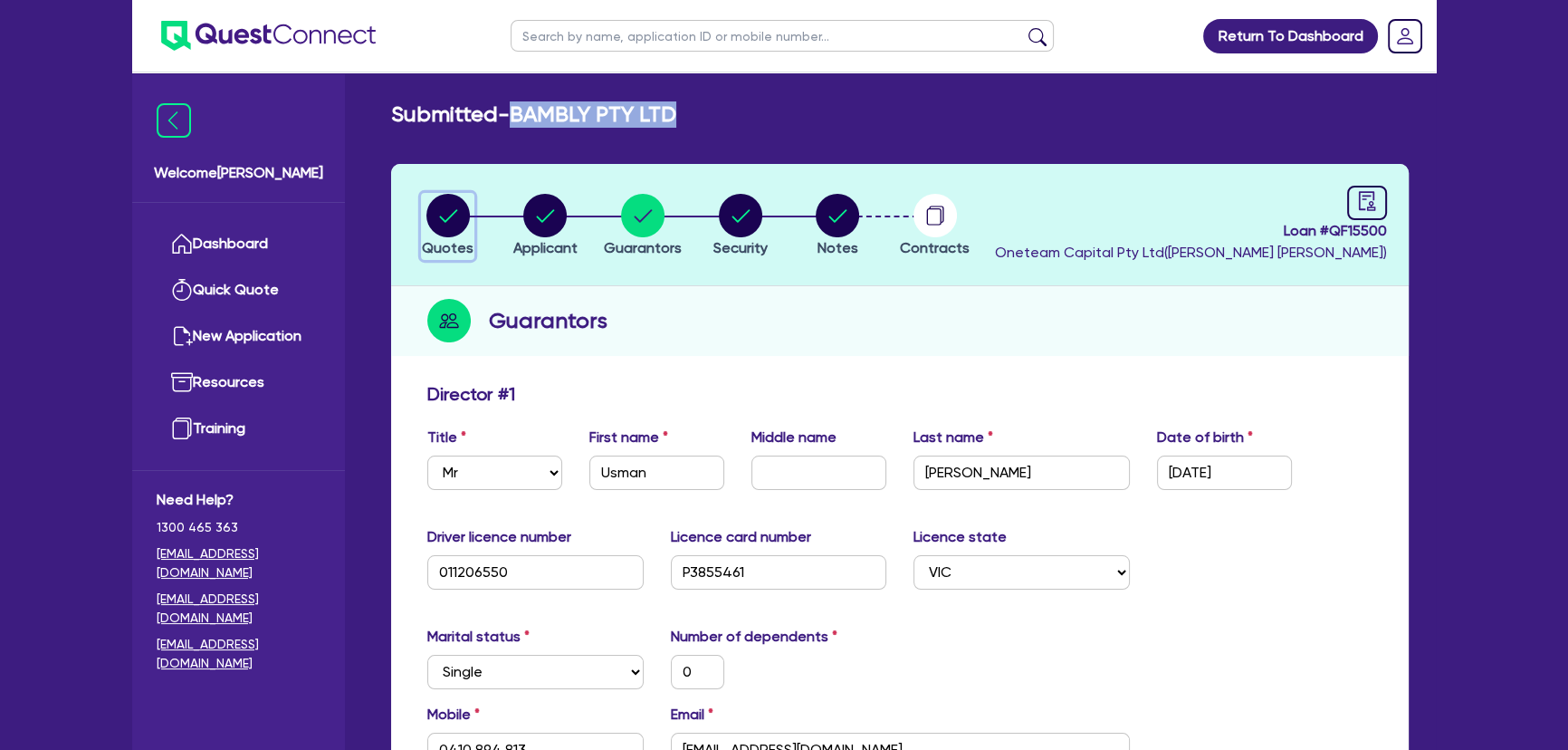
click at [441, 229] on circle "button" at bounding box center [448, 216] width 44 height 44
select select "Other"
select select "CARS_AND_LIGHT_TRUCKS"
select select "PASSENGER_VEHICLES"
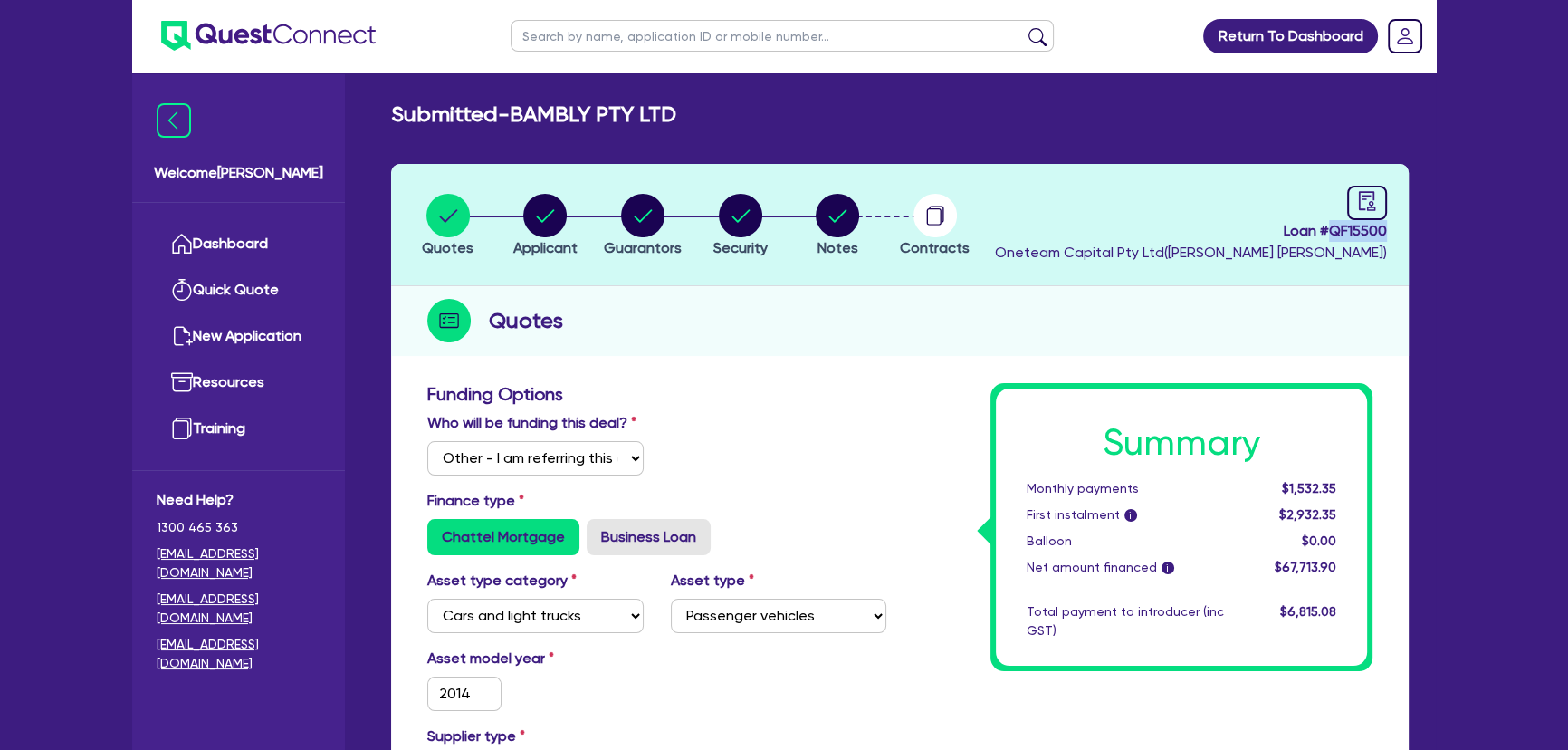
drag, startPoint x: 1327, startPoint y: 224, endPoint x: 1458, endPoint y: 223, distance: 131.0
copy span "QF15500"
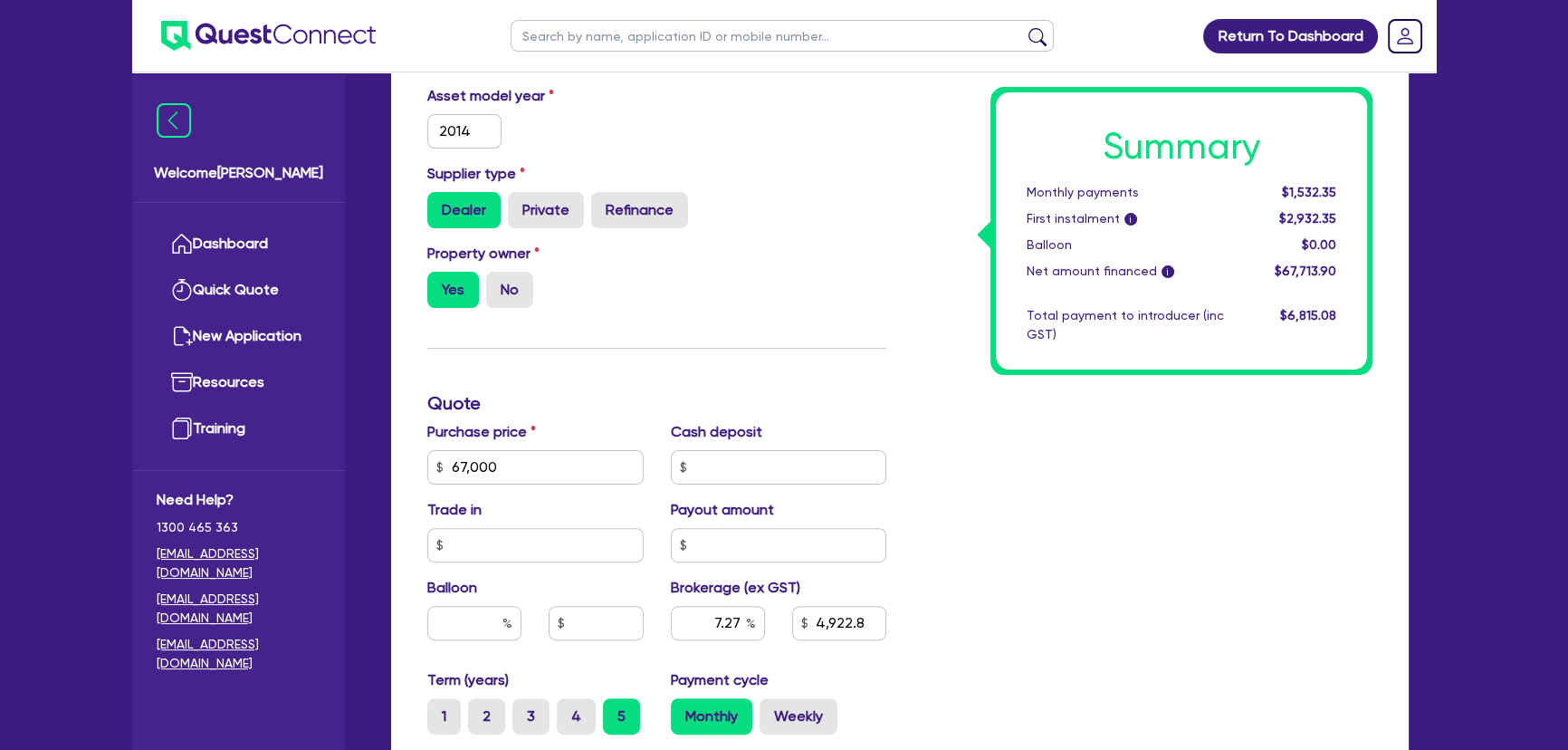
scroll to position [740, 0]
